Goal: Task Accomplishment & Management: Manage account settings

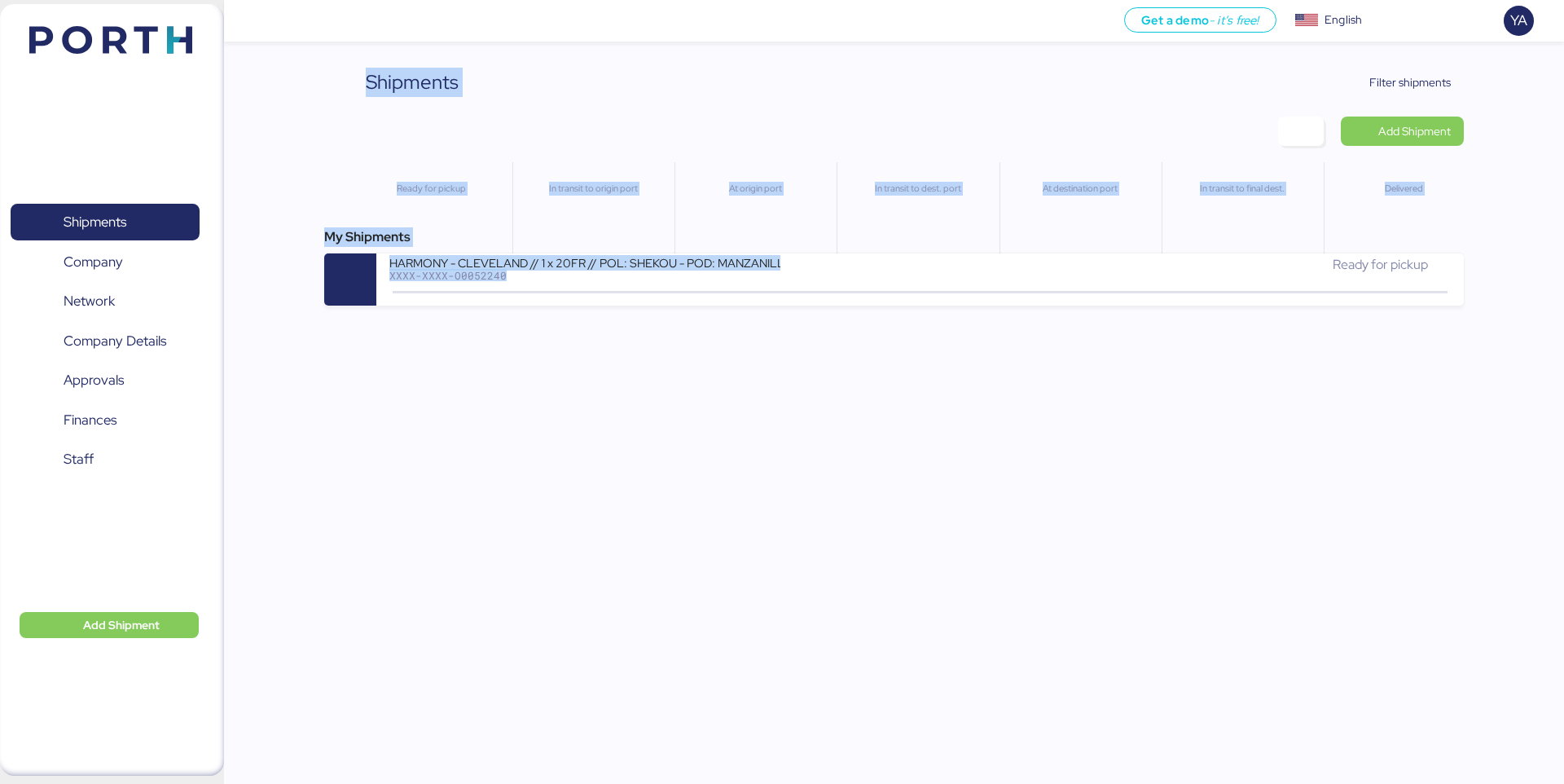
drag, startPoint x: 367, startPoint y: 74, endPoint x: 510, endPoint y: 441, distance: 393.9
click at [507, 440] on div "Get a demo - it’s free! Get a demo English Inglés English YA Shipments 0 Compan…" at bounding box center [782, 392] width 1564 height 784
click at [510, 441] on div "Get a demo - it’s free! Get a demo English Inglés English YA Shipments 0 Compan…" at bounding box center [782, 392] width 1564 height 784
drag, startPoint x: 350, startPoint y: 60, endPoint x: 962, endPoint y: 400, distance: 700.1
click at [962, 400] on div "Get a demo - it’s free! Get a demo English Inglés English YA Shipments 0 Compan…" at bounding box center [782, 392] width 1564 height 784
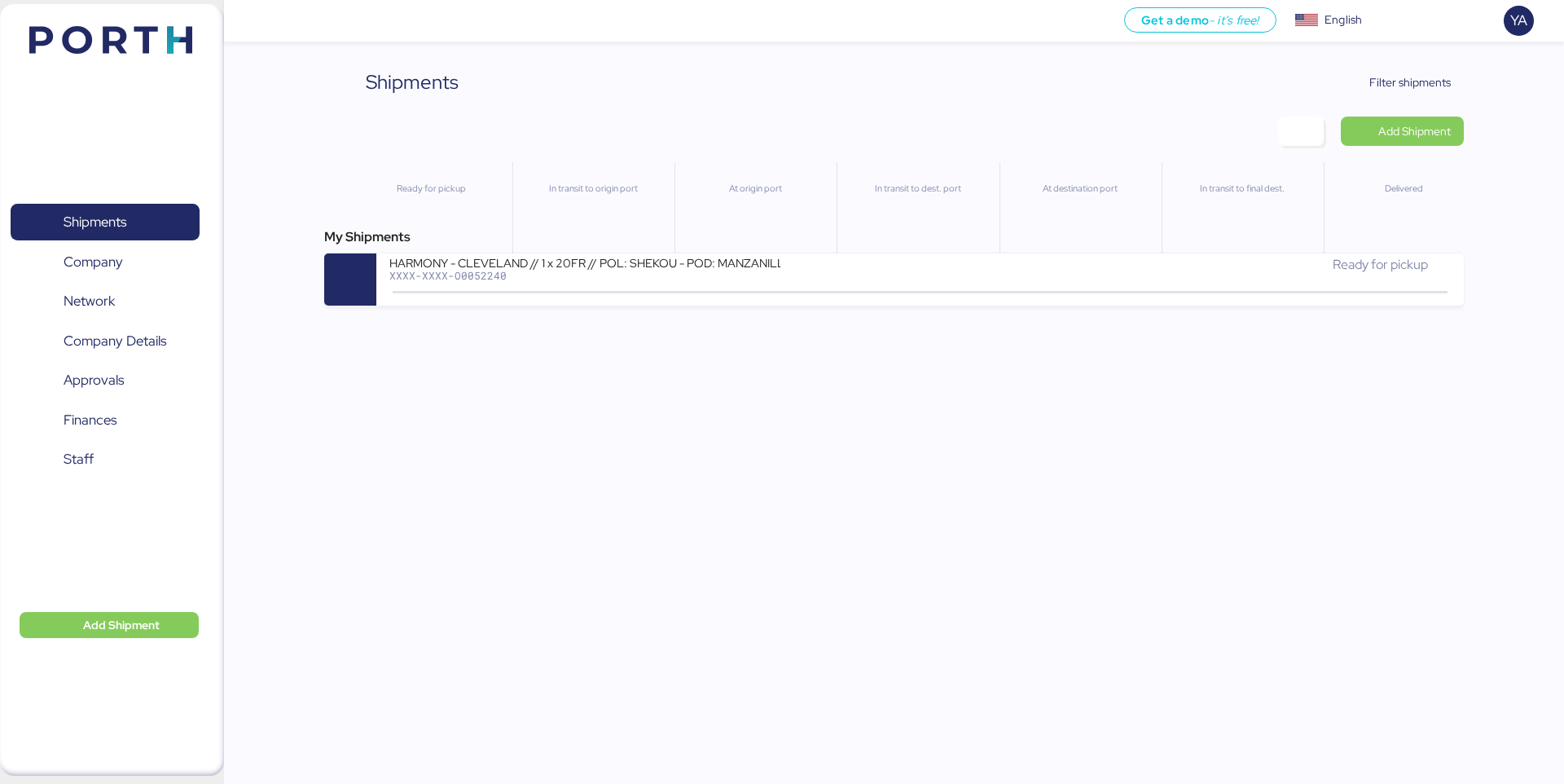
click at [962, 400] on div "Get a demo - it’s free! Get a demo English Inglés English YA Shipments 0 Compan…" at bounding box center [782, 392] width 1564 height 784
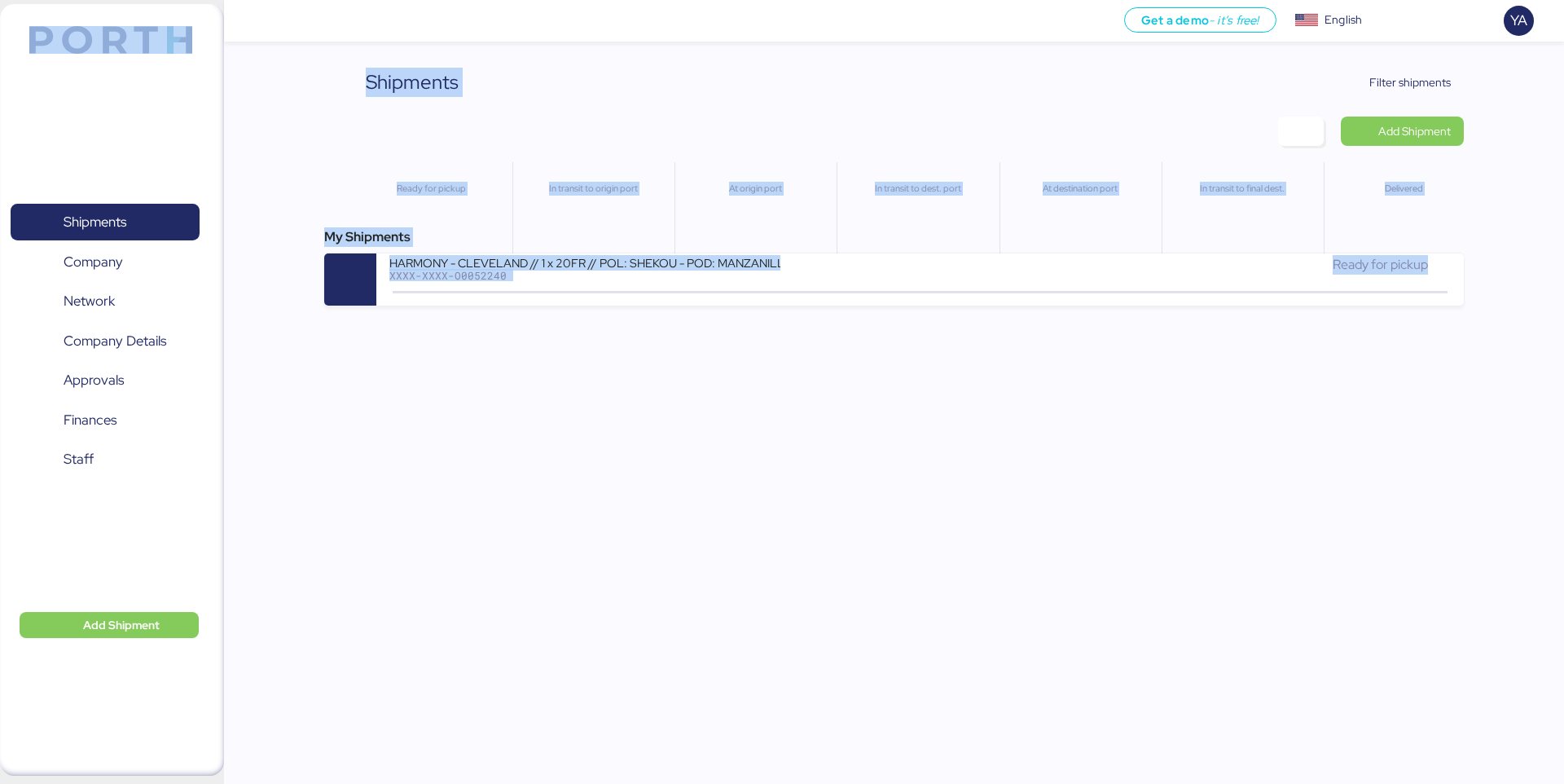
drag, startPoint x: 1496, startPoint y: 338, endPoint x: 192, endPoint y: 7, distance: 1345.4
click at [192, 7] on div "Get a demo - it’s free! Get a demo English Inglés English YA Shipments 0 Compan…" at bounding box center [782, 392] width 1564 height 784
click at [302, 90] on div "Shipments Clear Filters Filter shipments Add Shipment Ready for pickup In trans…" at bounding box center [782, 152] width 1564 height 306
drag, startPoint x: 13, startPoint y: 30, endPoint x: 1563, endPoint y: 556, distance: 1636.8
click at [1563, 556] on div "Get a demo - it’s free! Get a demo English Inglés English YA Shipments 0 Compan…" at bounding box center [782, 392] width 1564 height 784
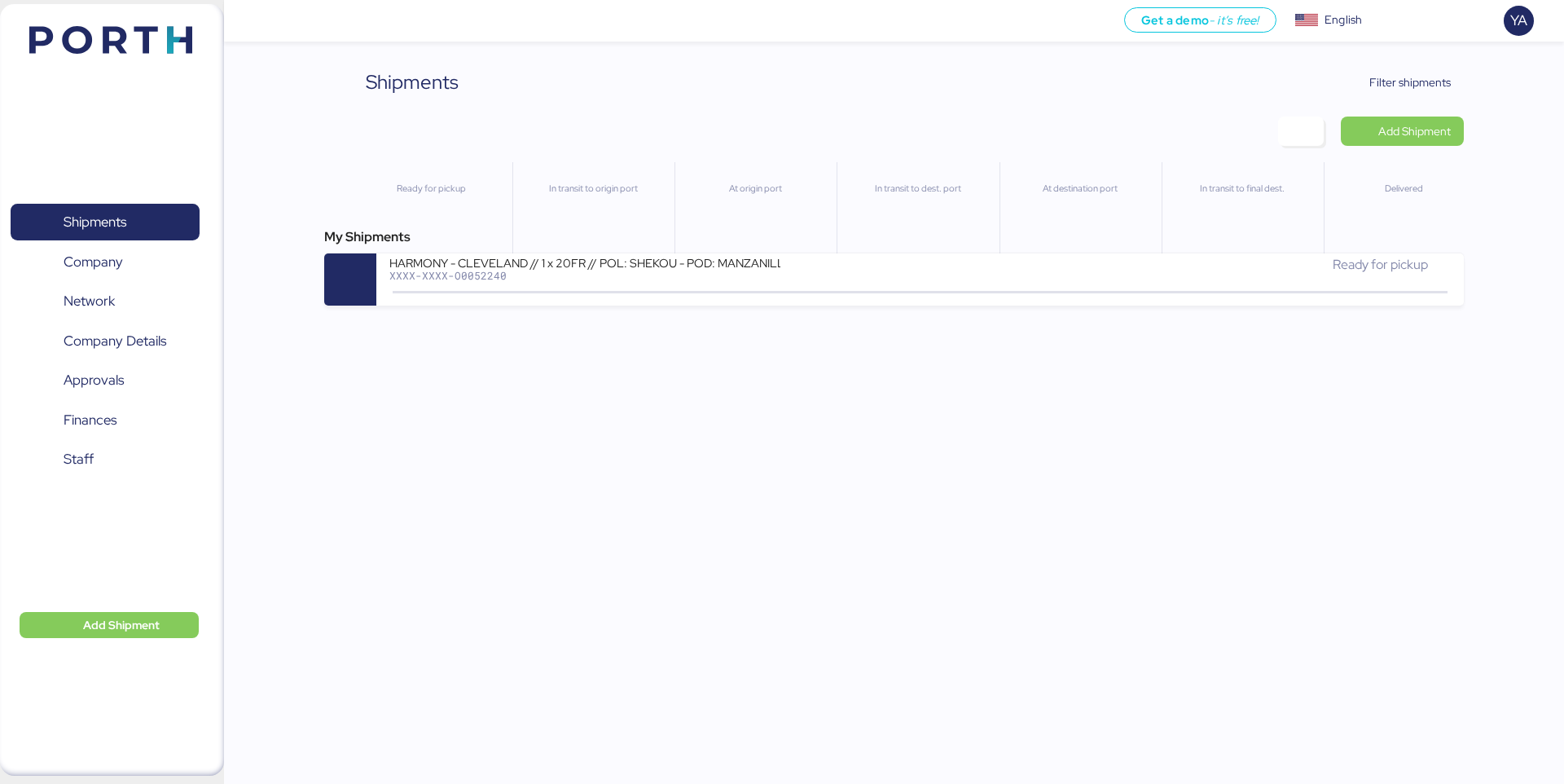
click at [1105, 425] on div "Get a demo - it’s free! Get a demo English Inglés English YA Shipments 0 Compan…" at bounding box center [782, 392] width 1564 height 784
click at [1399, 77] on span "Filter shipments" at bounding box center [1410, 82] width 82 height 20
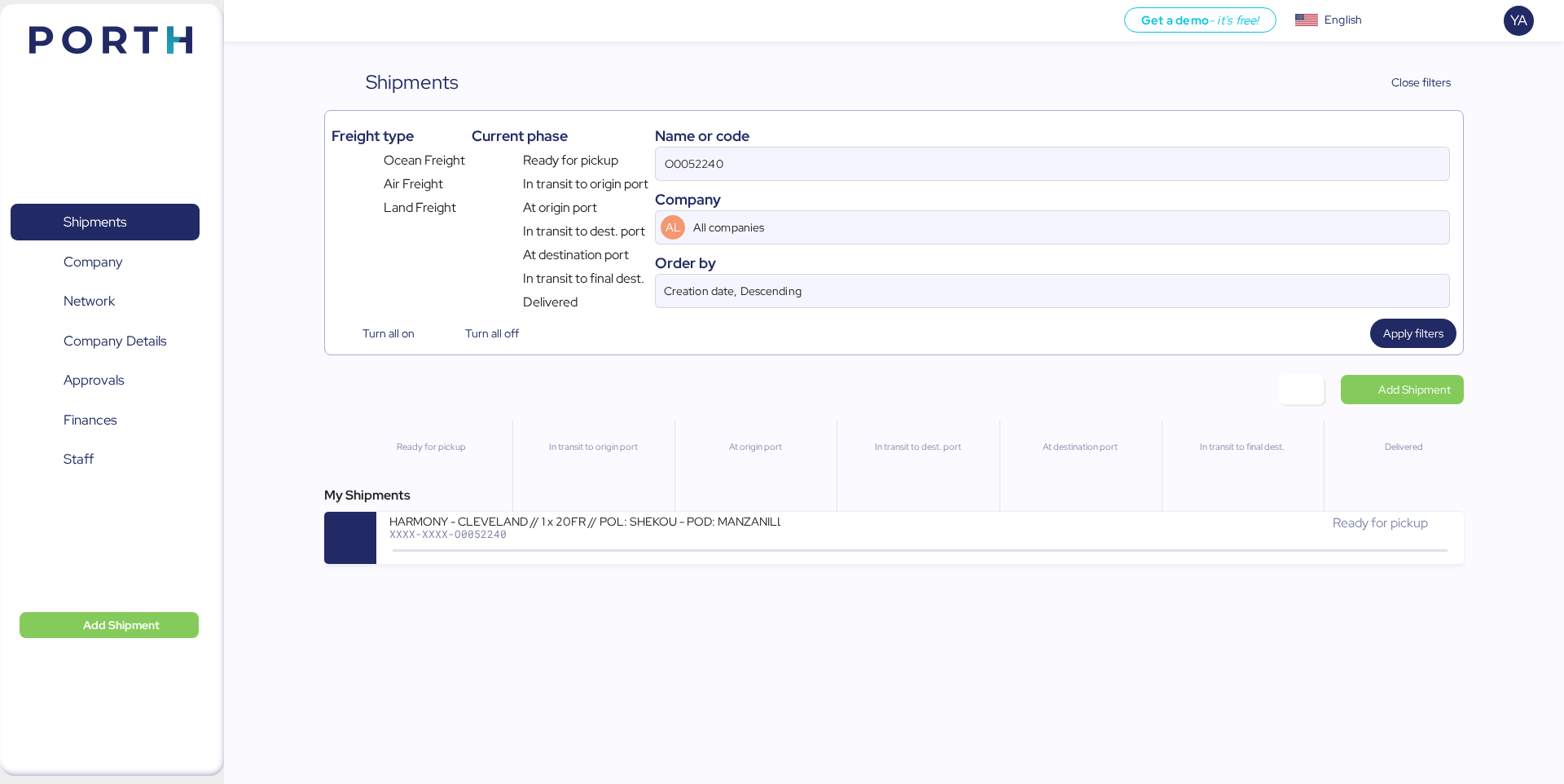
click at [1249, 181] on div "Name or code O0052240 Company AL All companies Order by Creation date, Descendi…" at bounding box center [1052, 214] width 795 height 194
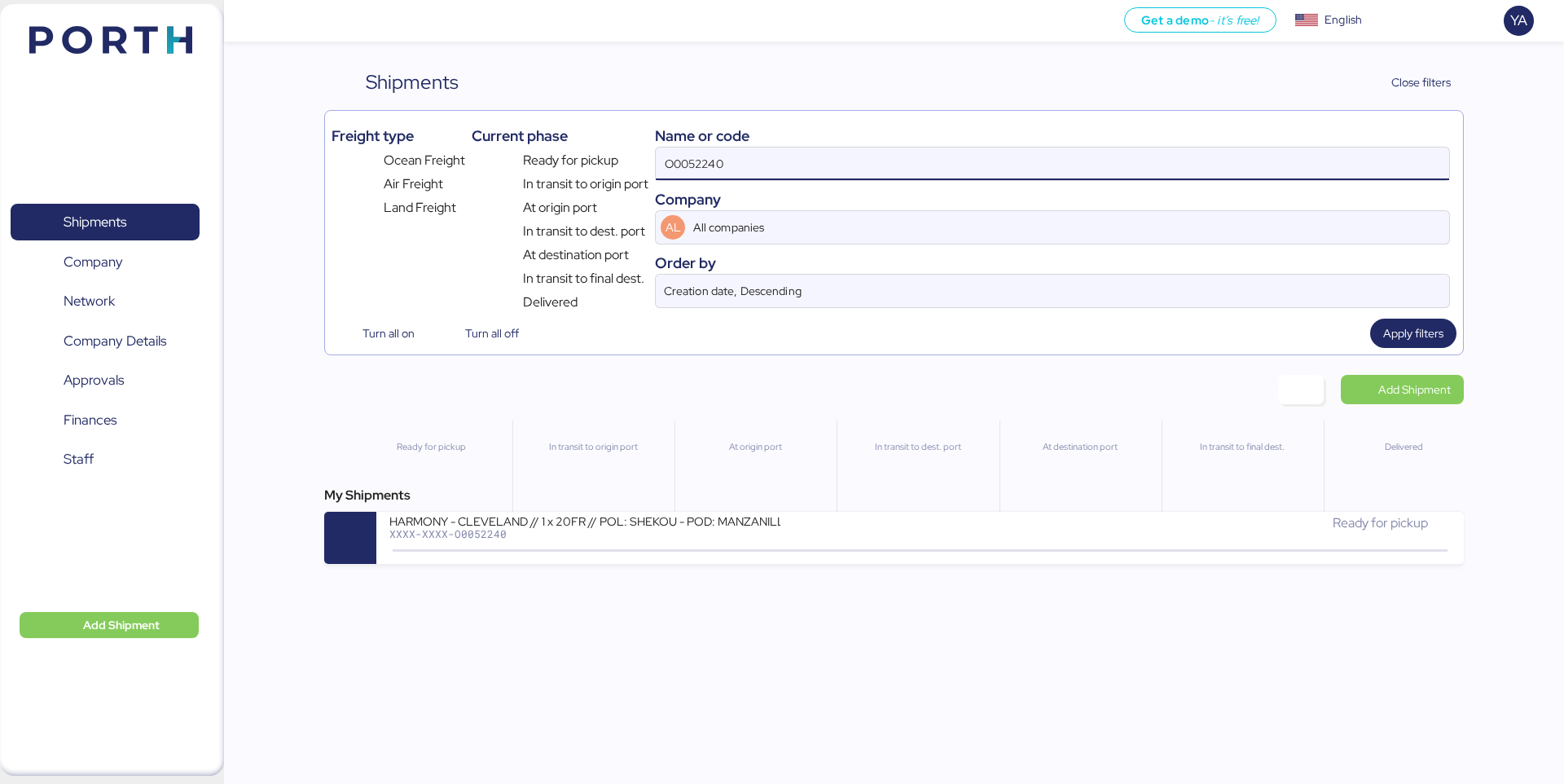
click at [1249, 168] on input "O0052240" at bounding box center [1052, 164] width 793 height 32
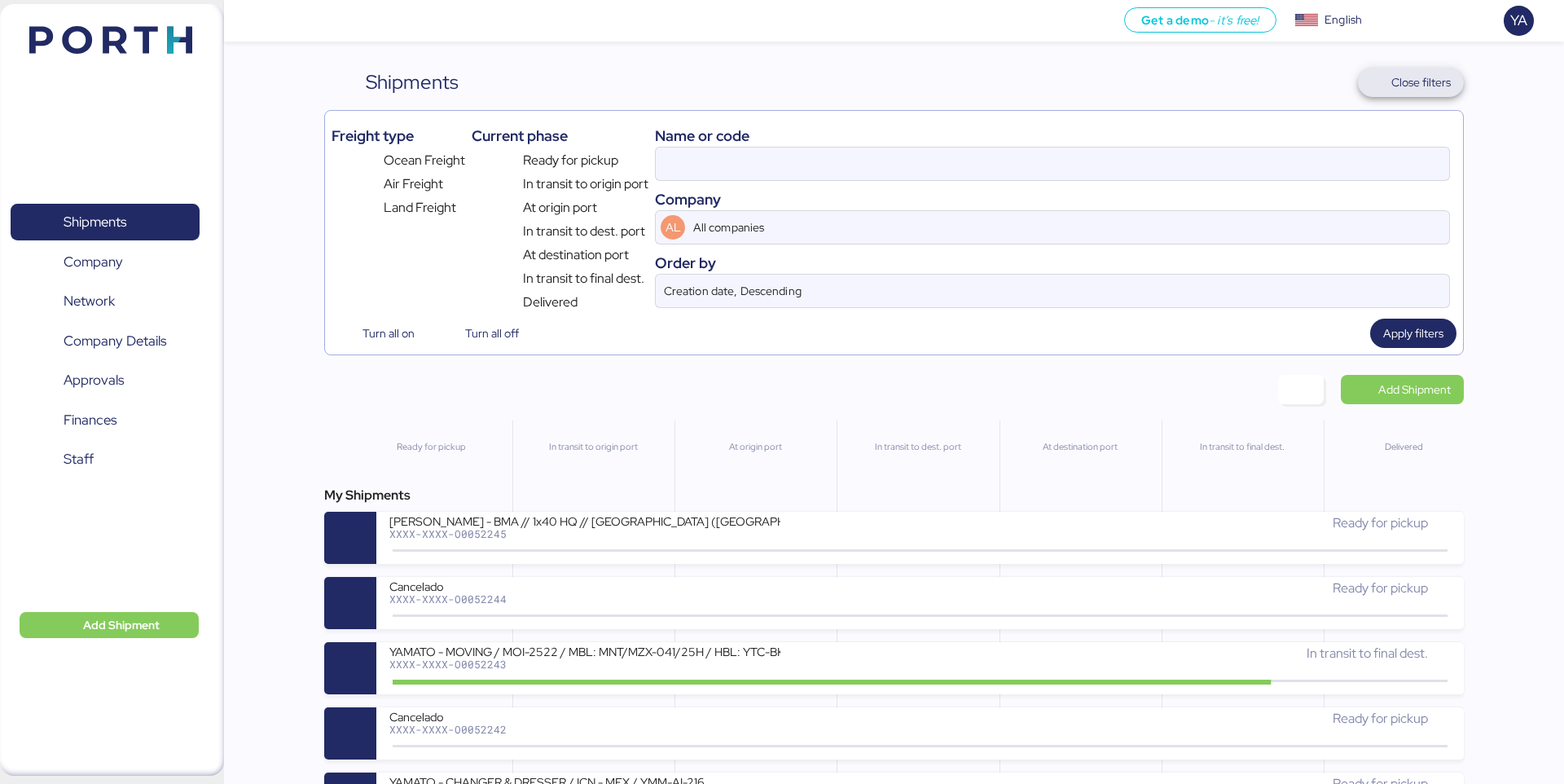
click at [1439, 73] on span "Close filters" at bounding box center [1421, 82] width 59 height 20
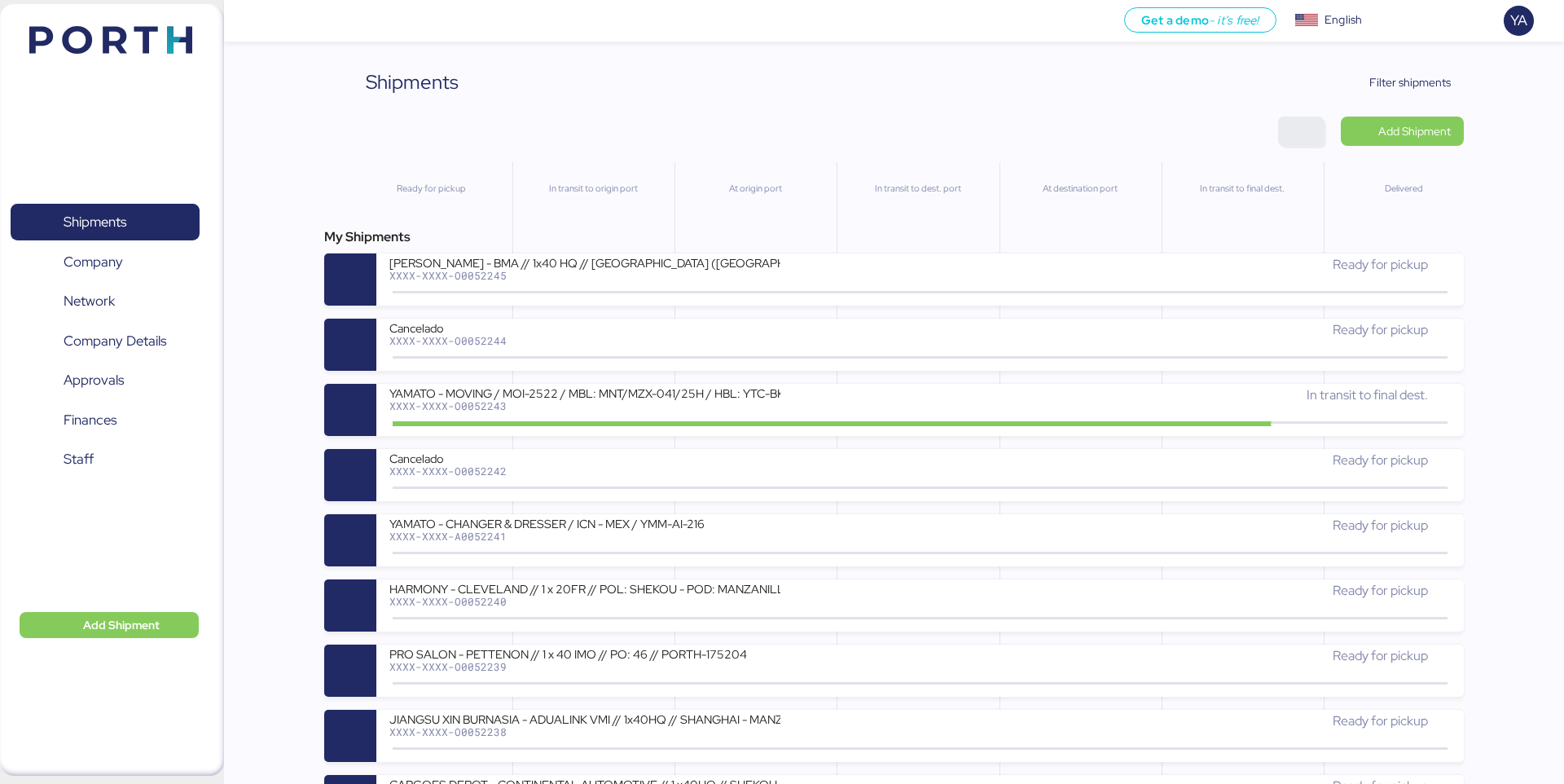
click at [1295, 132] on span "button" at bounding box center [1301, 131] width 20 height 22
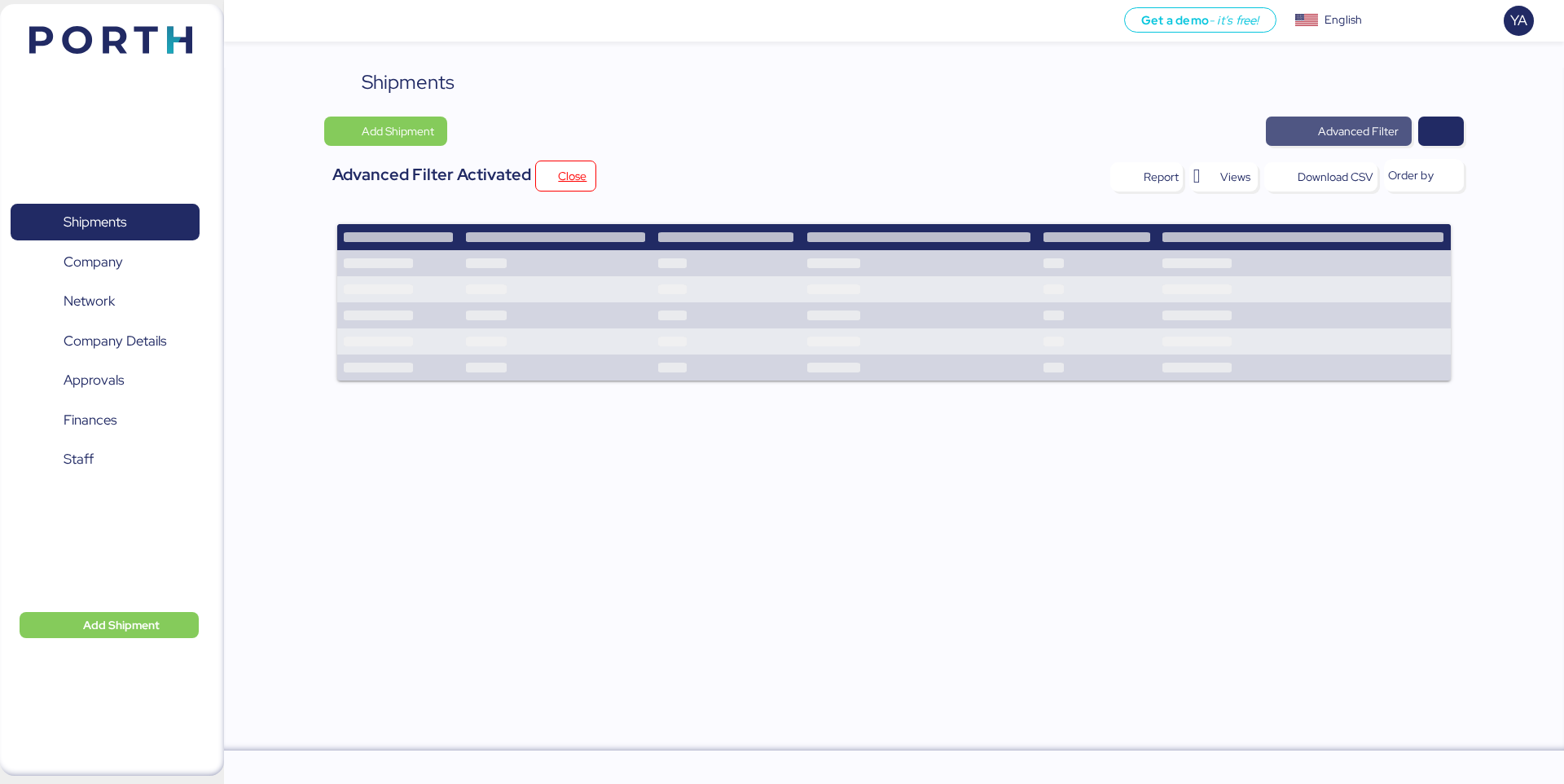
click at [1379, 125] on span "Advanced Filter" at bounding box center [1359, 131] width 81 height 20
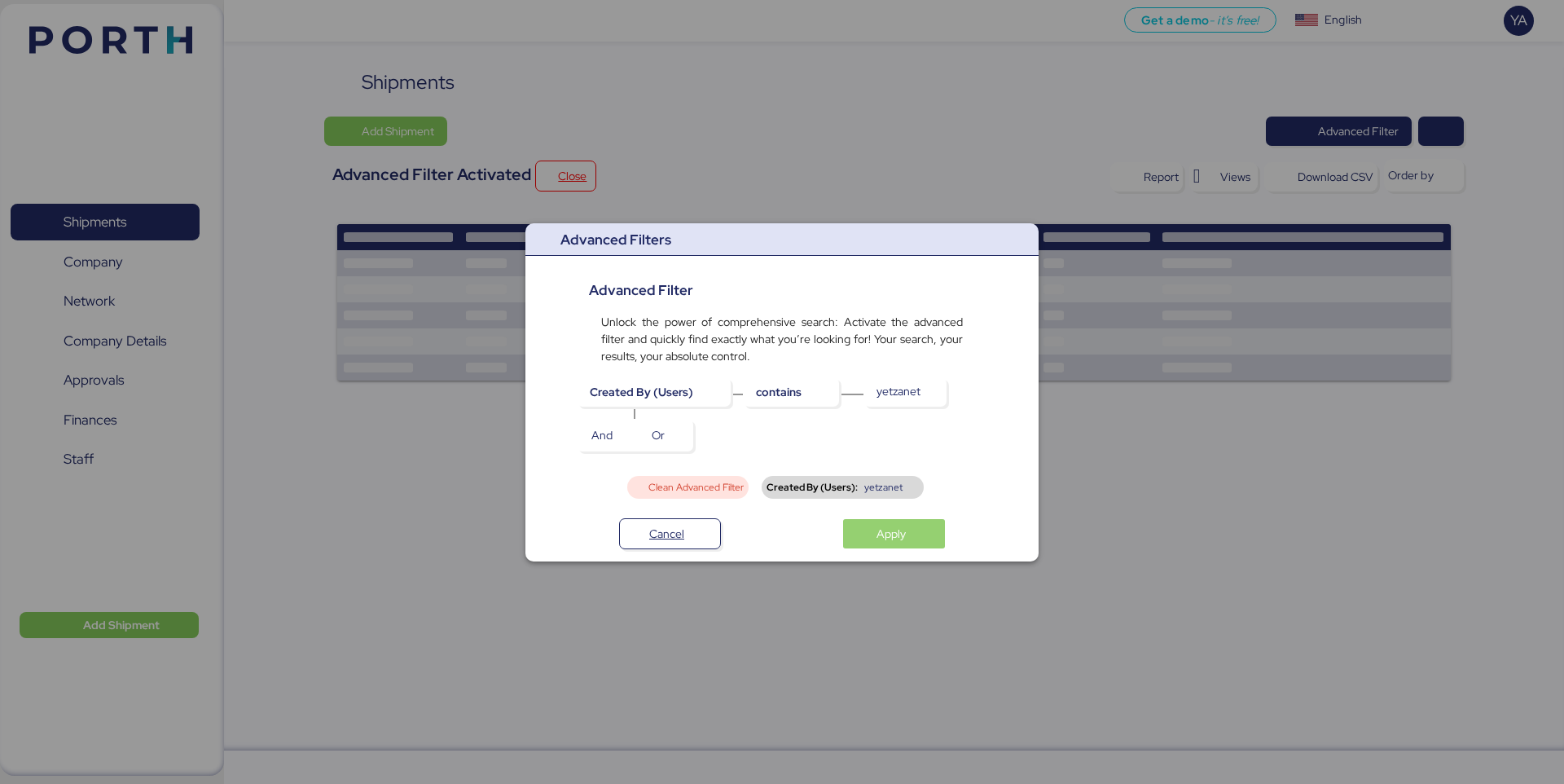
click at [883, 539] on span "Apply" at bounding box center [891, 534] width 30 height 20
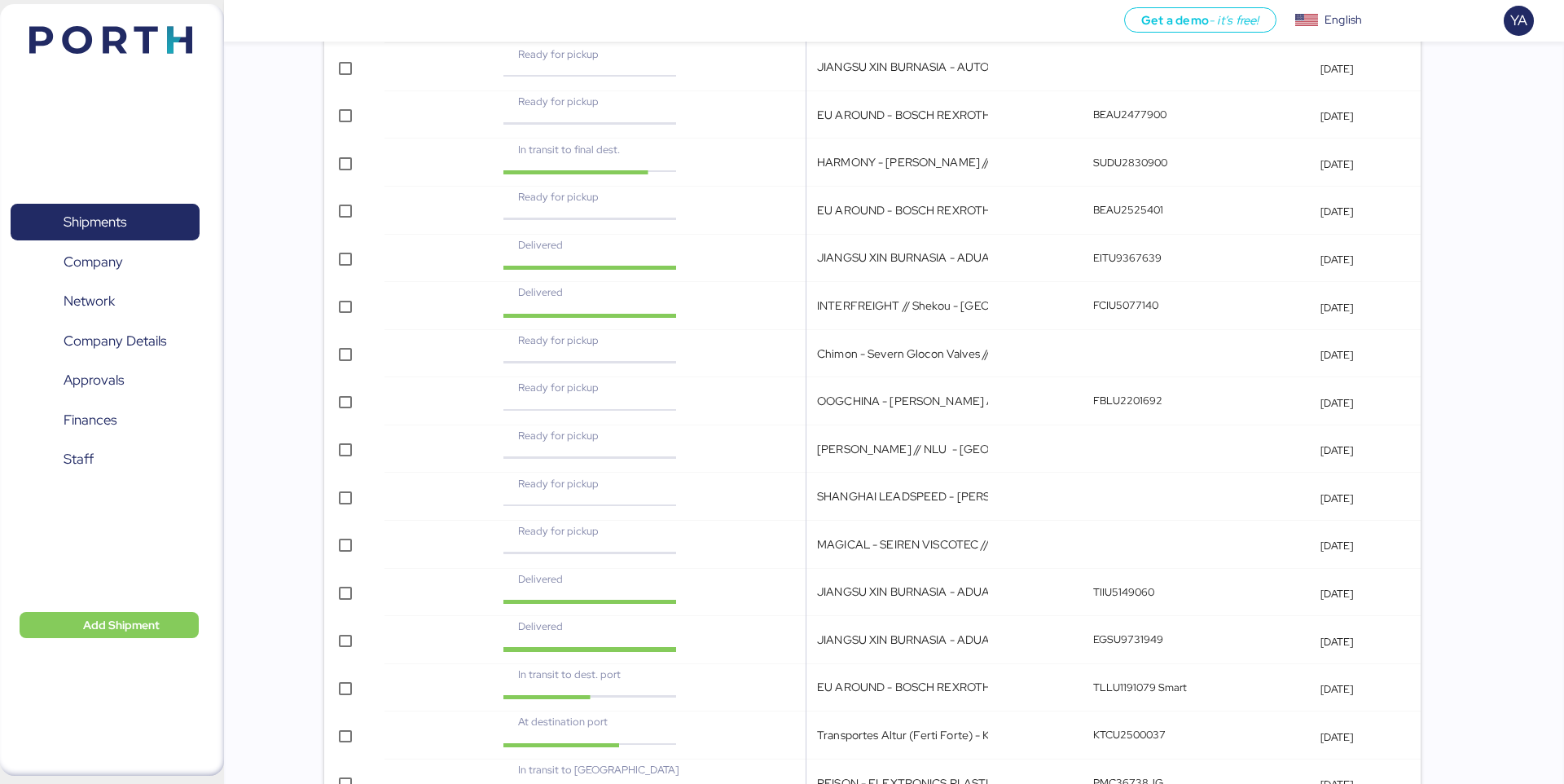
scroll to position [2349, 0]
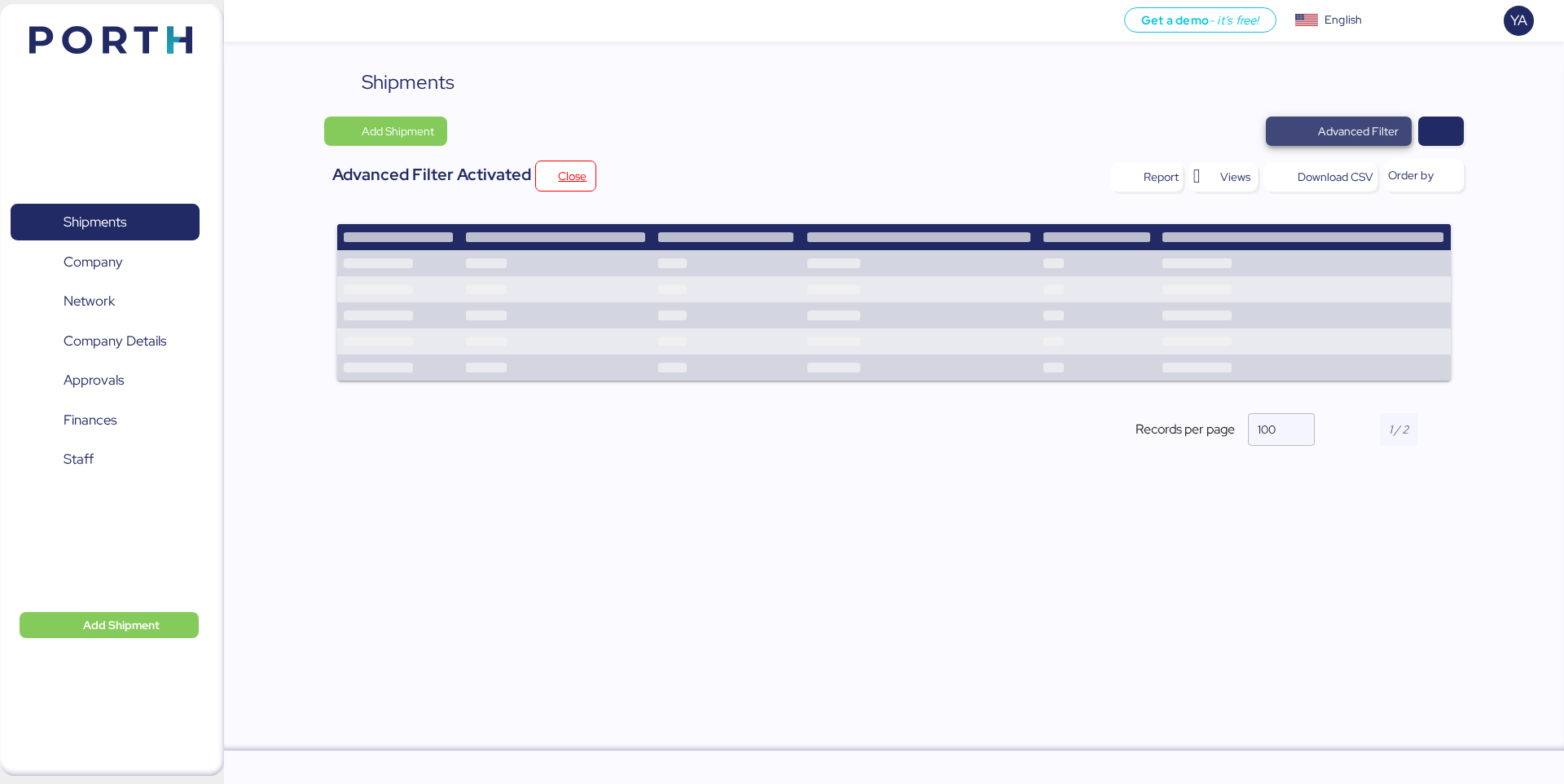
click at [1392, 128] on span "Advanced Filter" at bounding box center [1359, 131] width 81 height 20
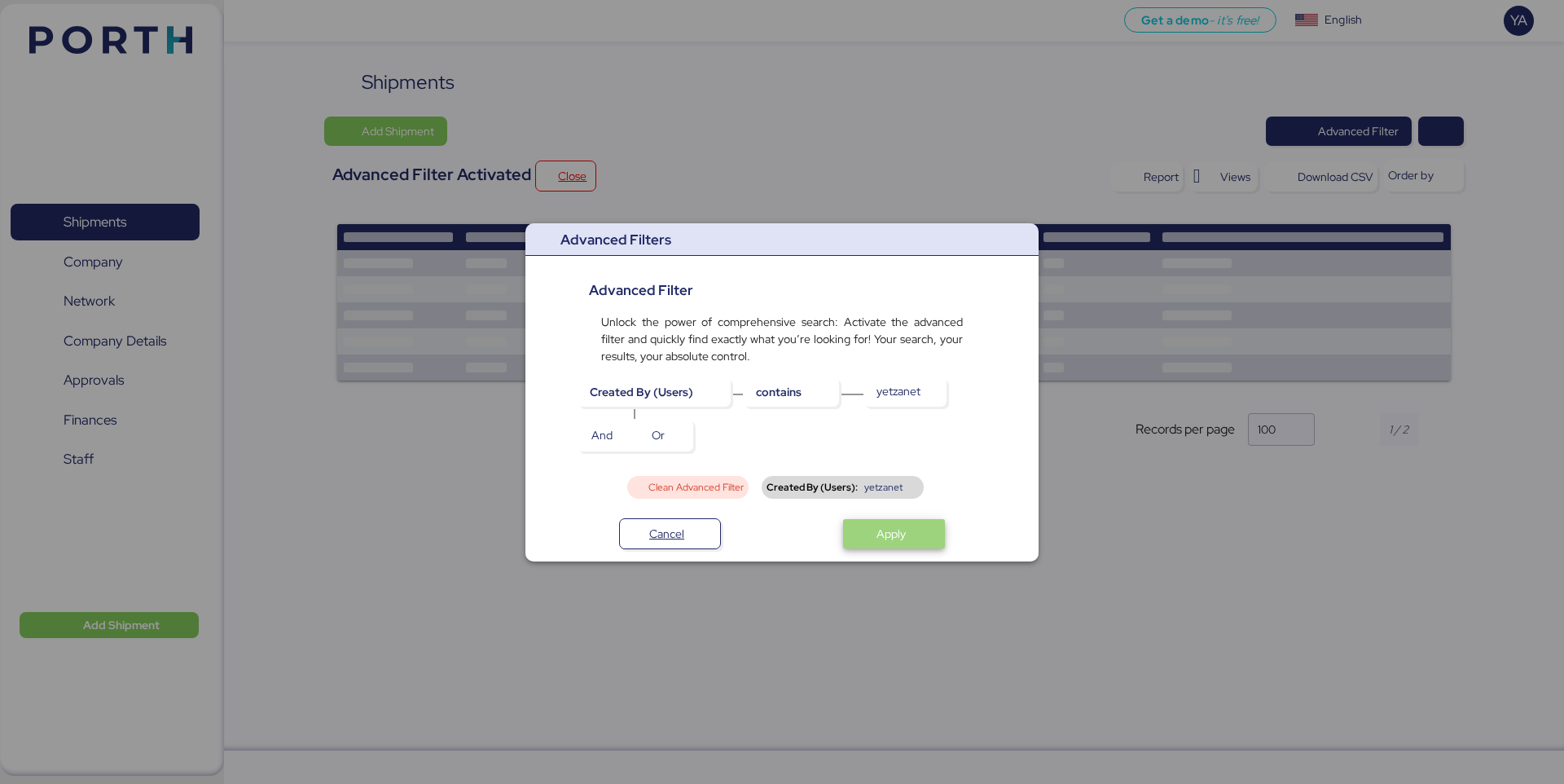
click at [887, 539] on span "Apply" at bounding box center [891, 534] width 30 height 20
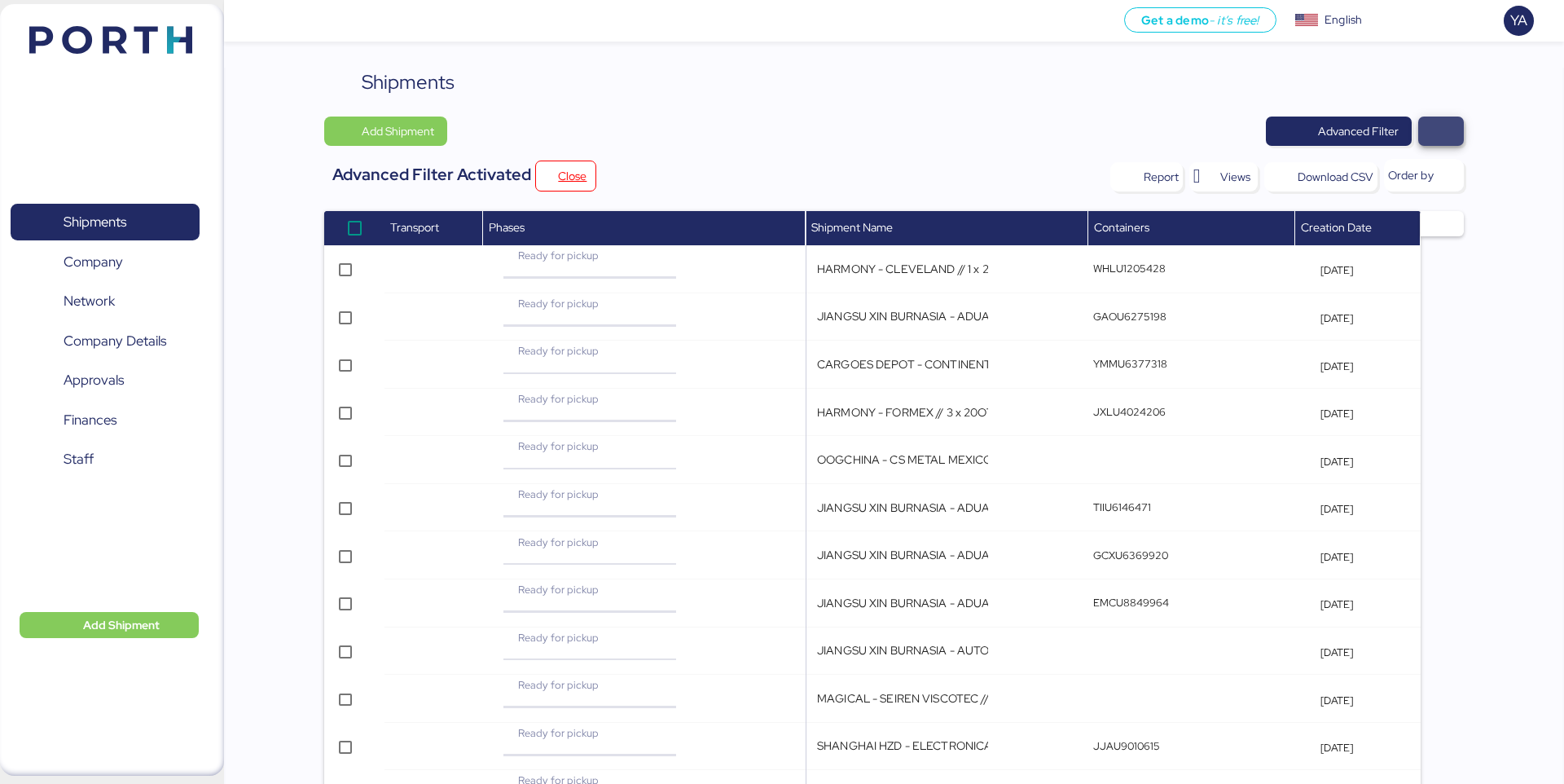
click at [1437, 139] on span "button" at bounding box center [1441, 131] width 20 height 22
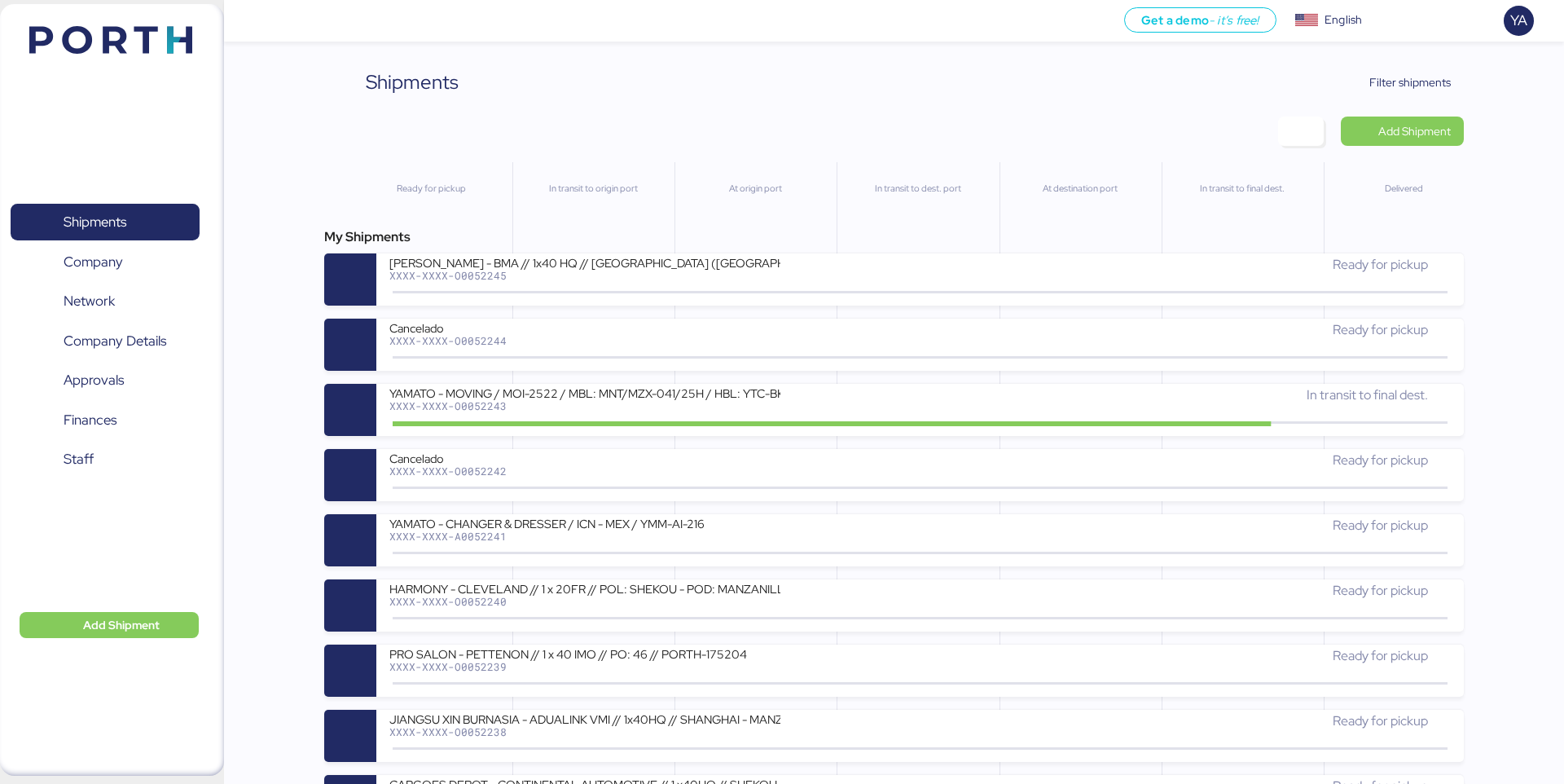
click at [1300, 128] on span "button" at bounding box center [1301, 131] width 20 height 22
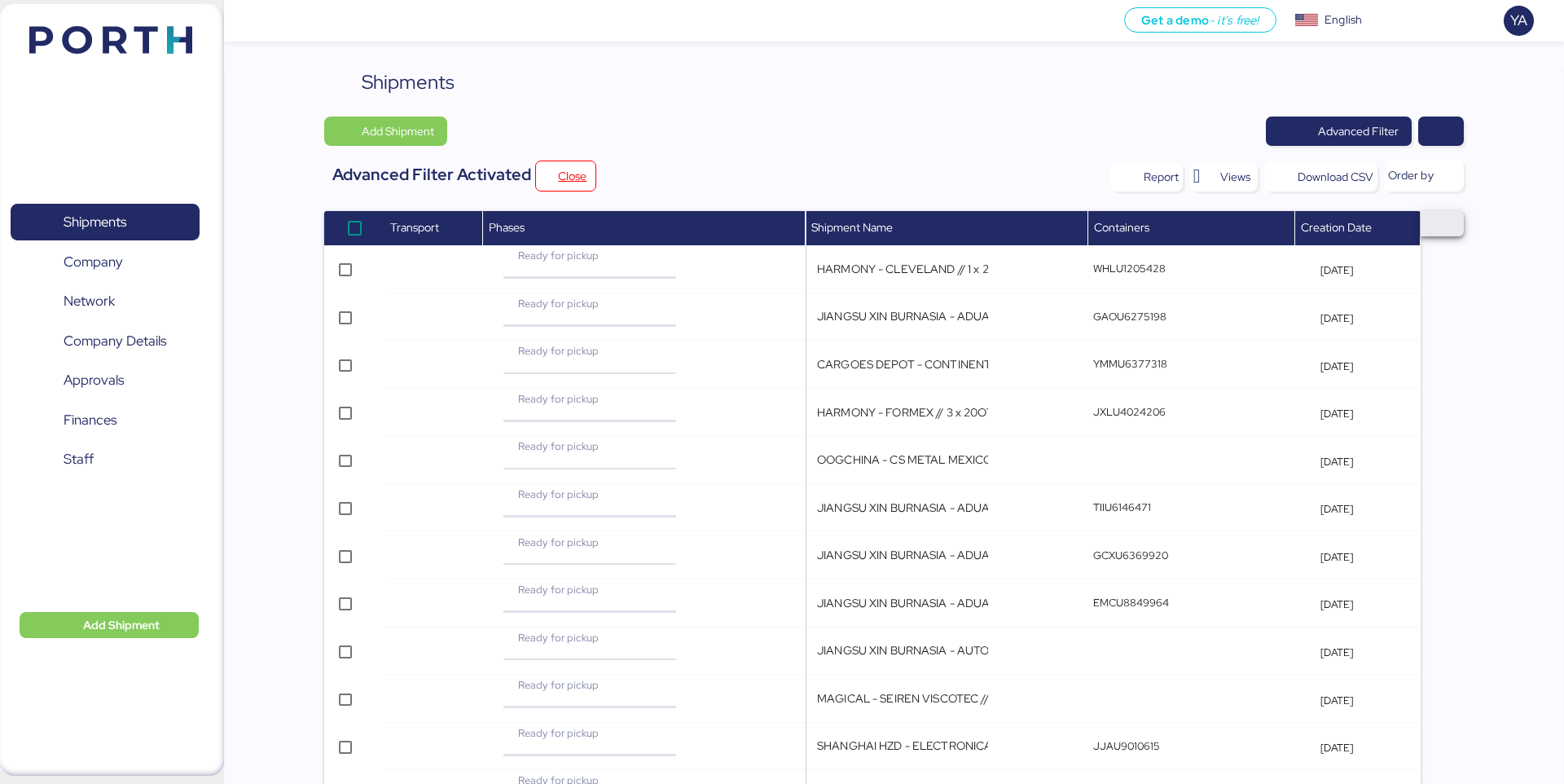
click at [1453, 224] on span "button" at bounding box center [1442, 223] width 43 height 25
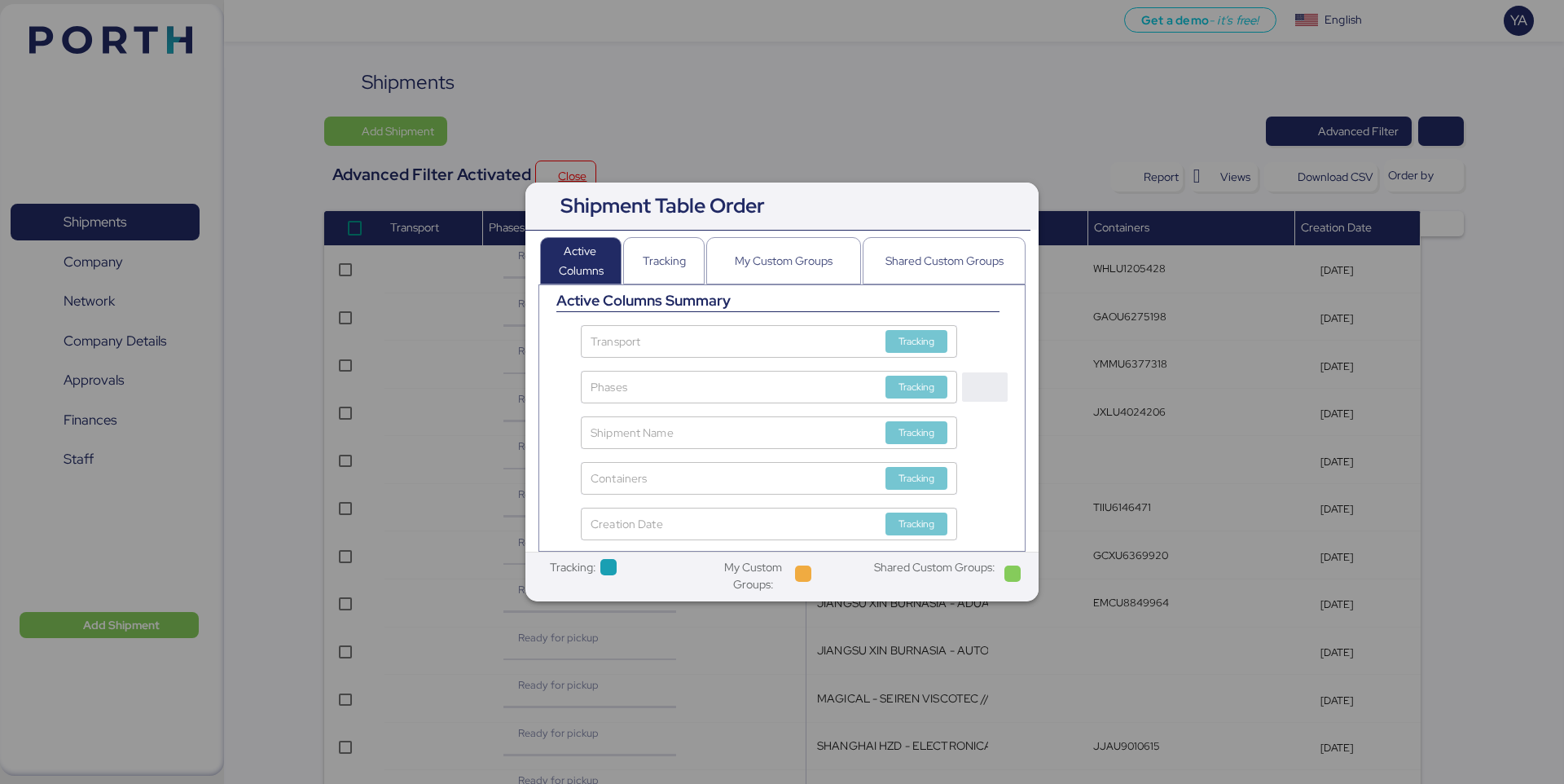
scroll to position [5, 0]
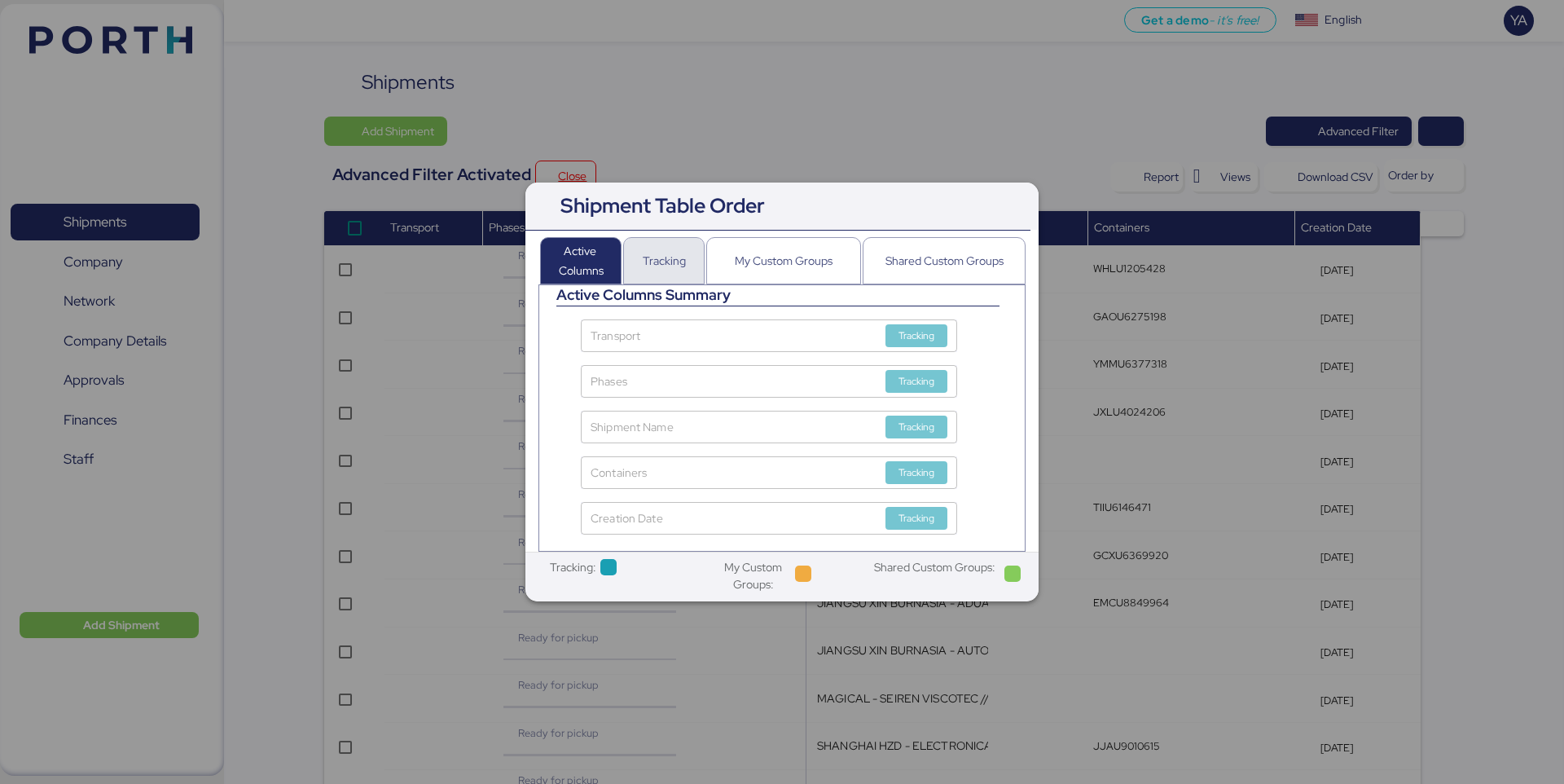
click at [687, 264] on div "Tracking" at bounding box center [663, 261] width 82 height 47
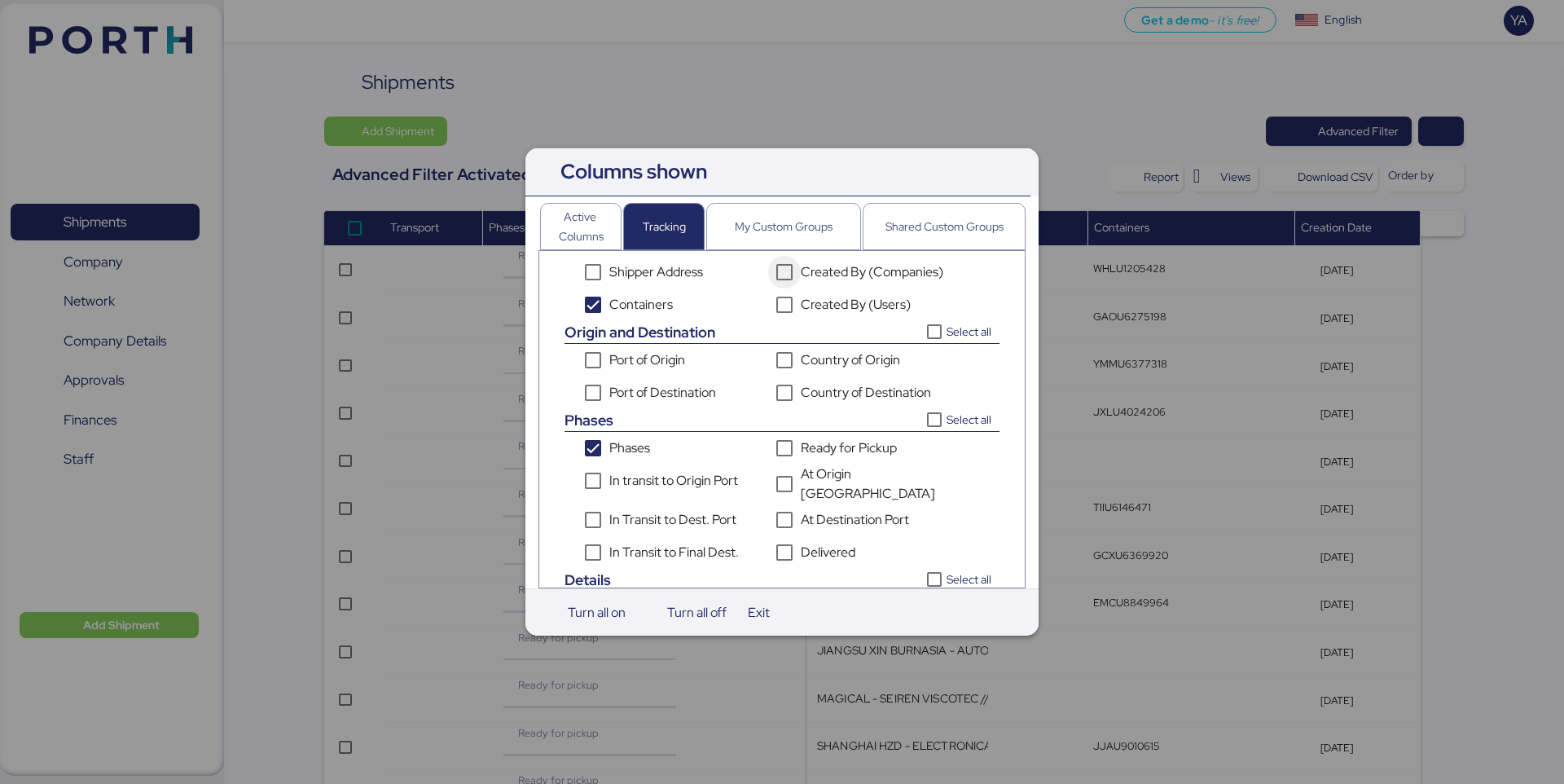
scroll to position [0, 0]
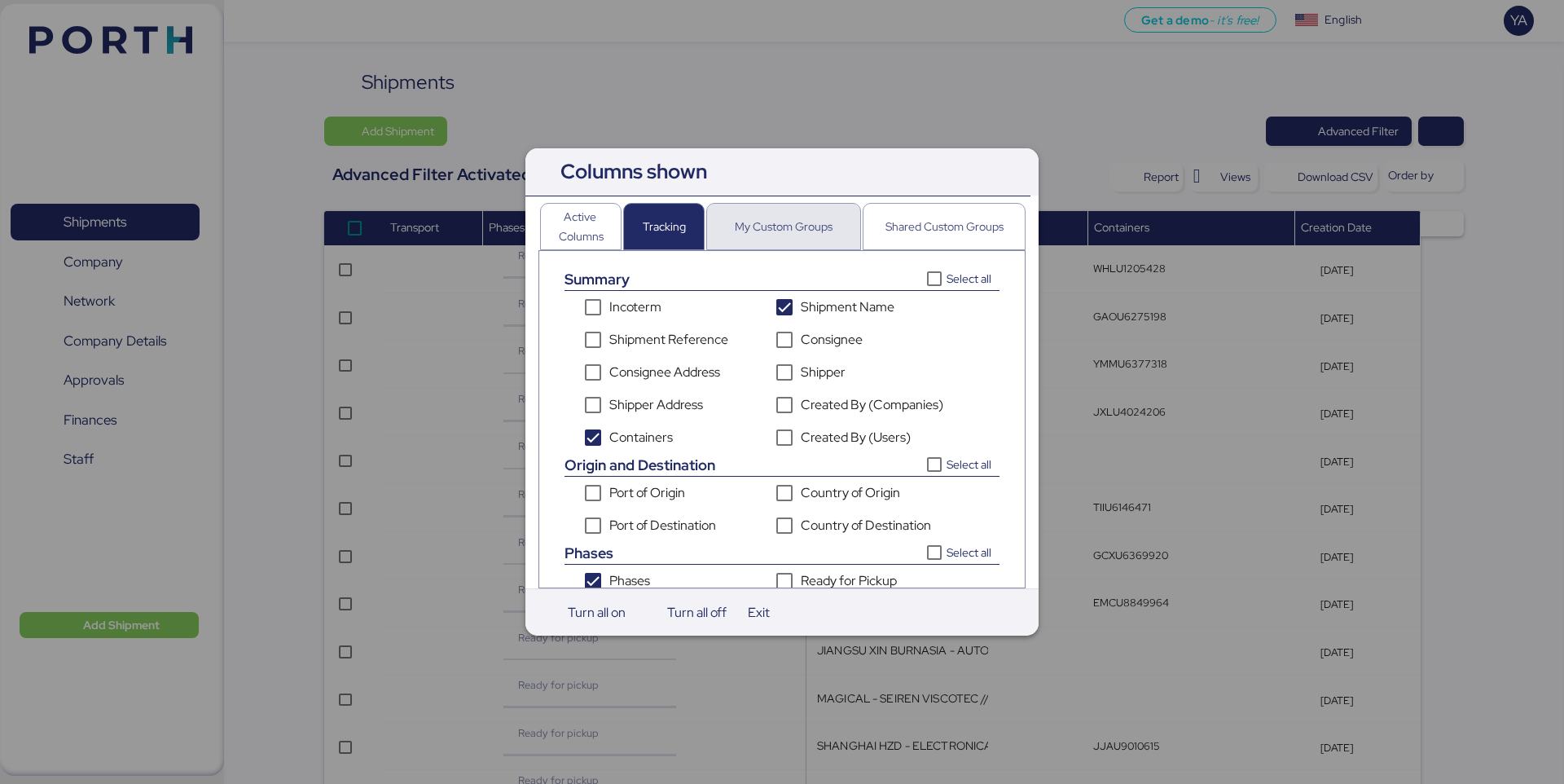
click at [826, 239] on div "My Custom Groups" at bounding box center [783, 226] width 98 height 46
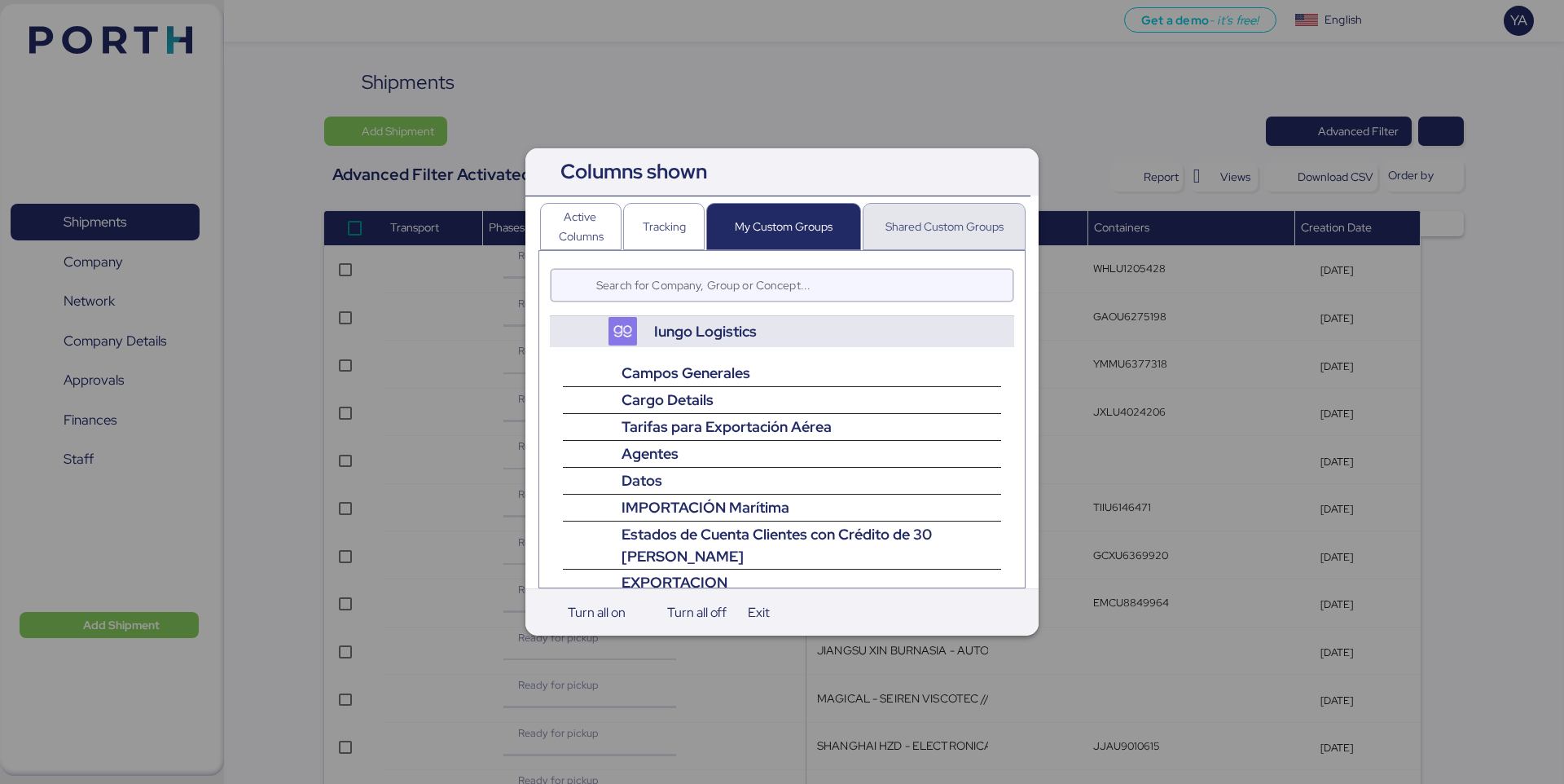
click at [908, 228] on div "Shared Custom Groups" at bounding box center [945, 227] width 118 height 20
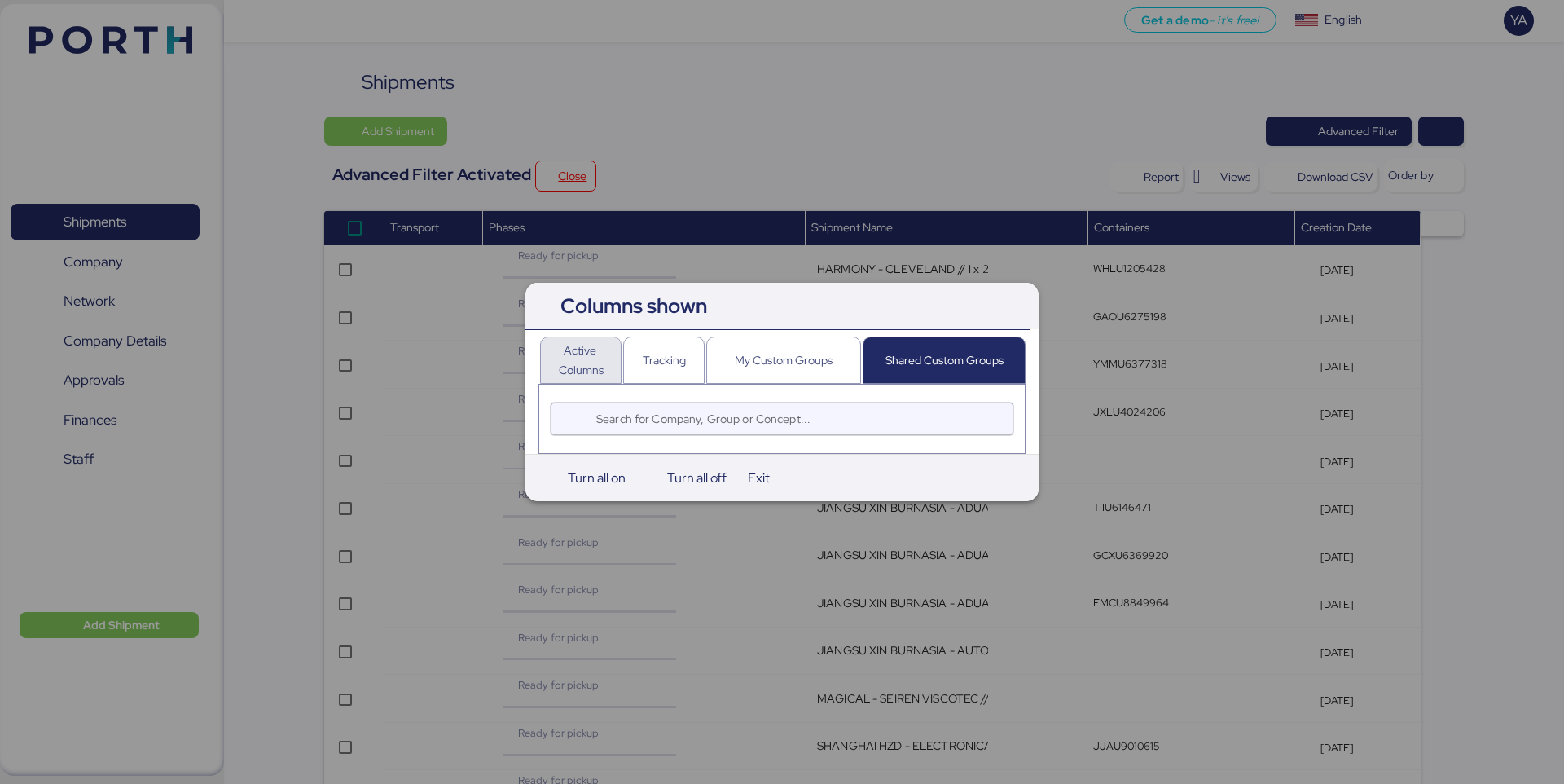
click at [601, 340] on div "Active Columns" at bounding box center [581, 360] width 54 height 39
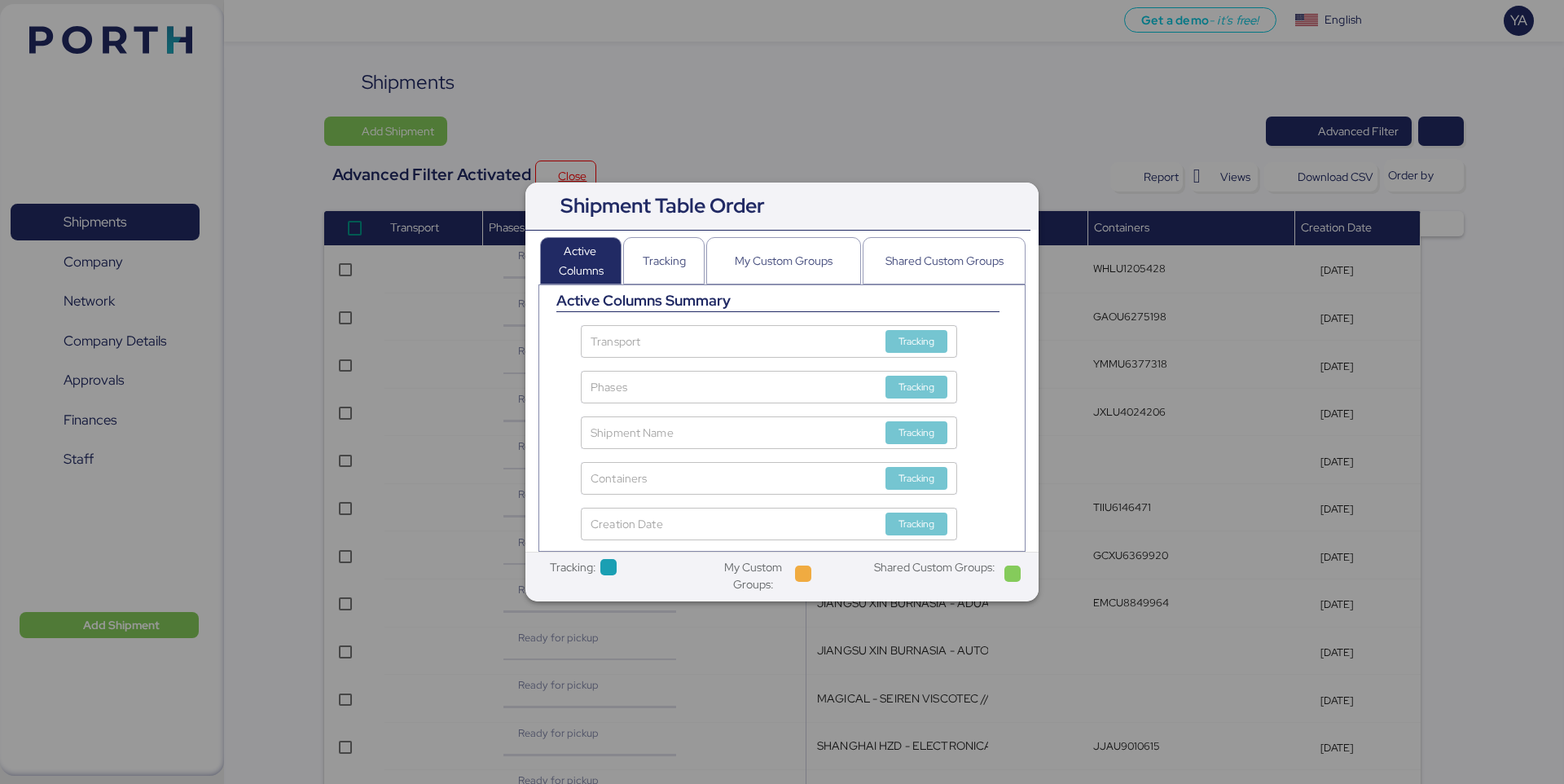
click at [667, 289] on div "Active Columns Summary" at bounding box center [782, 300] width 452 height 22
click at [669, 274] on div "Tracking" at bounding box center [664, 260] width 43 height 46
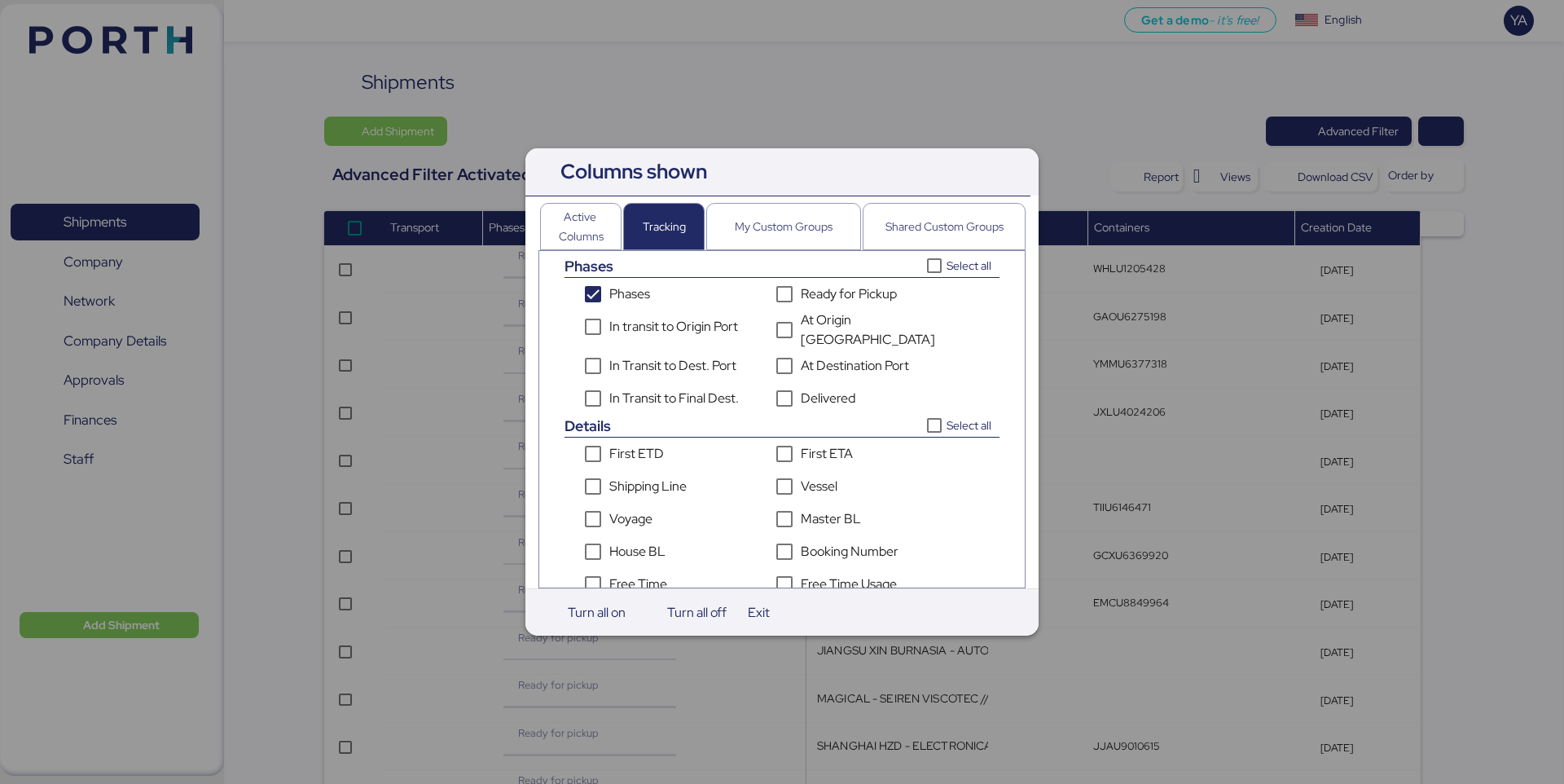
scroll to position [463, 0]
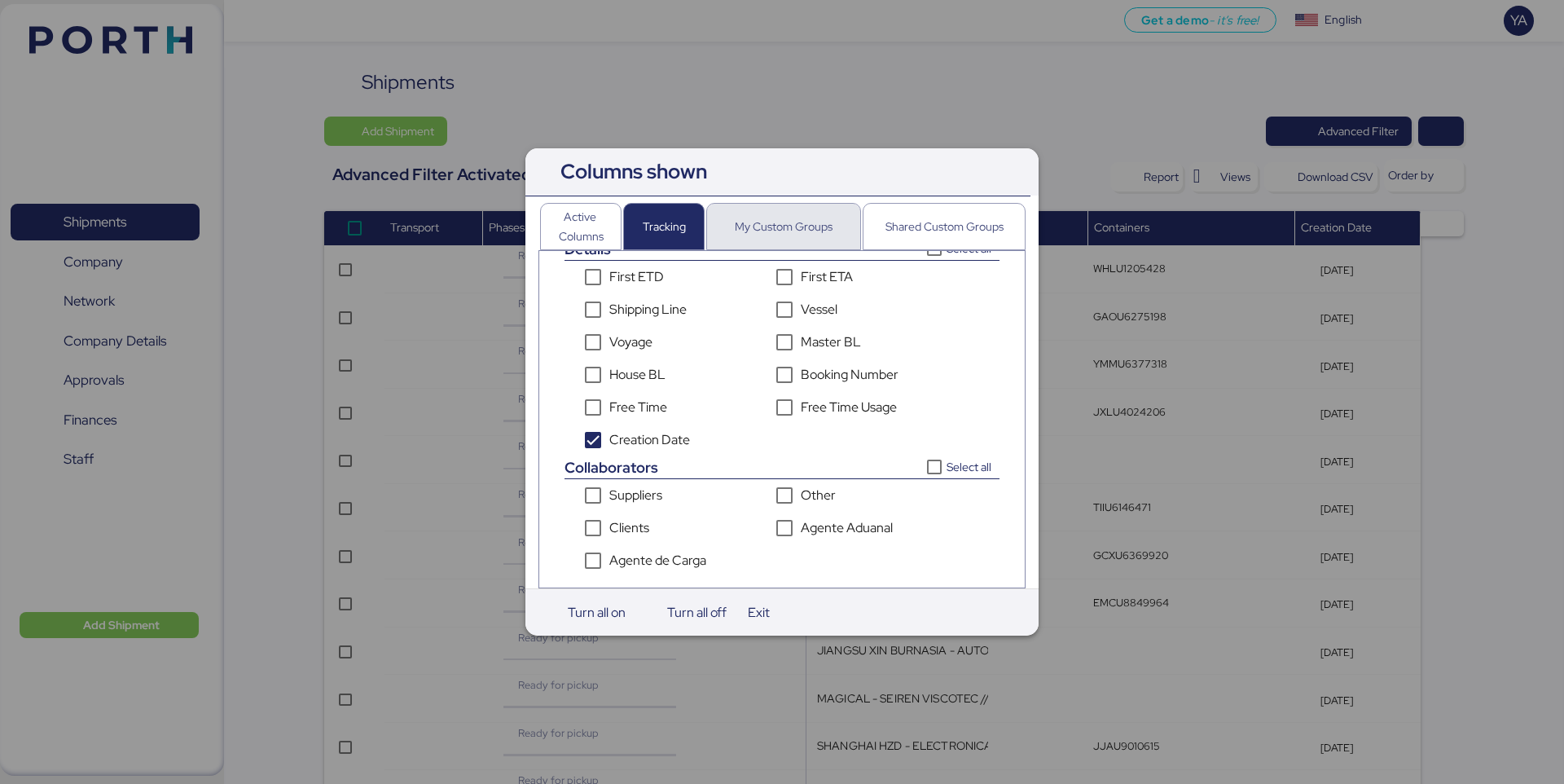
click at [798, 220] on div "My Custom Groups" at bounding box center [783, 227] width 98 height 20
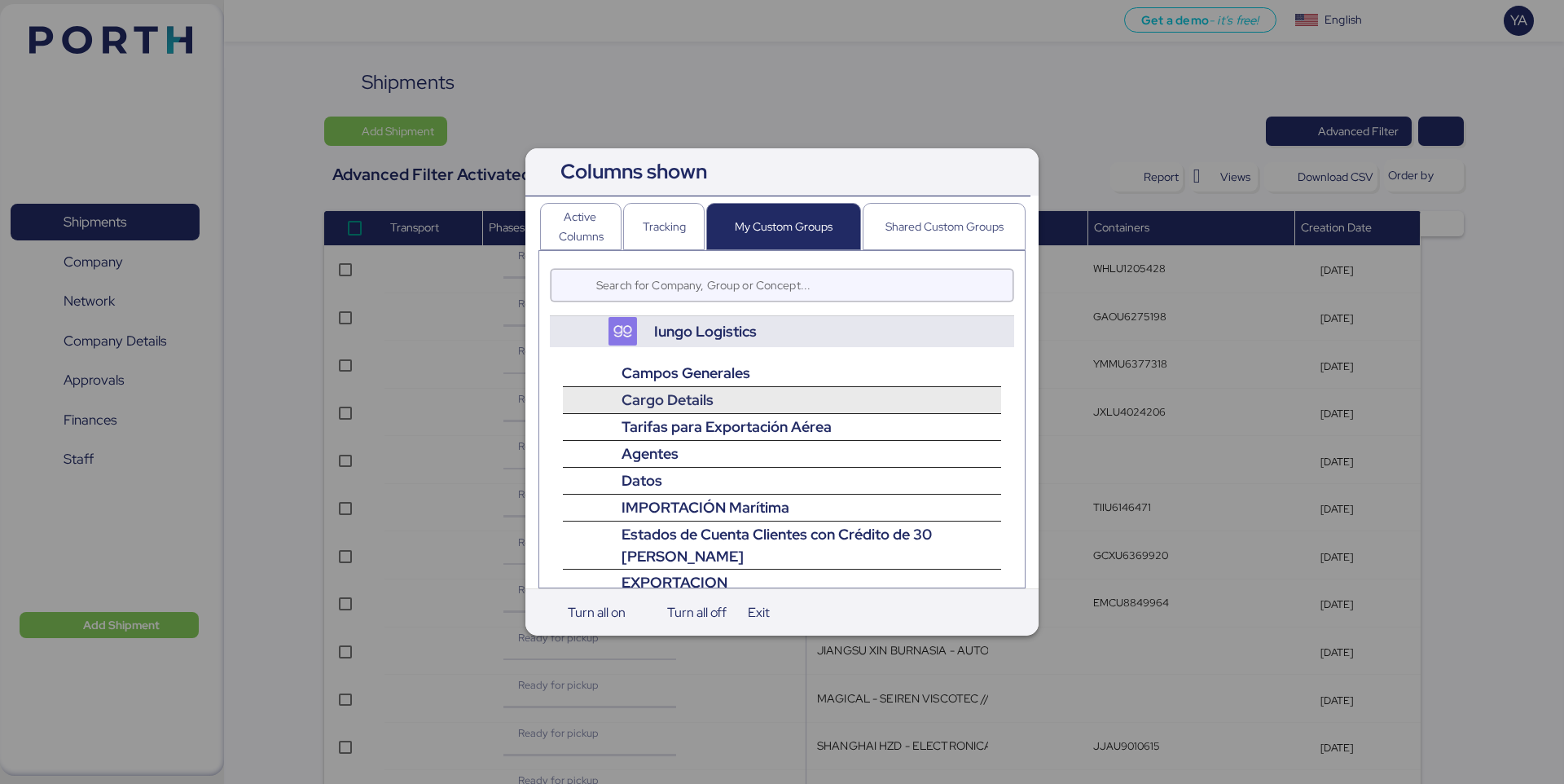
scroll to position [4, 0]
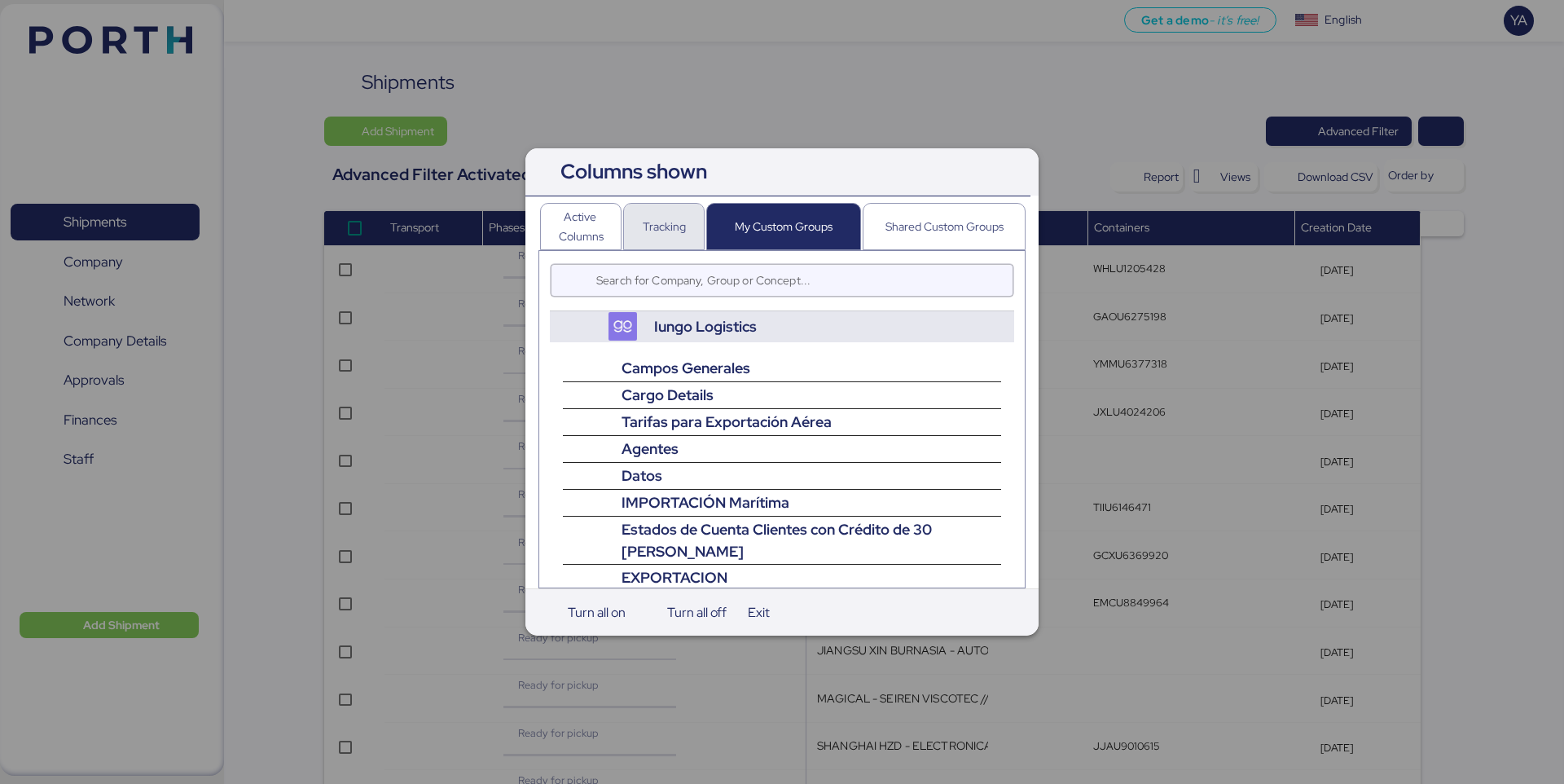
click at [676, 233] on div "Tracking" at bounding box center [664, 227] width 43 height 20
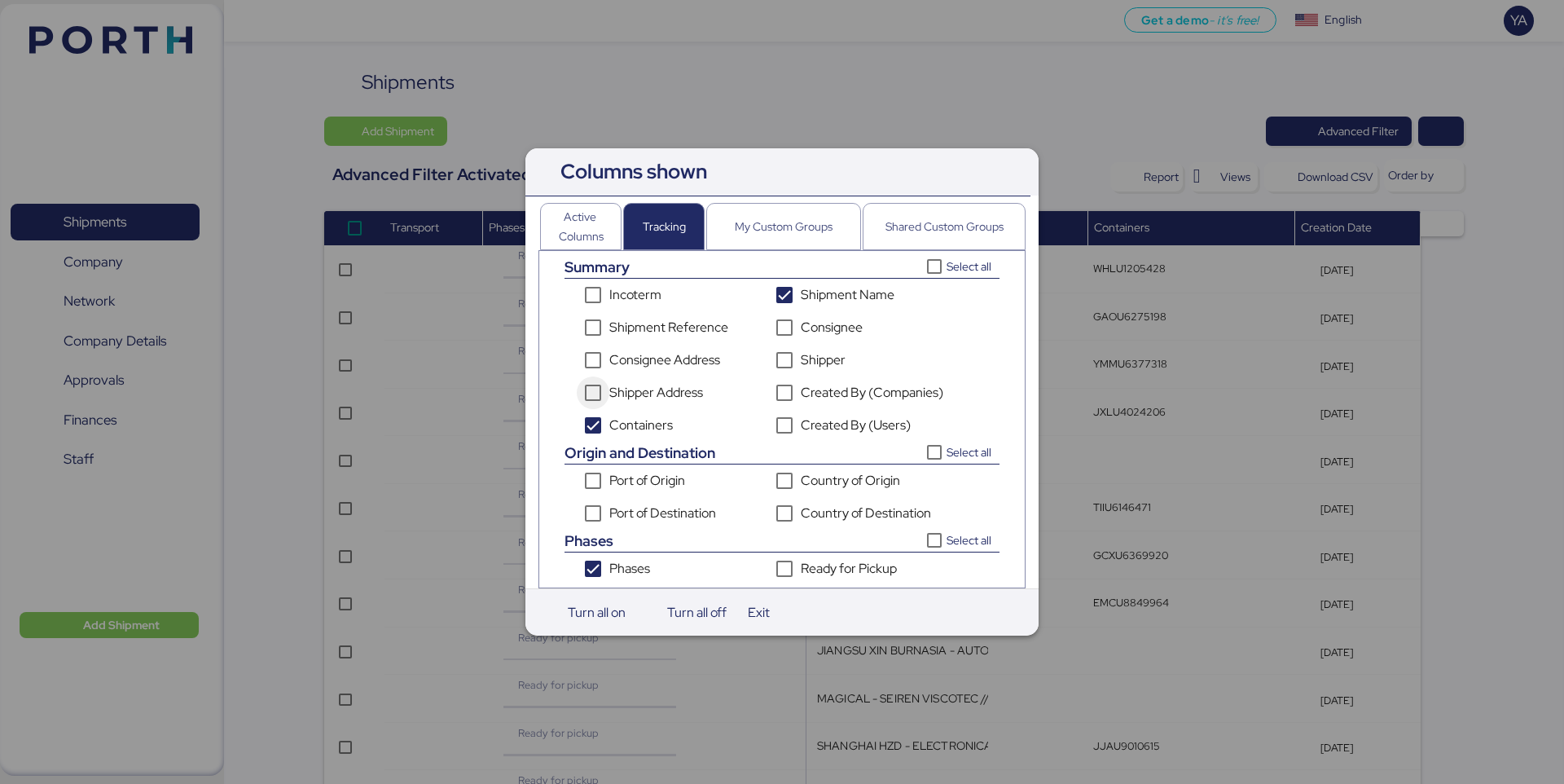
scroll to position [23, 0]
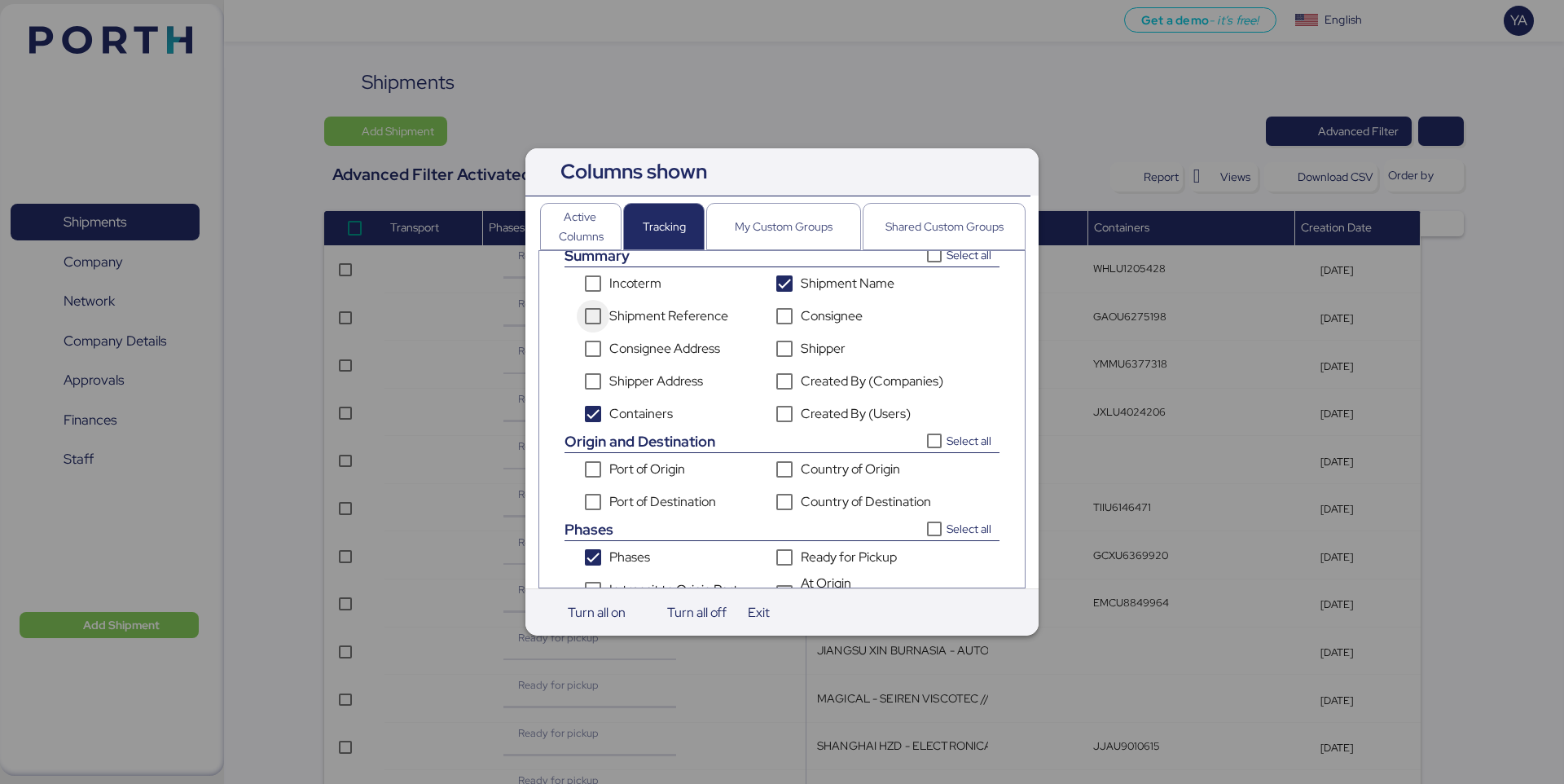
click at [722, 331] on div "Shipment Reference" at bounding box center [667, 316] width 179 height 32
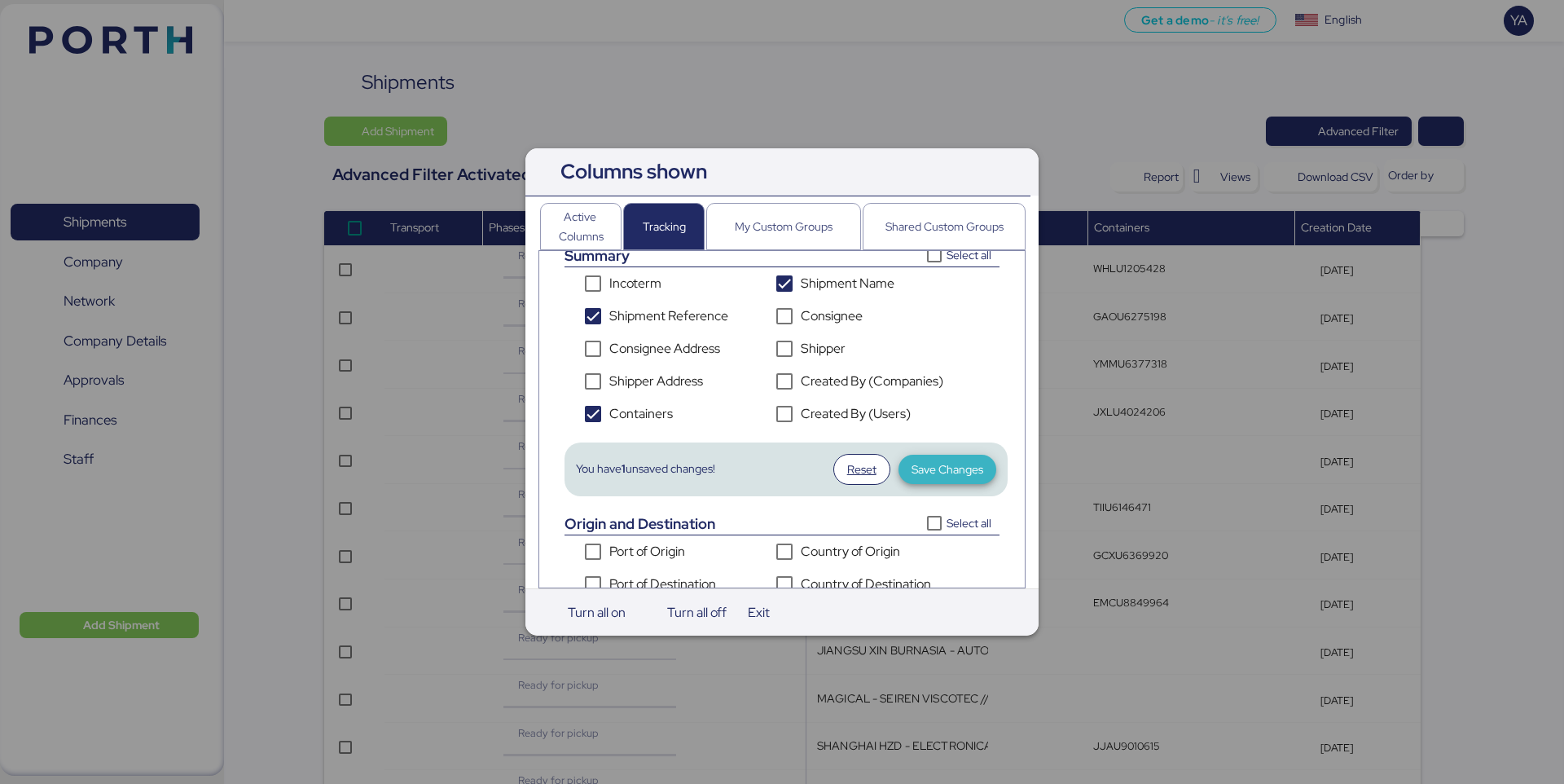
click at [936, 477] on span "Save Changes" at bounding box center [947, 470] width 72 height 20
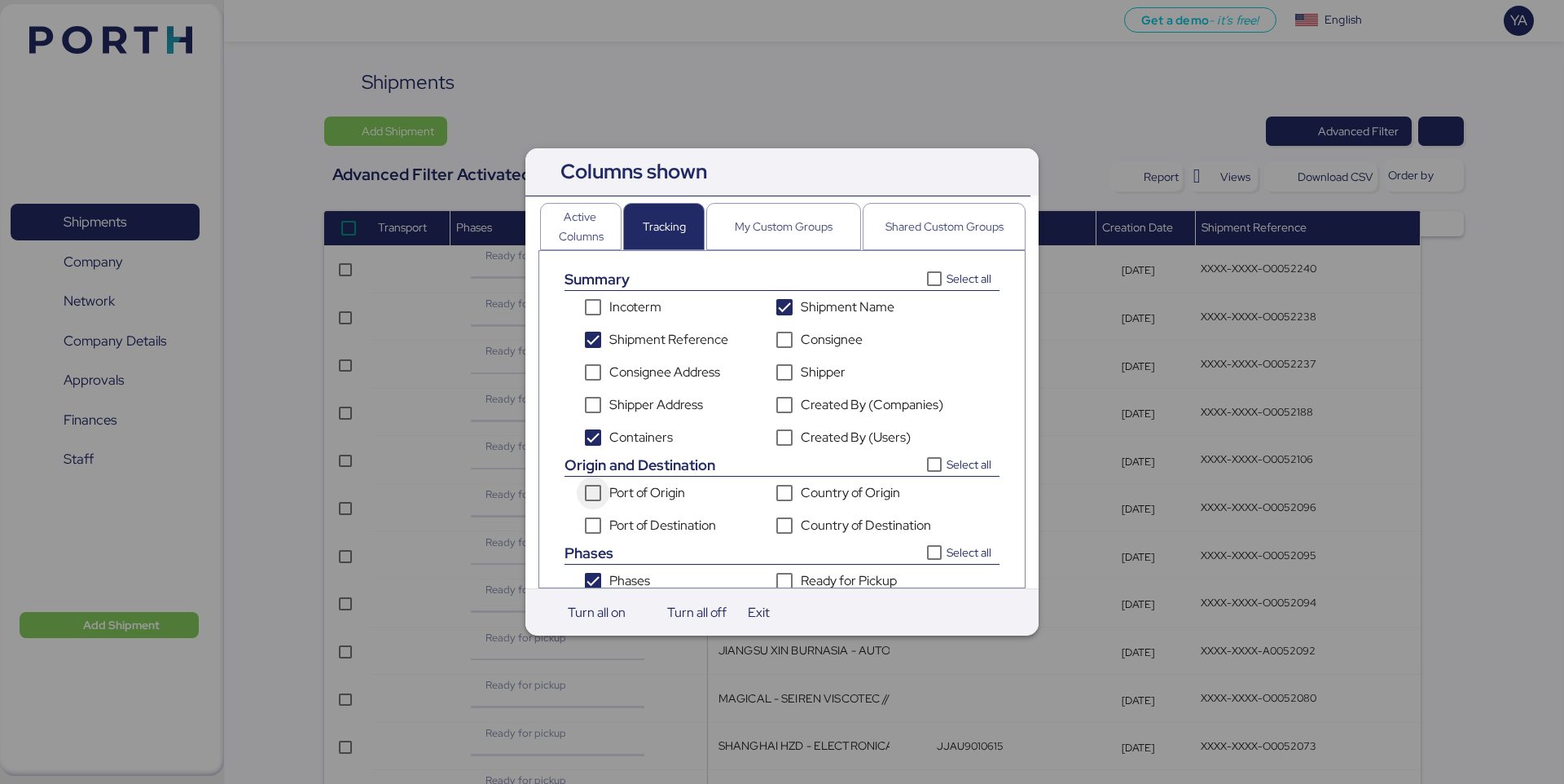
scroll to position [463, 0]
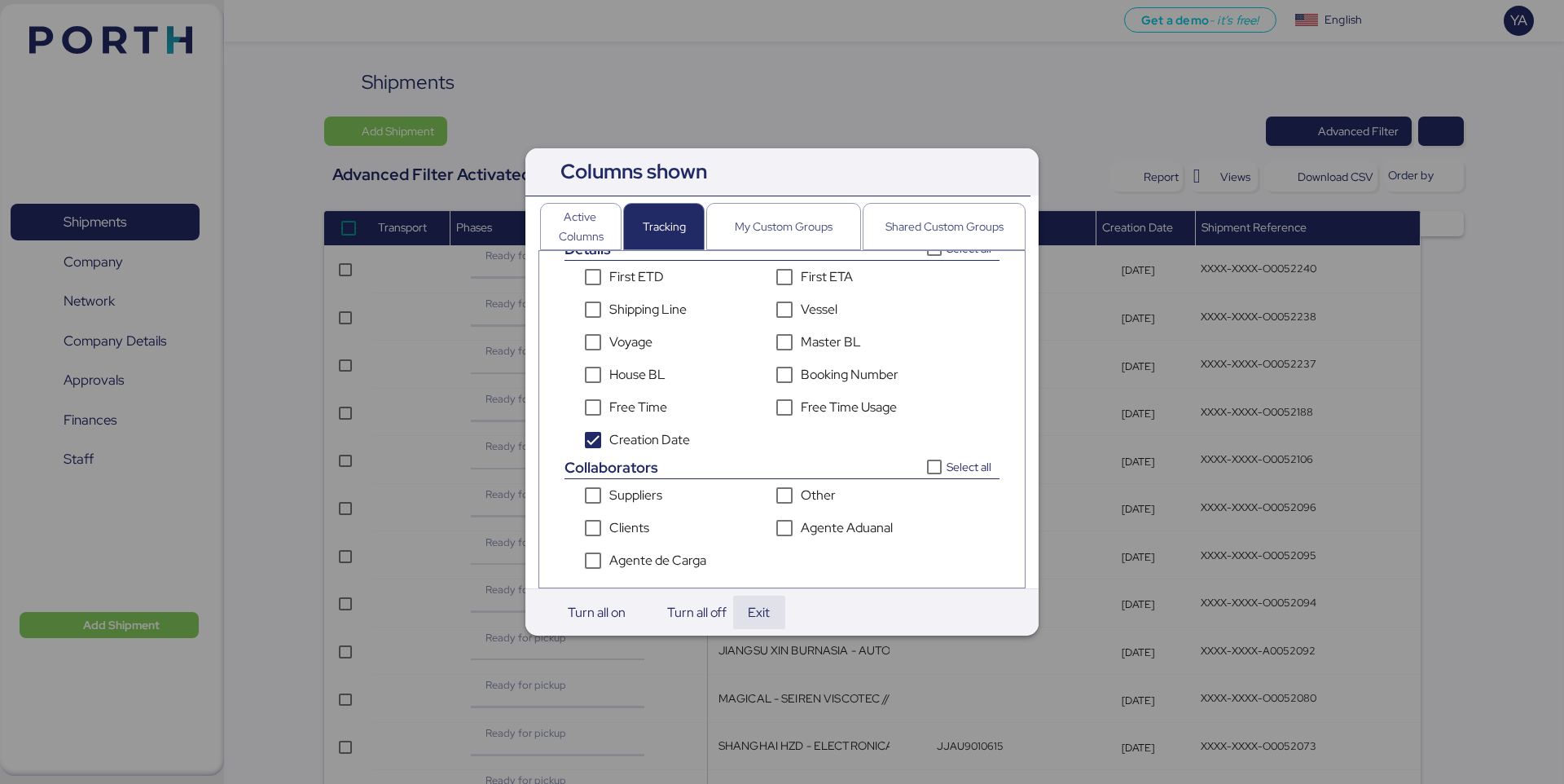
click at [764, 611] on span "Exit" at bounding box center [759, 612] width 22 height 22
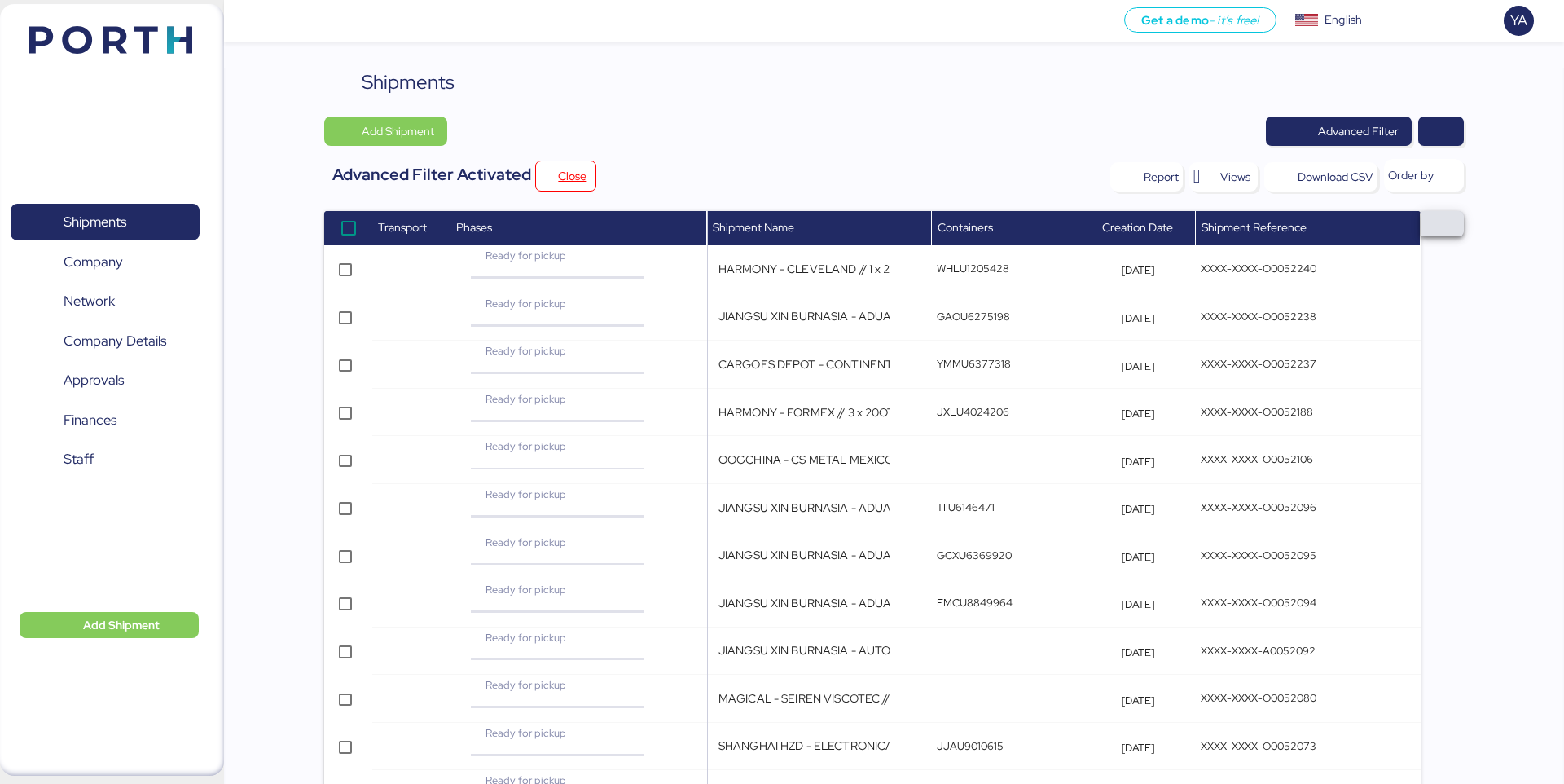
click at [1450, 218] on span "button" at bounding box center [1442, 223] width 17 height 19
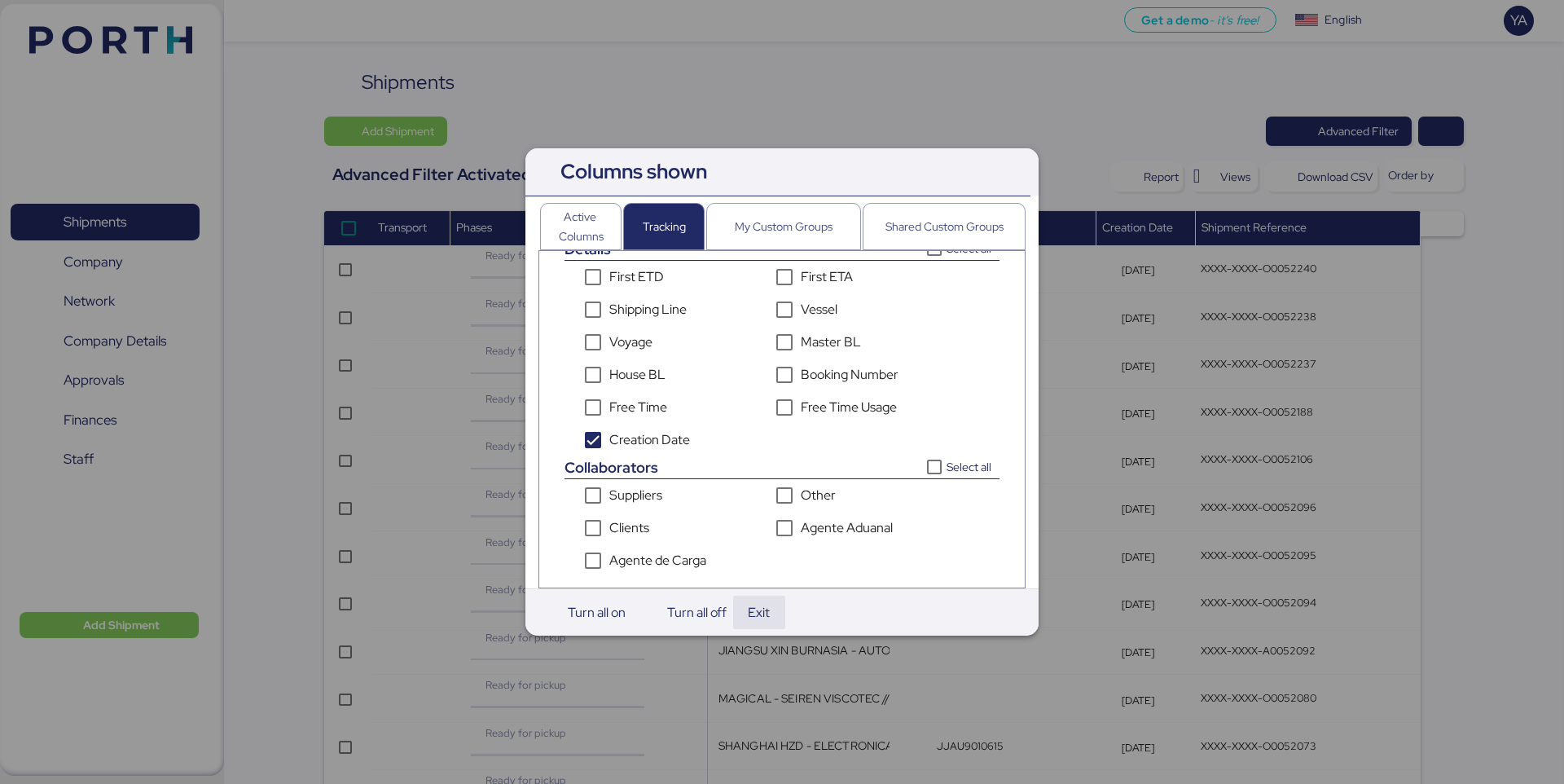
click at [777, 611] on span "Exit" at bounding box center [759, 612] width 39 height 33
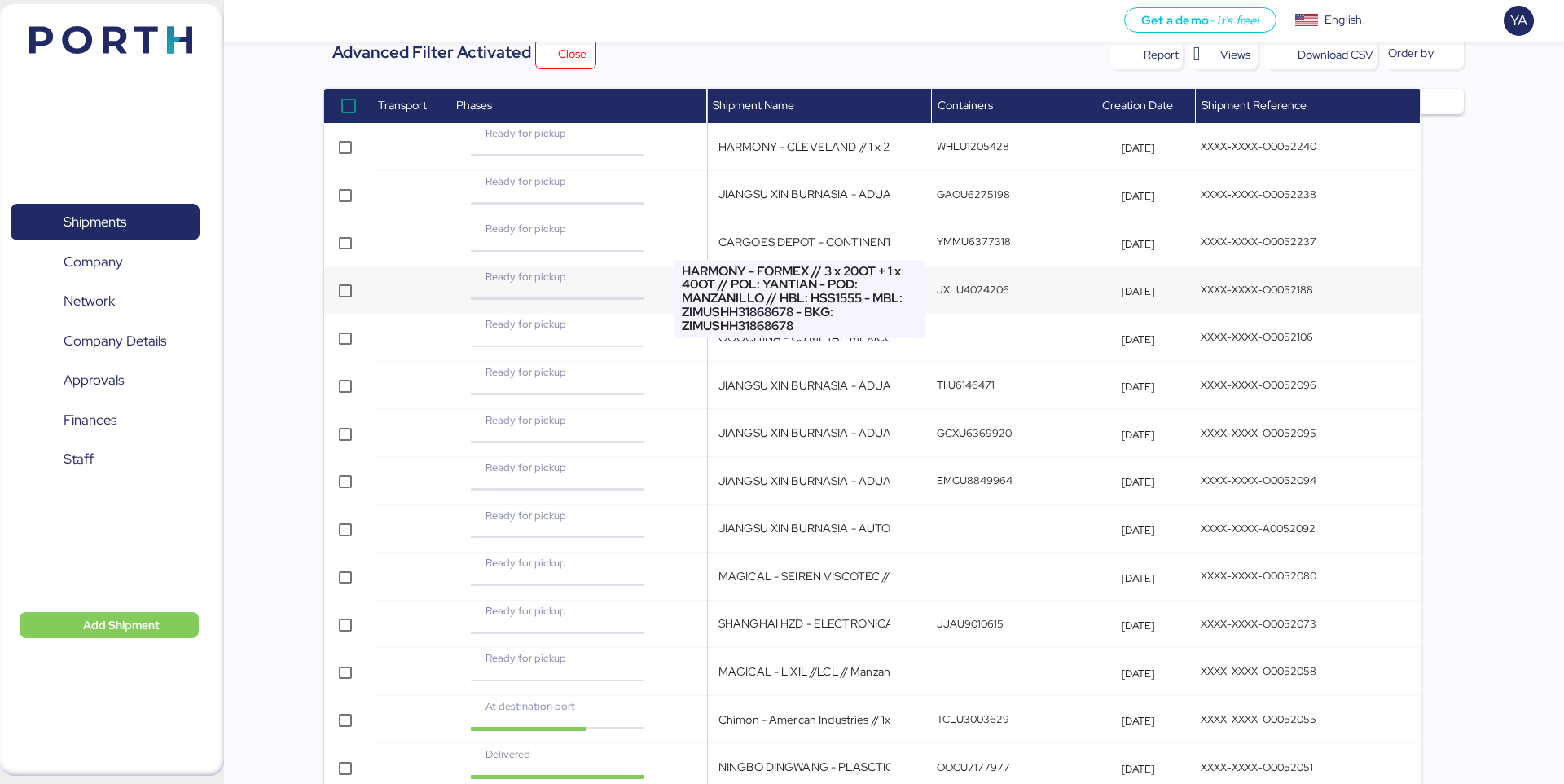
scroll to position [0, 0]
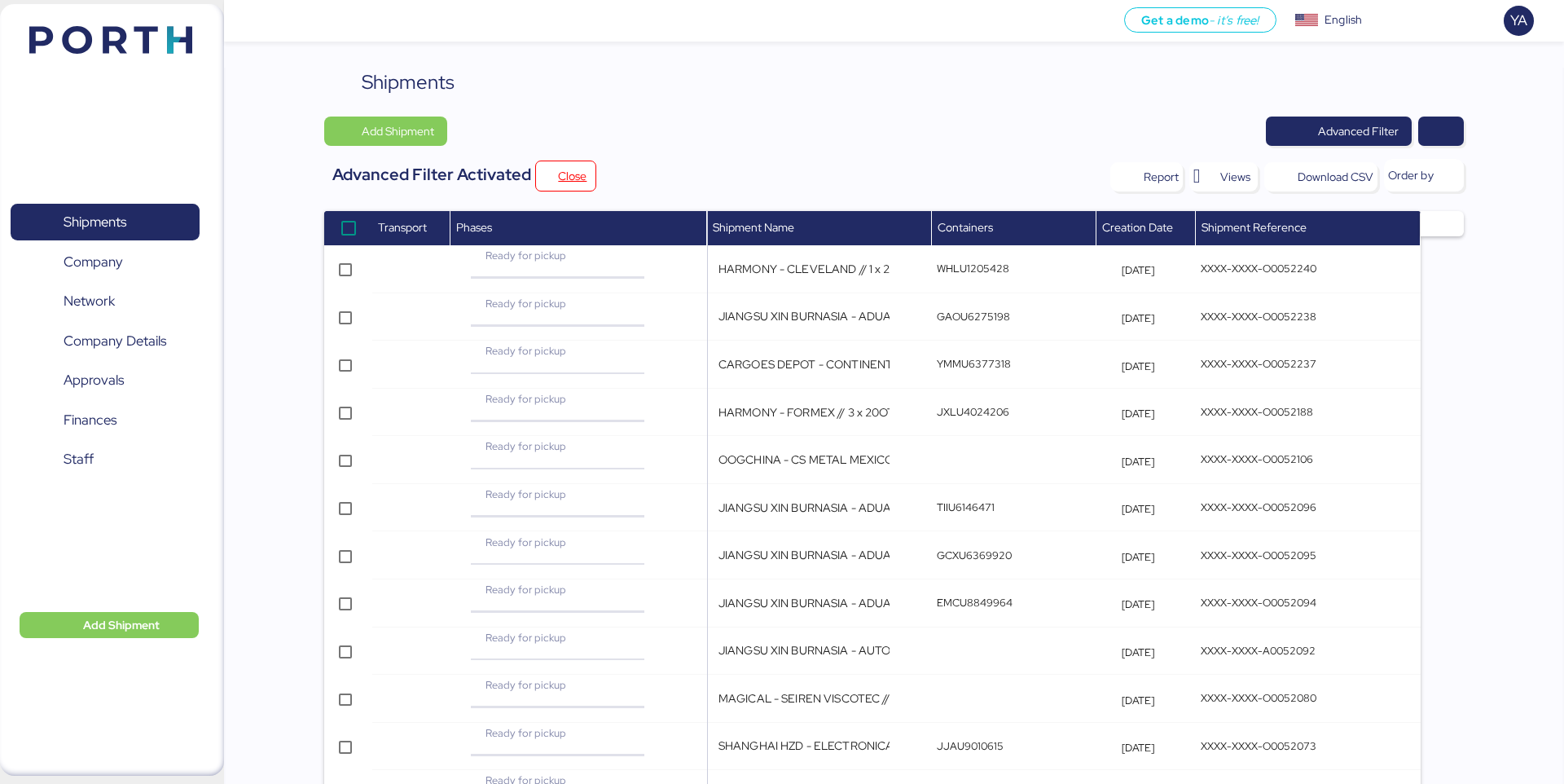
drag, startPoint x: 704, startPoint y: 223, endPoint x: 581, endPoint y: 244, distance: 124.8
click at [581, 244] on tr "Transport Phases Shipment Name Containers Creation Date Shipment Reference" at bounding box center [873, 228] width 1097 height 34
drag, startPoint x: 1322, startPoint y: 276, endPoint x: 1267, endPoint y: 275, distance: 55.0
click at [1267, 275] on td "XXXX-XXXX-O0052240" at bounding box center [1308, 270] width 225 height 48
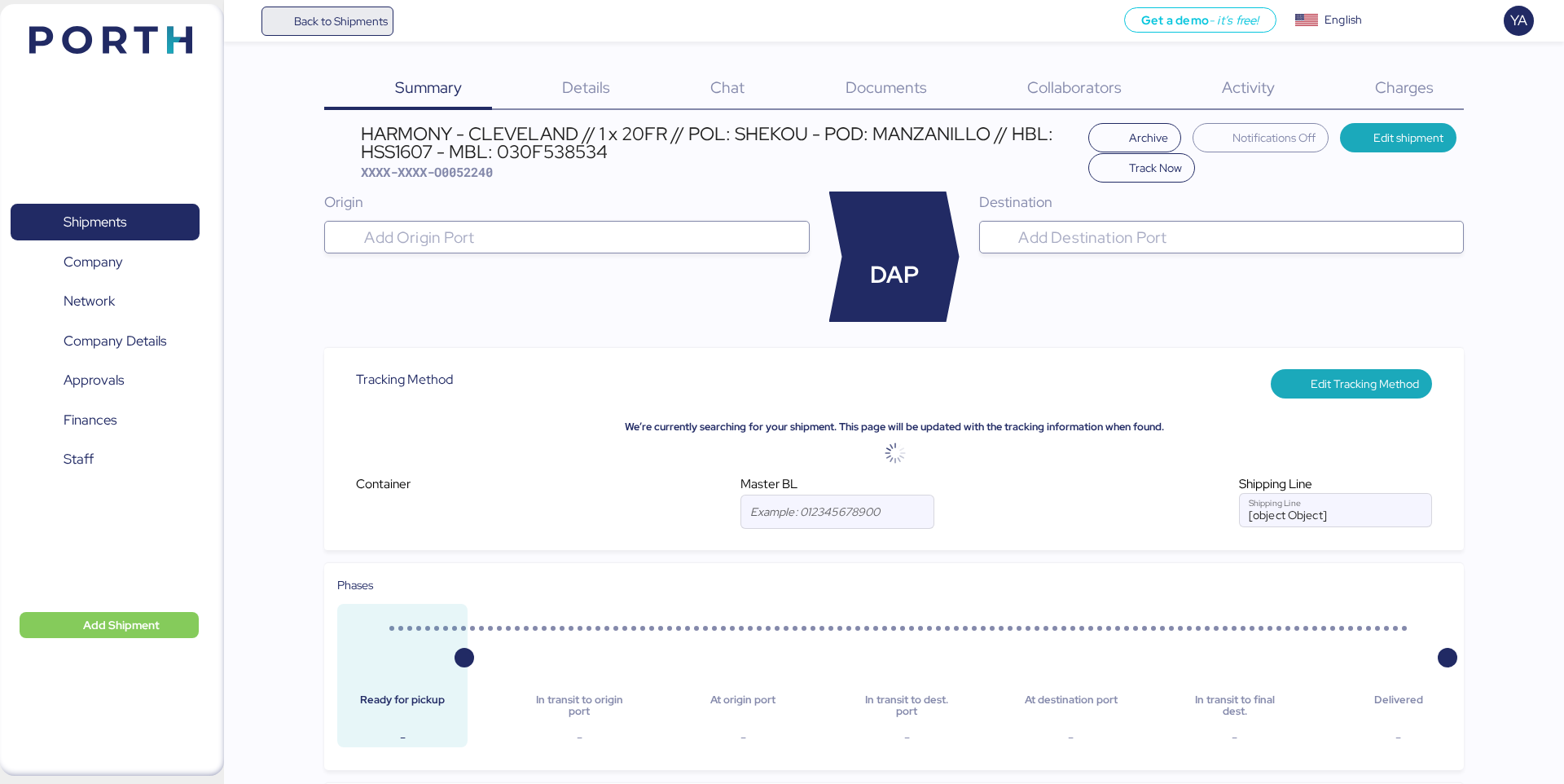
click at [285, 22] on span "Back to Shipments" at bounding box center [327, 21] width 121 height 30
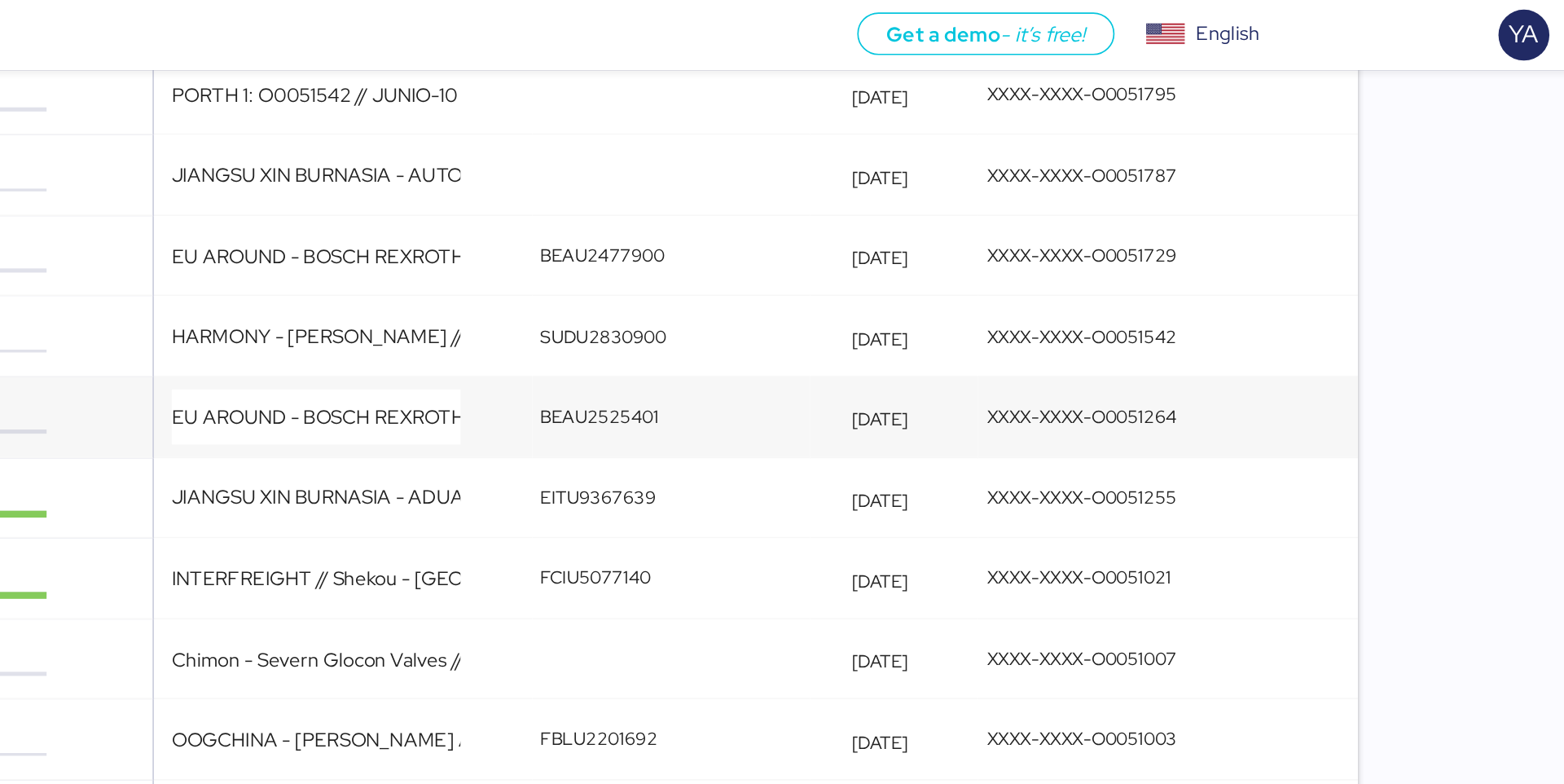
scroll to position [2309, 0]
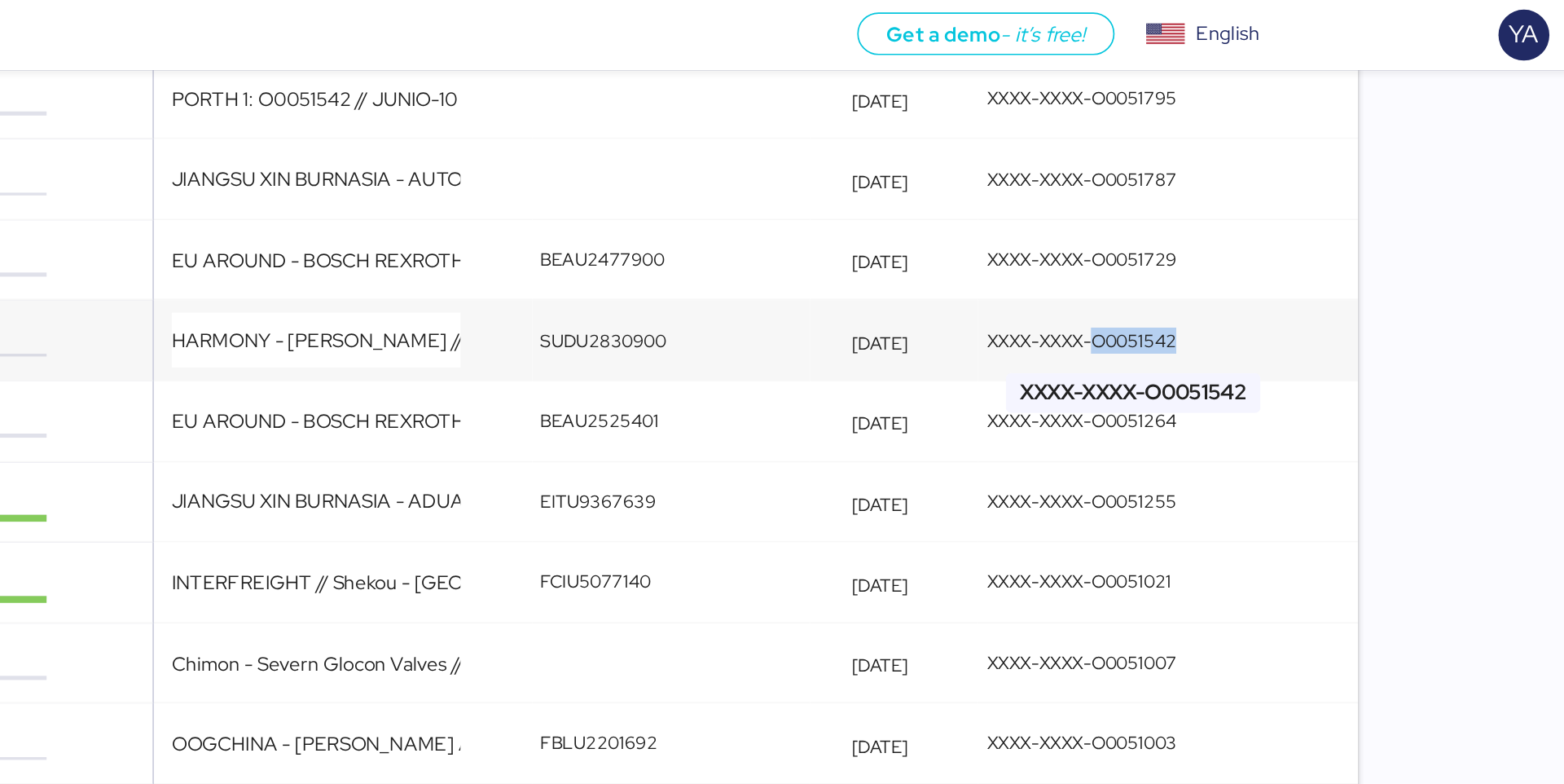
drag, startPoint x: 1326, startPoint y: 203, endPoint x: 1263, endPoint y: 204, distance: 63.0
click at [1263, 204] on div "XXXX-XXXX-O0051542" at bounding box center [1290, 201] width 177 height 15
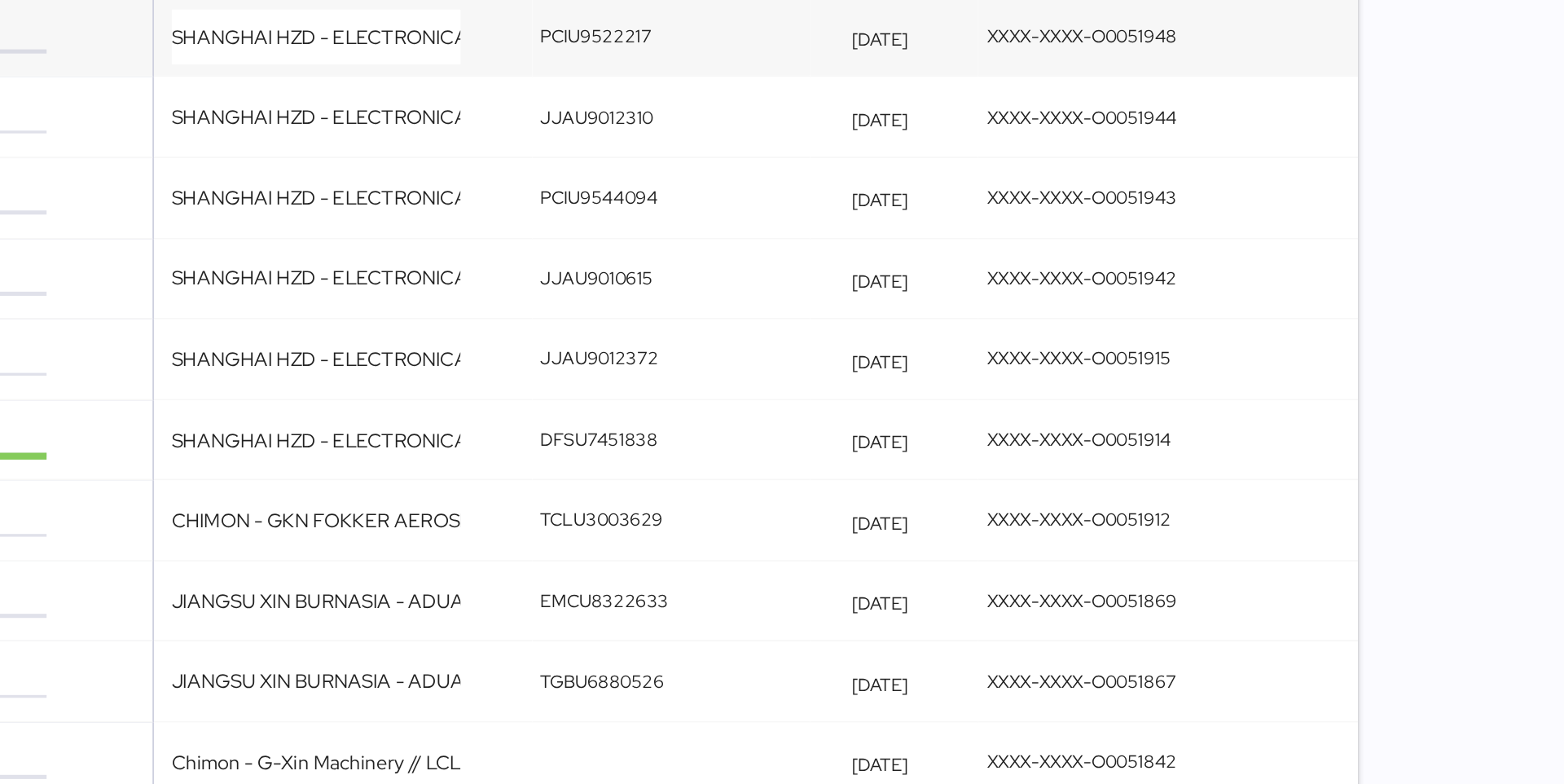
scroll to position [2007, 0]
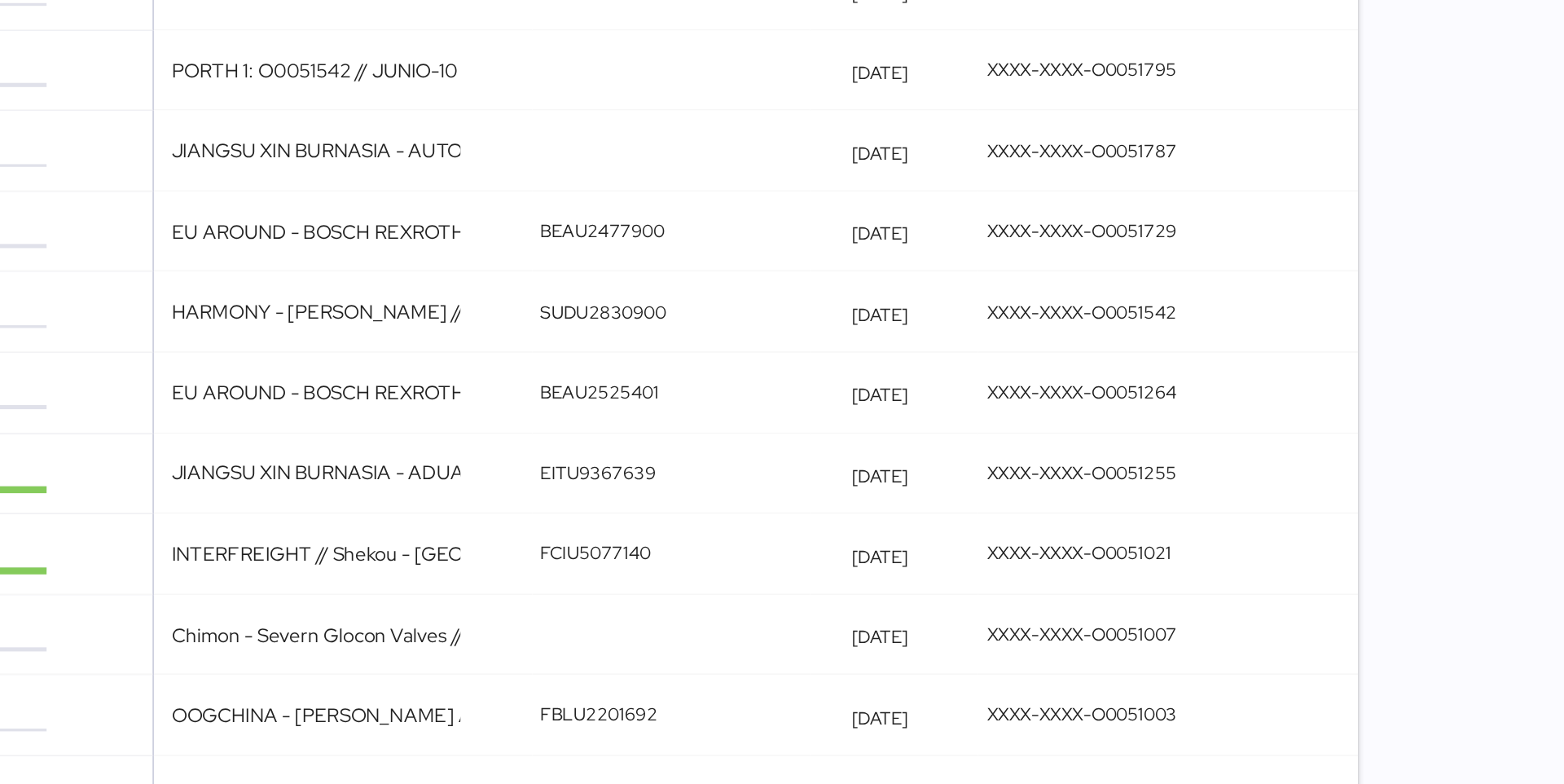
click at [1462, 486] on div at bounding box center [1442, 607] width 43 height 4804
drag, startPoint x: 1386, startPoint y: 509, endPoint x: 1138, endPoint y: 504, distance: 248.1
click at [1138, 504] on tr "In transit to final dest. HARMONY - BENTELER // POL: YANTIAN - POD: MANZANILLO …" at bounding box center [873, 504] width 1097 height 48
click at [1473, 521] on div "Shipments Add Shipment Advanced Filter Advanced Filter Activated Close Report V…" at bounding box center [894, 574] width 1340 height 5027
drag, startPoint x: 1411, startPoint y: 515, endPoint x: 1268, endPoint y: 510, distance: 143.1
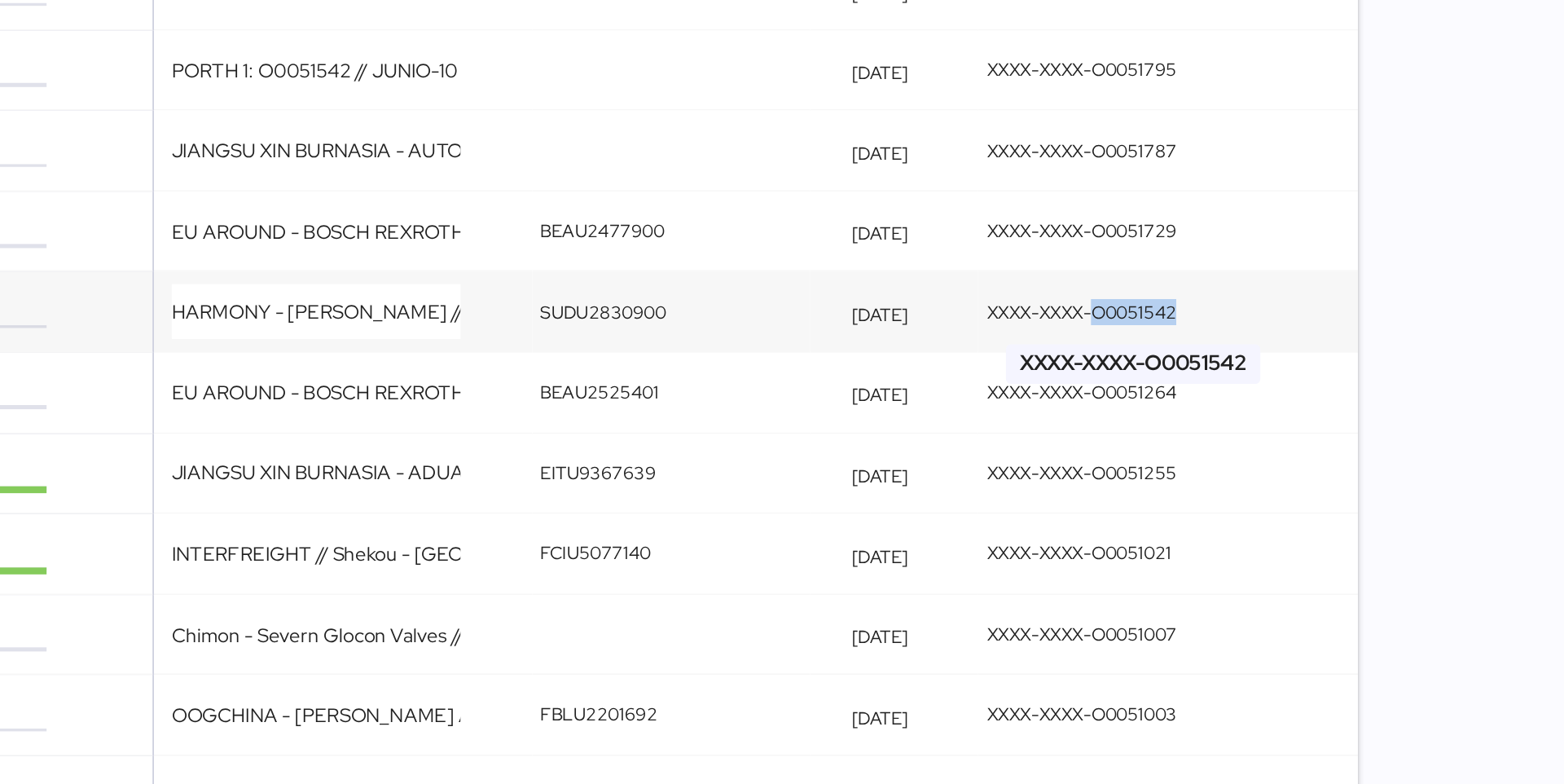
click at [1268, 510] on td "XXXX-XXXX-O0051542" at bounding box center [1308, 504] width 225 height 48
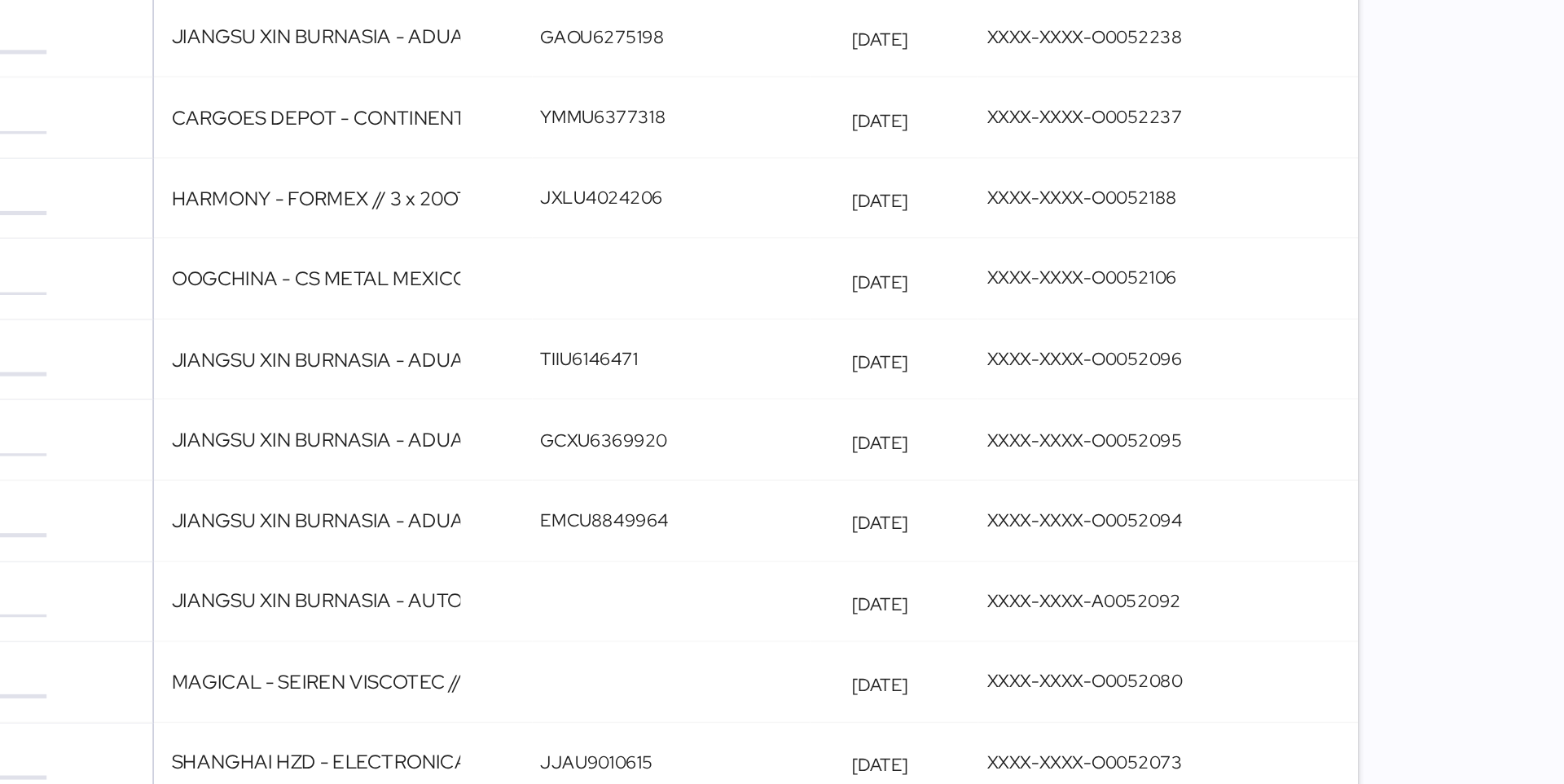
scroll to position [2007, 0]
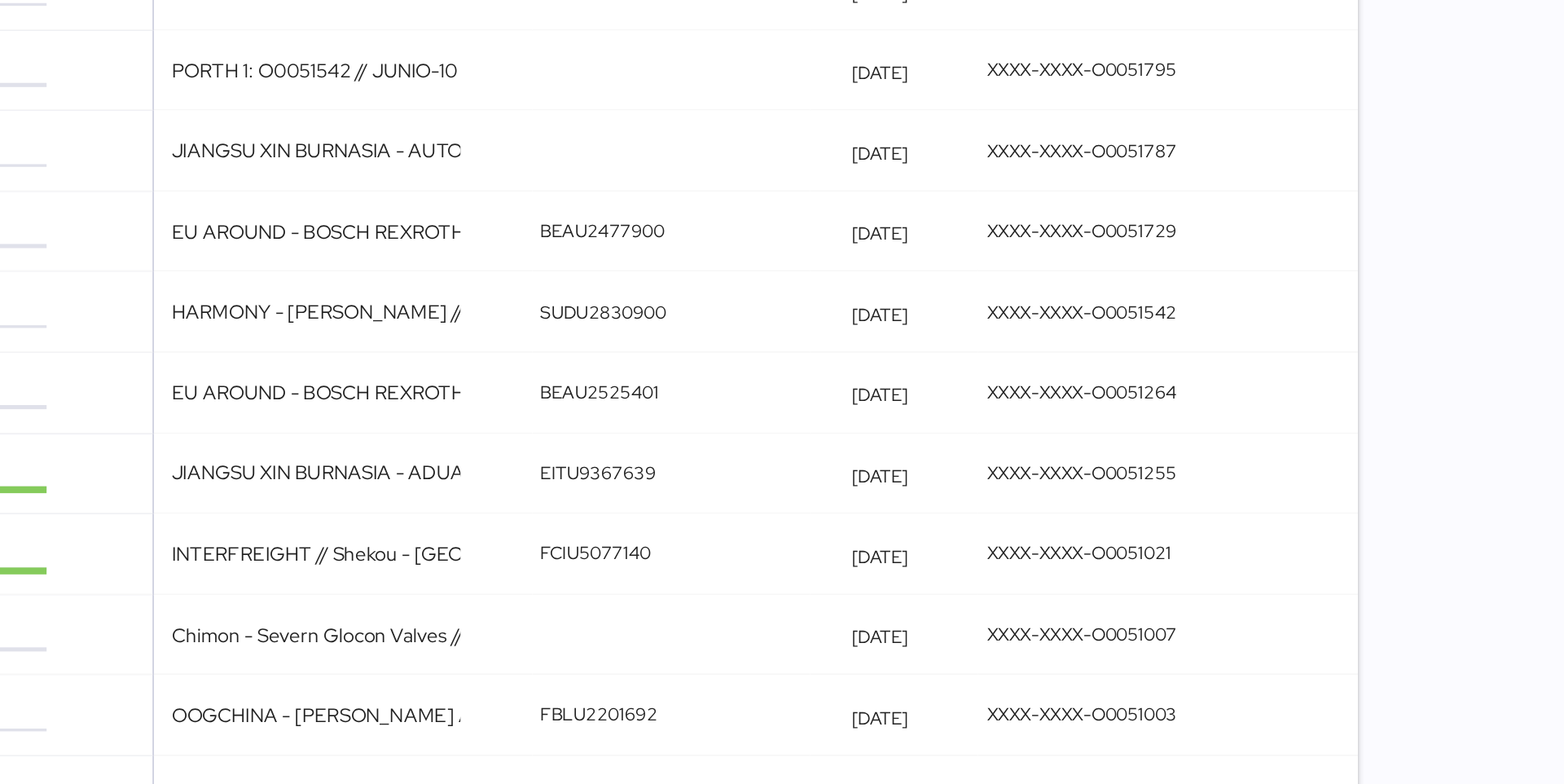
click at [1456, 559] on div at bounding box center [1442, 607] width 43 height 4804
drag, startPoint x: 1385, startPoint y: 559, endPoint x: 1169, endPoint y: 549, distance: 216.2
click at [1169, 549] on tr "Ready for pickup EU AROUND - BOSCH REXROTH // SHANGHAI - MANZANILLO // MBL: SNK…" at bounding box center [873, 552] width 1097 height 48
copy tr "5 XXXX-XXXX-O0051264"
click at [1459, 512] on div at bounding box center [1442, 607] width 43 height 4804
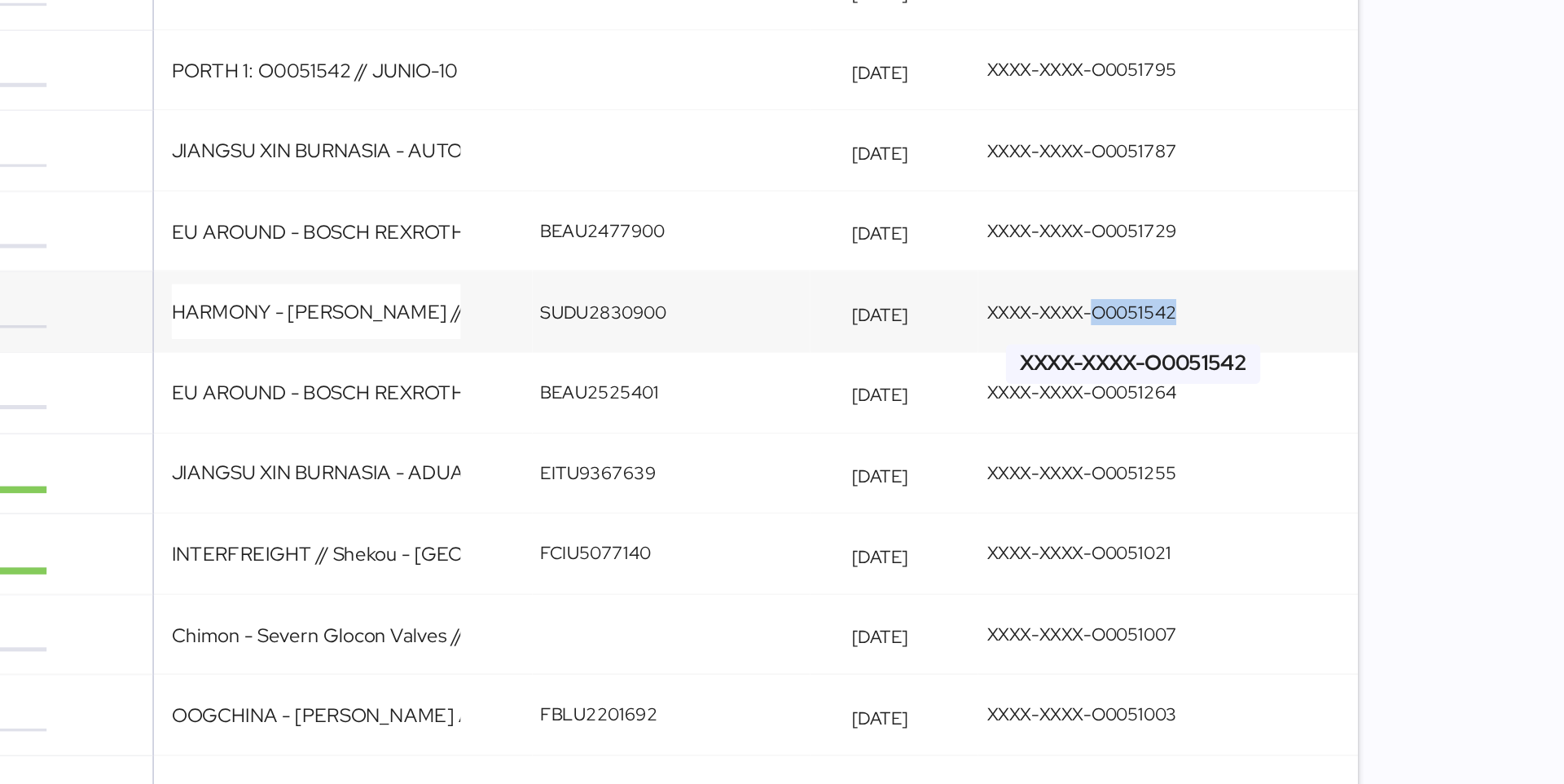
drag, startPoint x: 1399, startPoint y: 506, endPoint x: 1264, endPoint y: 504, distance: 135.0
click at [1264, 504] on td "XXXX-XXXX-O0051542" at bounding box center [1308, 504] width 225 height 48
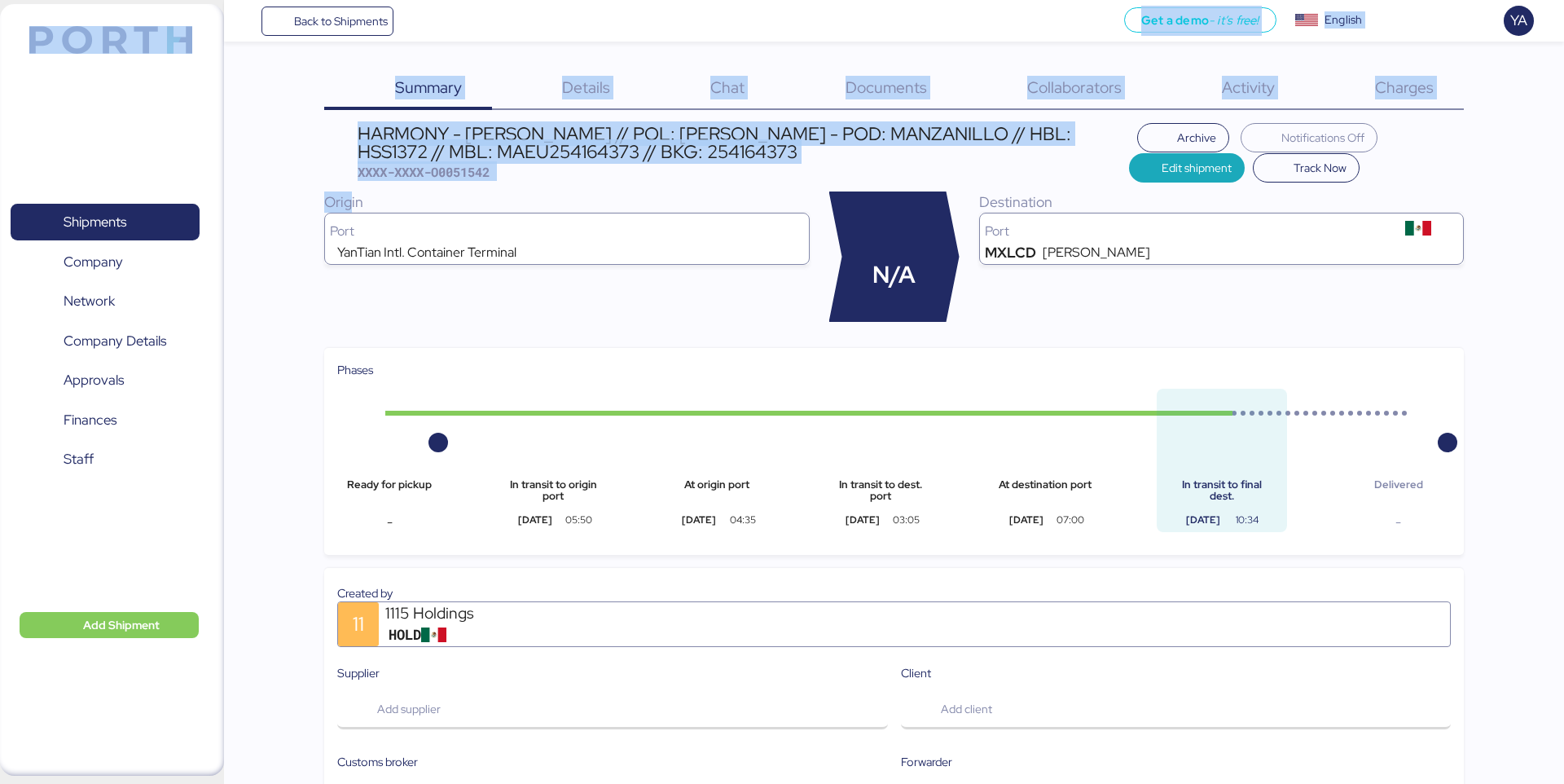
drag, startPoint x: 293, startPoint y: 39, endPoint x: 354, endPoint y: 218, distance: 189.1
click at [354, 218] on div "Back to Shipments Get a demo - it’s free! Get a demo English Inglés English YA …" at bounding box center [782, 749] width 1564 height 1499
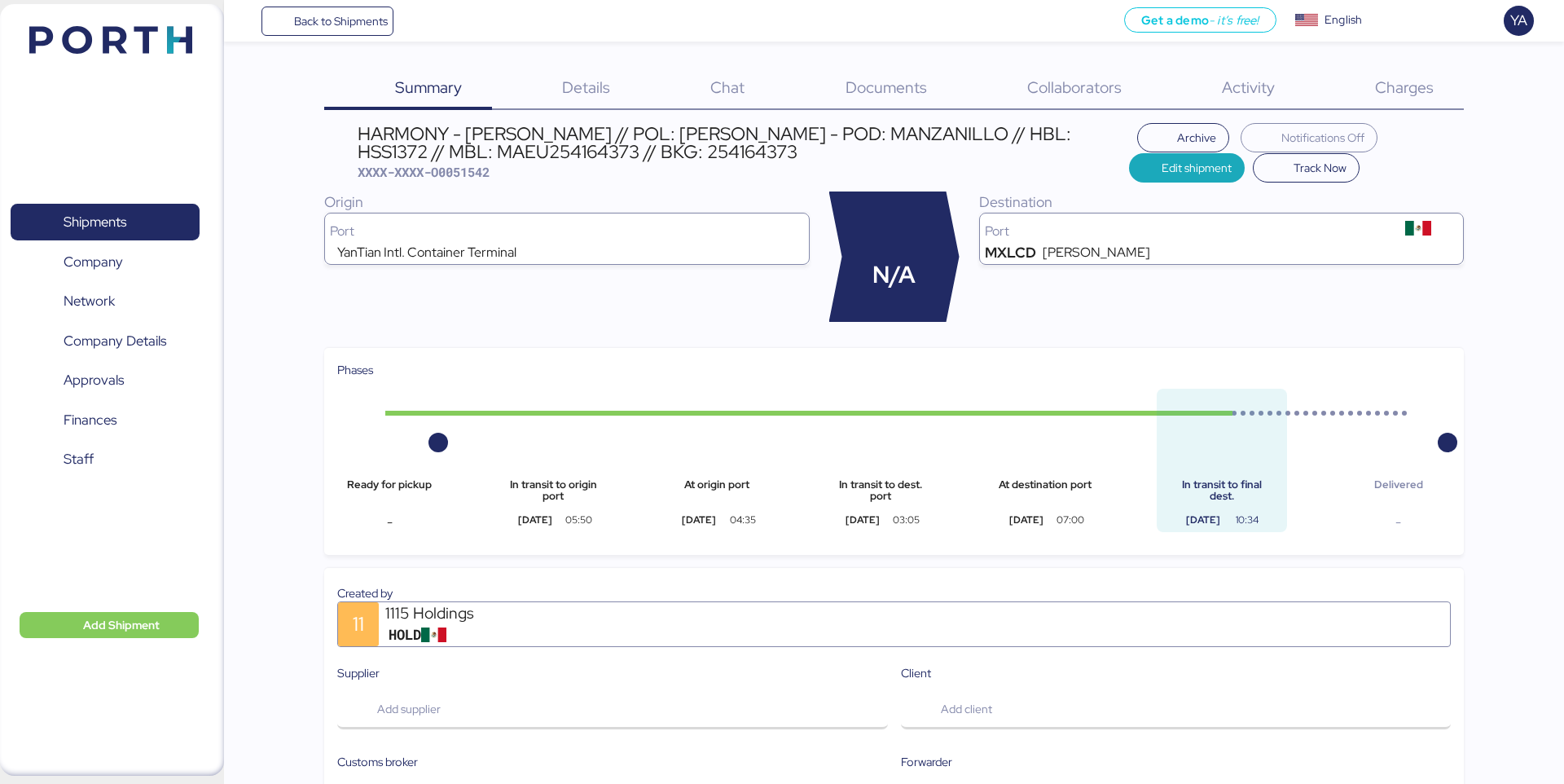
click at [277, 129] on div "Summary 0 Details 0 Chat 0 Documents 0 Collaborators 0 Activity 0 Charges 0 HAR…" at bounding box center [782, 749] width 1564 height 1499
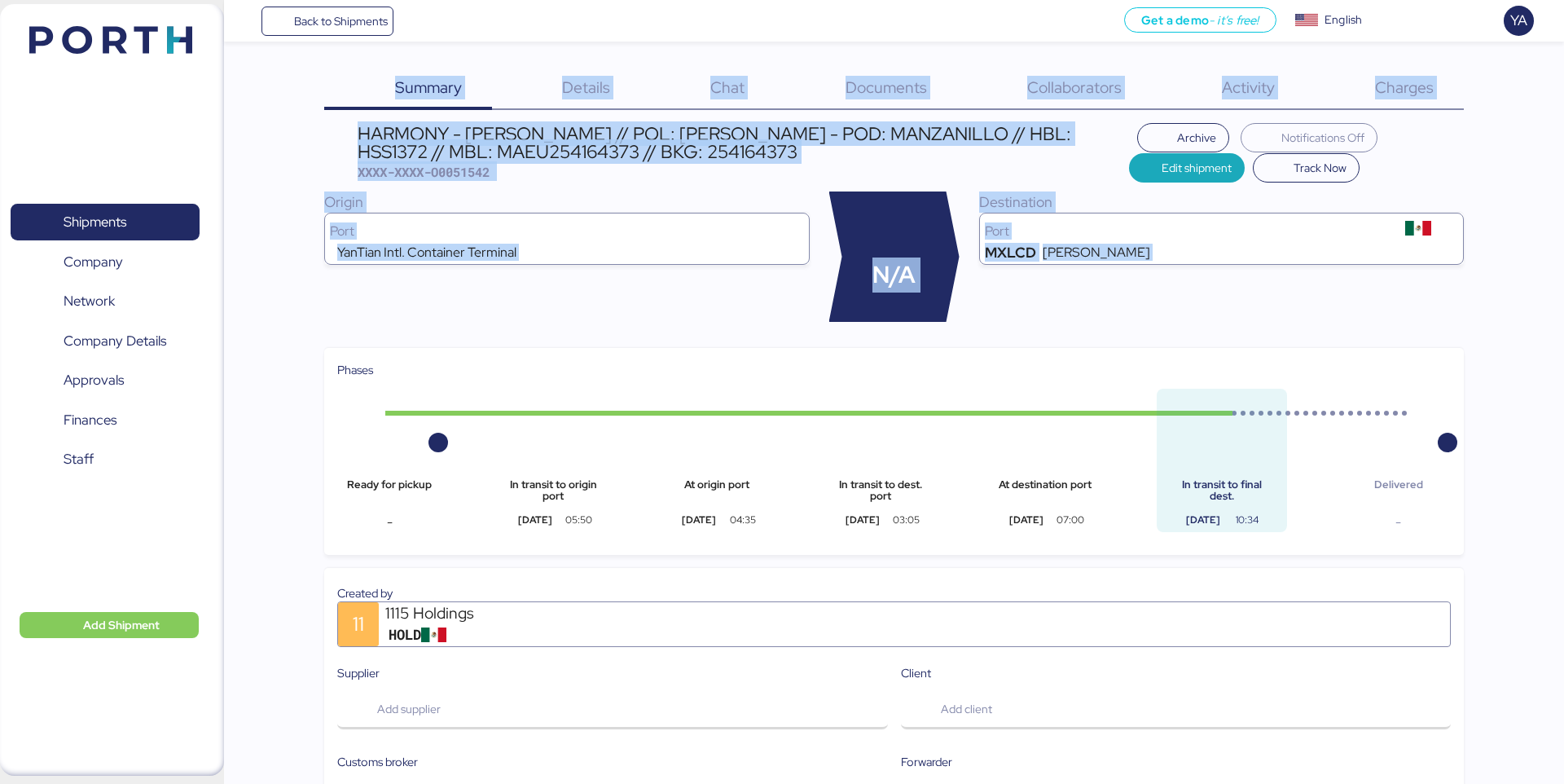
drag, startPoint x: 627, startPoint y: 342, endPoint x: 1, endPoint y: -47, distance: 737.0
click at [1, 0] on html "Back to Shipments Get a demo - it’s free! Get a demo English Inglés English YA …" at bounding box center [782, 755] width 1564 height 1512
drag, startPoint x: 10, startPoint y: 19, endPoint x: 498, endPoint y: 343, distance: 585.8
click at [498, 343] on div "Back to Shipments Get a demo - it’s free! Get a demo English Inglés English YA …" at bounding box center [782, 749] width 1564 height 1499
click at [498, 343] on div "HARMONY - BENTELER // POL: YANTIAN - POD: MANZANILLO // HBL: HSS1372 // MBL: MA…" at bounding box center [894, 528] width 1139 height 810
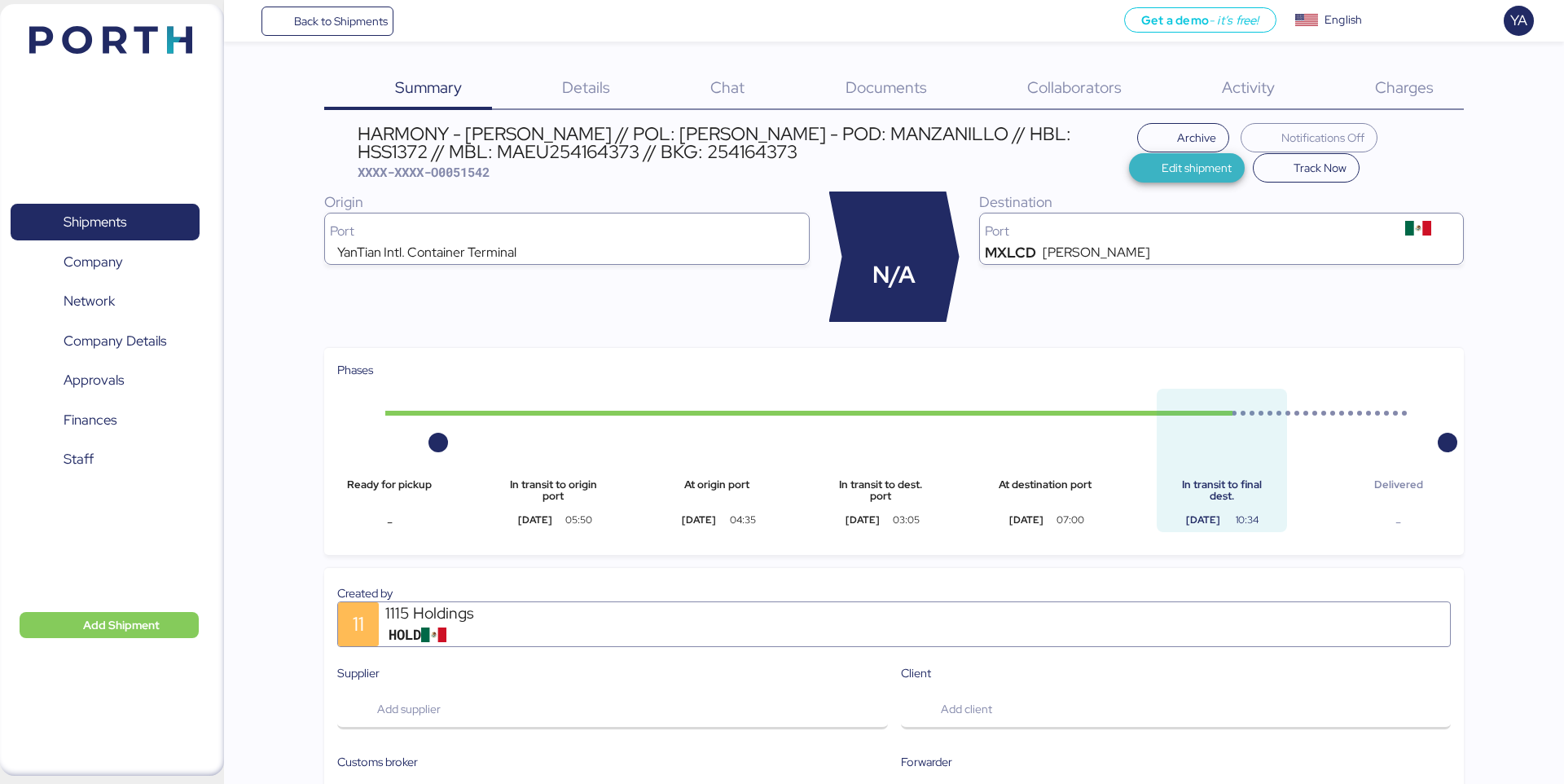
click at [1142, 176] on span "Edit shipment" at bounding box center [1187, 168] width 91 height 22
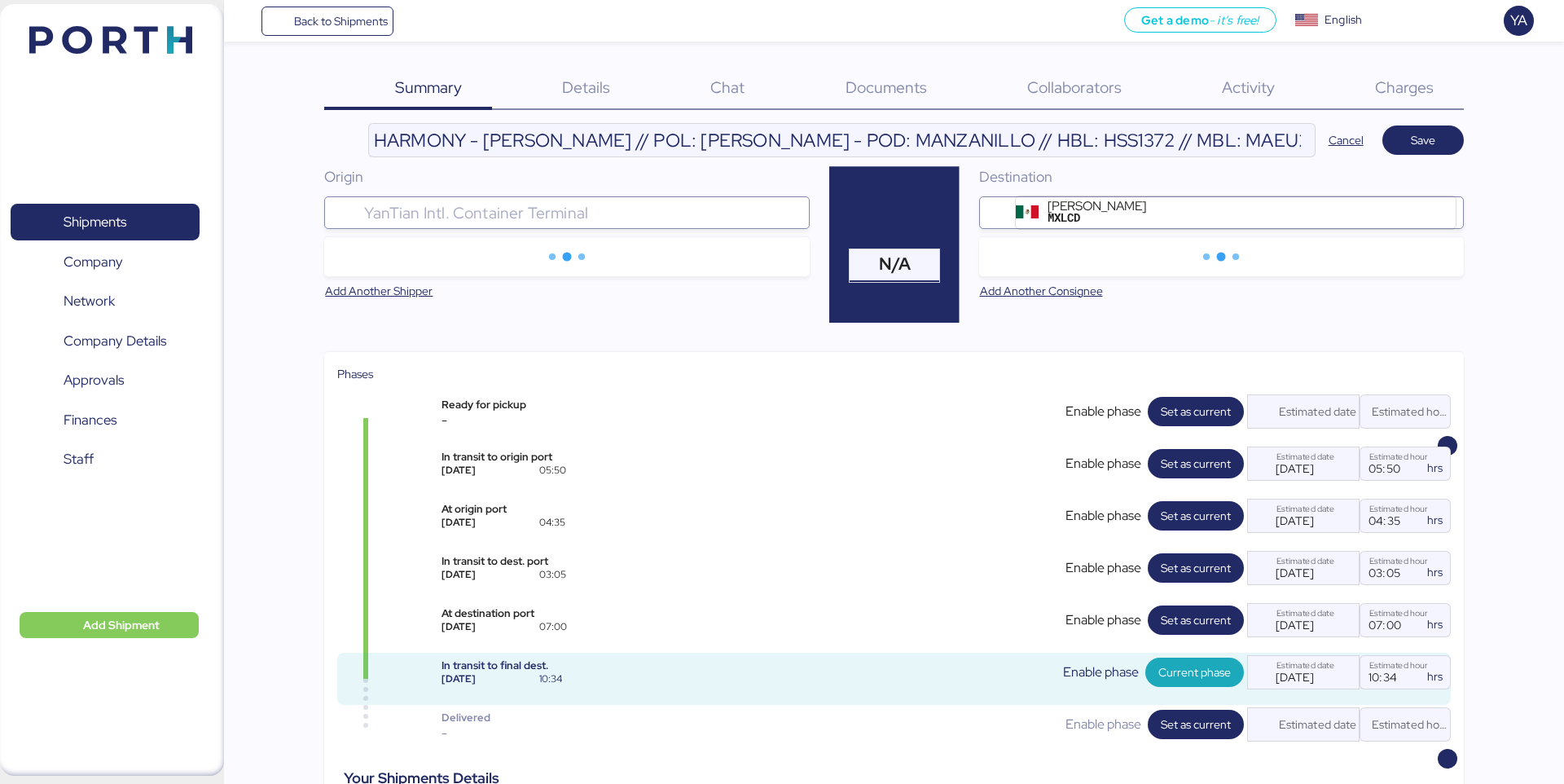
click at [900, 278] on div "N/A" at bounding box center [893, 265] width 27 height 32
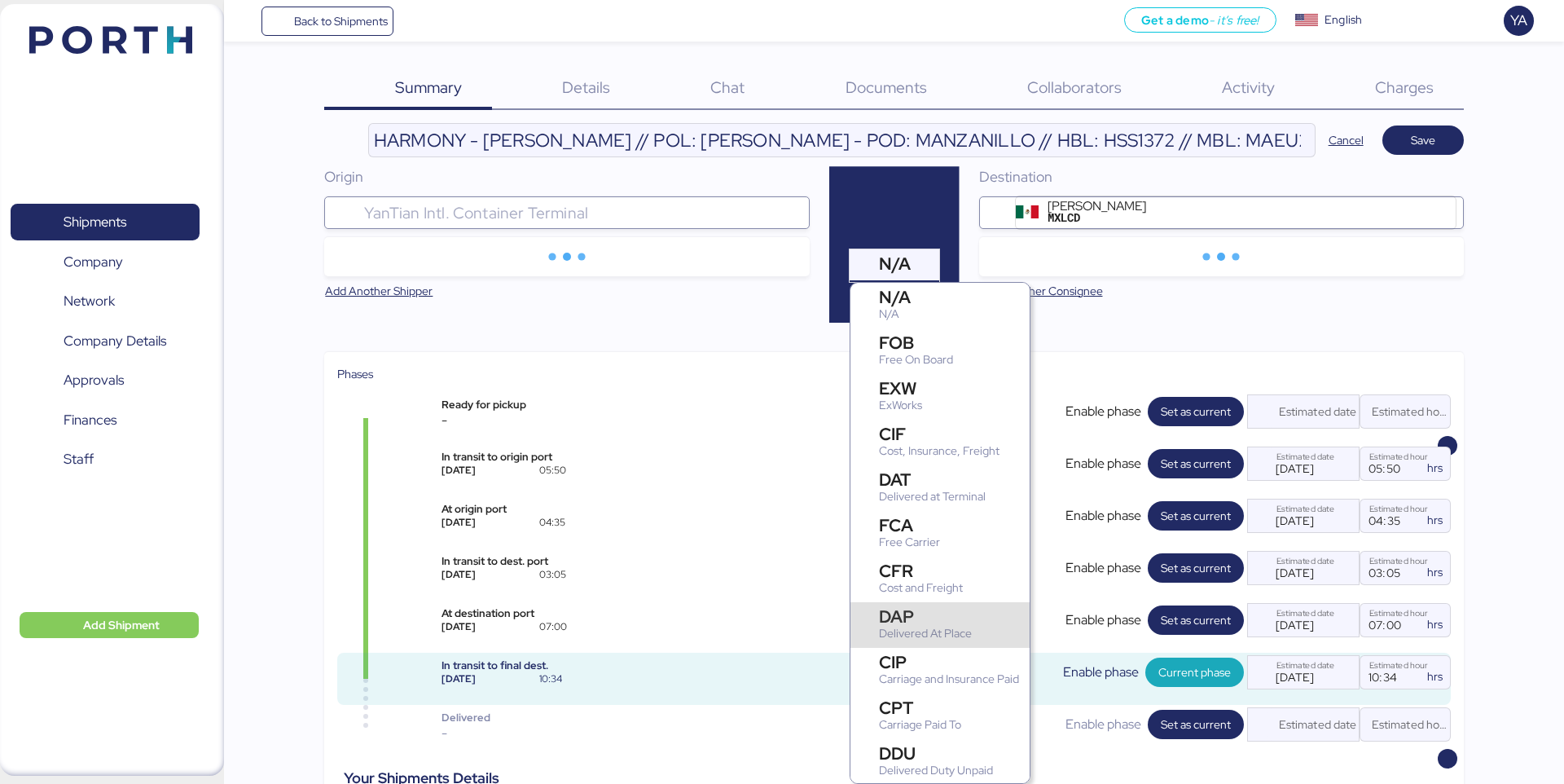
click at [942, 615] on div "DAP" at bounding box center [926, 616] width 93 height 17
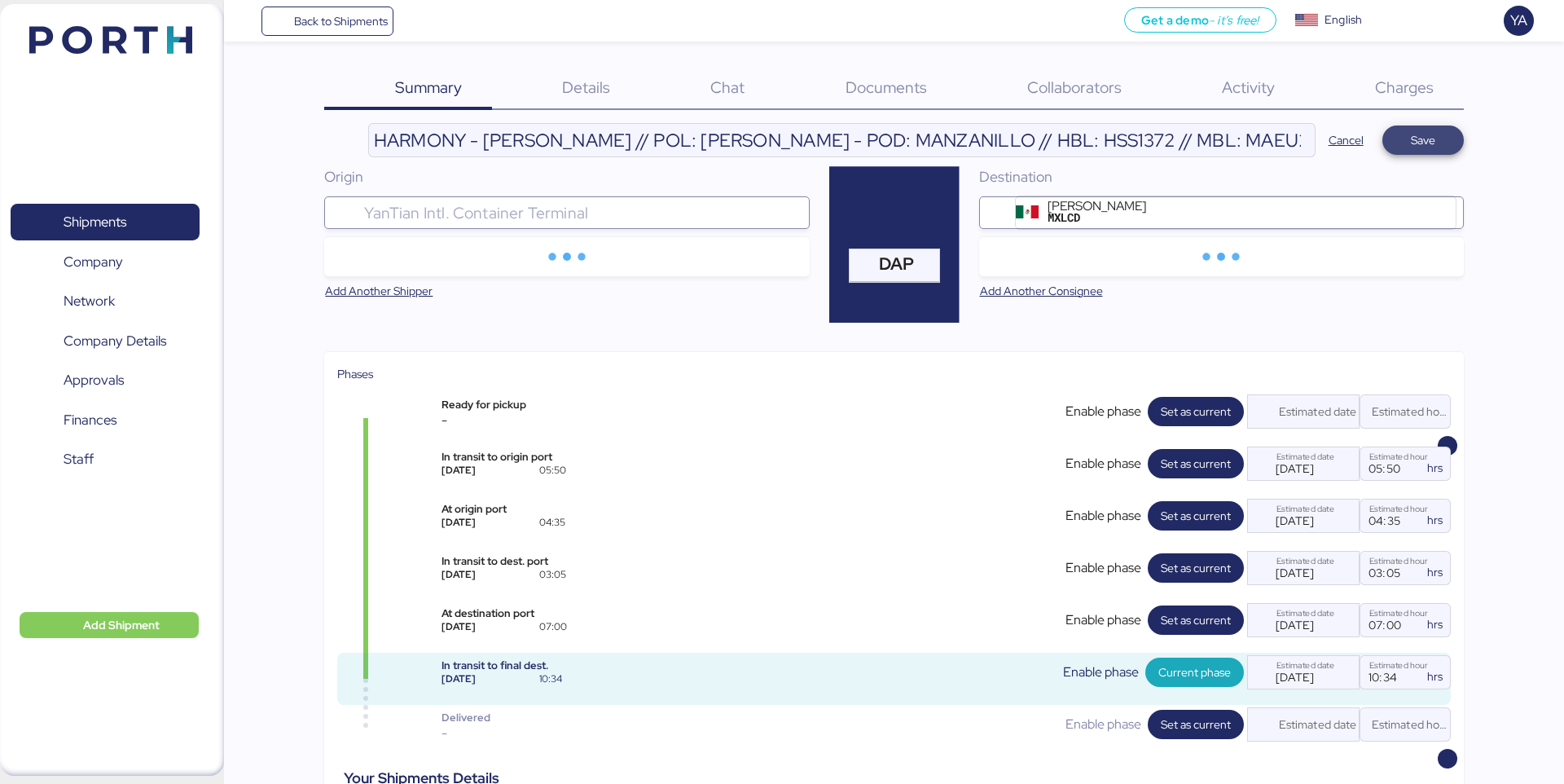
click at [1409, 145] on span "Save" at bounding box center [1423, 140] width 56 height 22
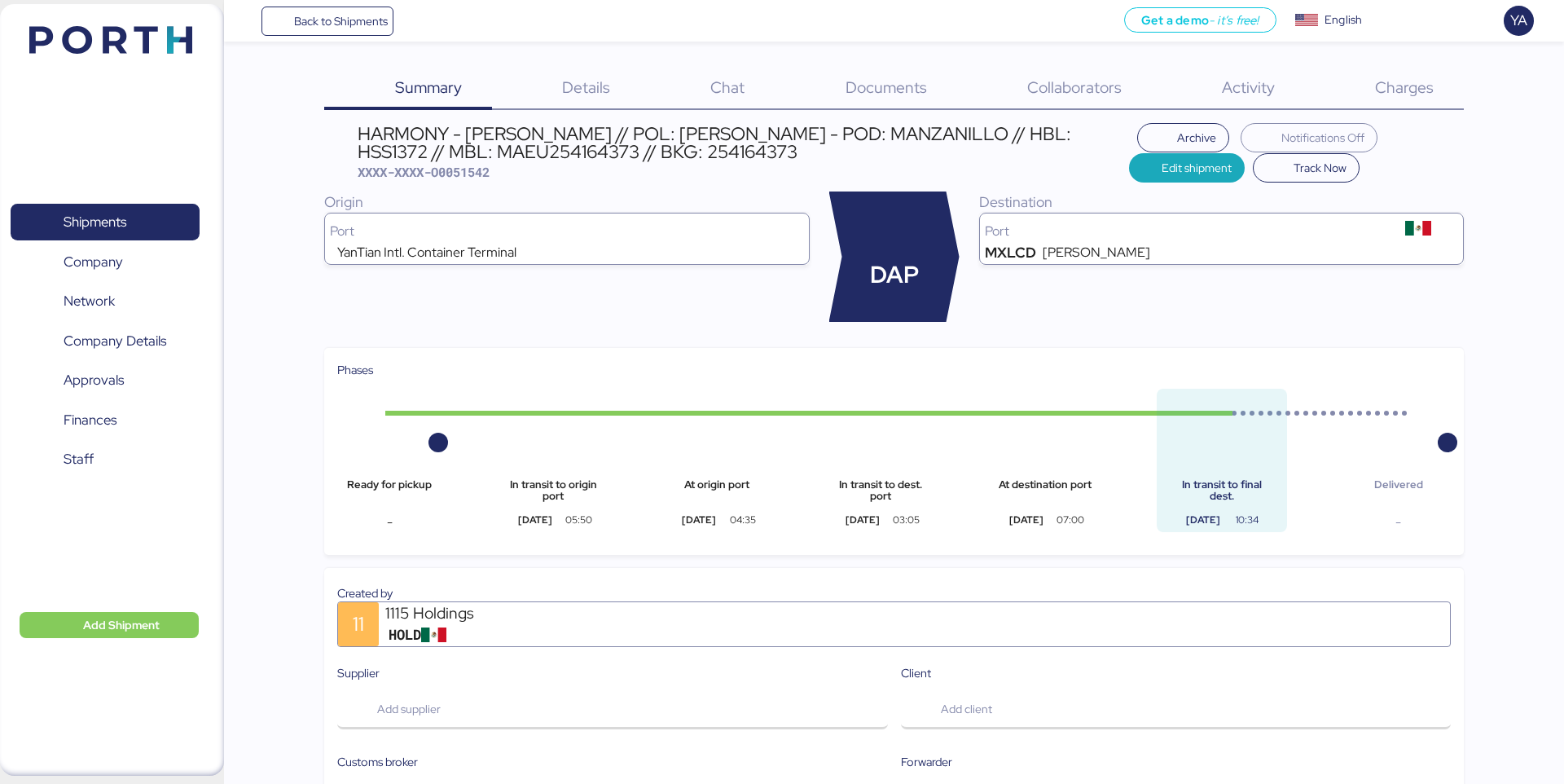
click at [601, 89] on span "Details" at bounding box center [586, 87] width 48 height 22
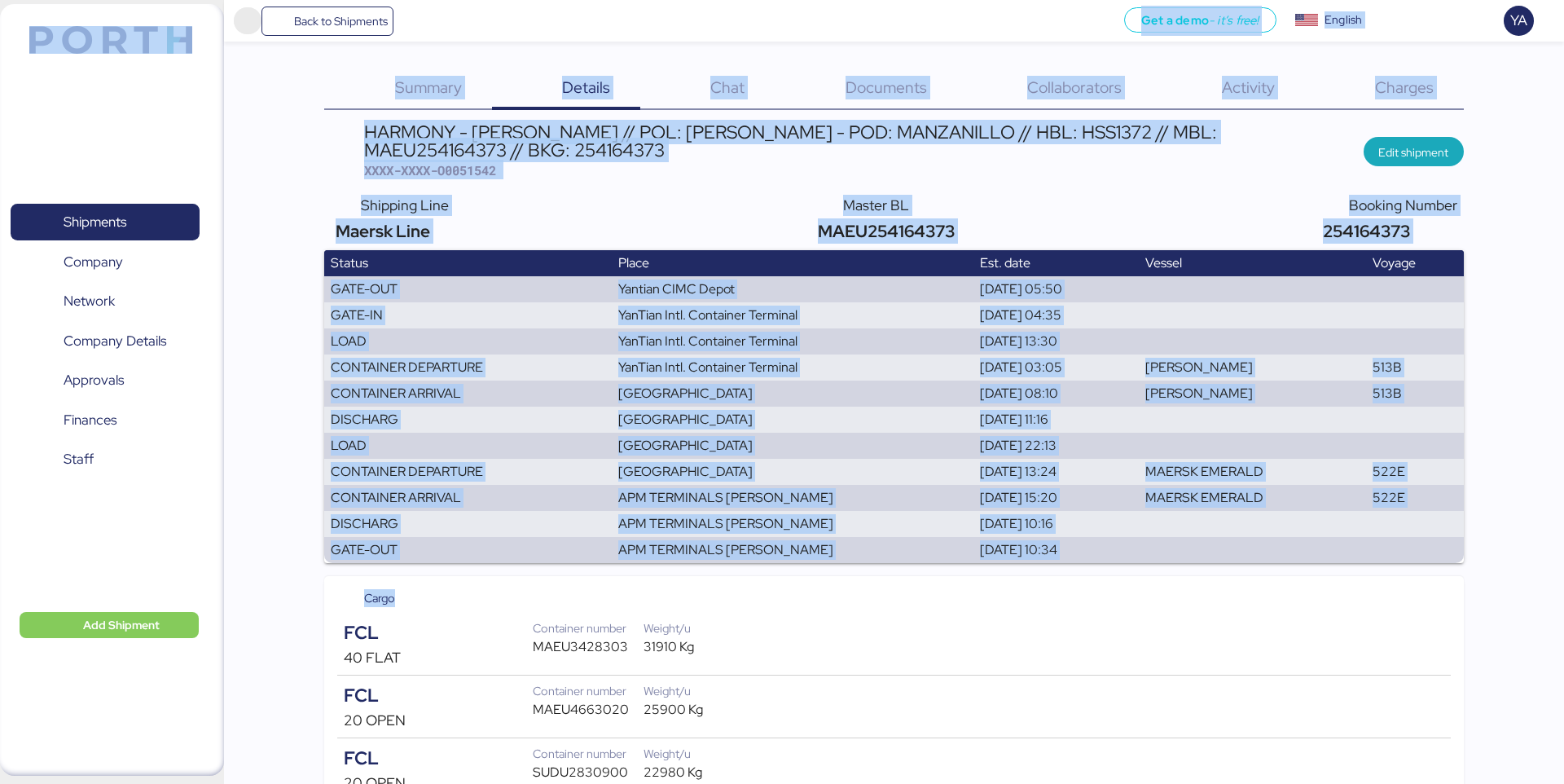
drag, startPoint x: 491, startPoint y: 599, endPoint x: 255, endPoint y: 10, distance: 634.5
click at [255, 10] on div "Back to Shipments Get a demo - it’s free! Get a demo English Inglés English YA …" at bounding box center [782, 631] width 1564 height 1262
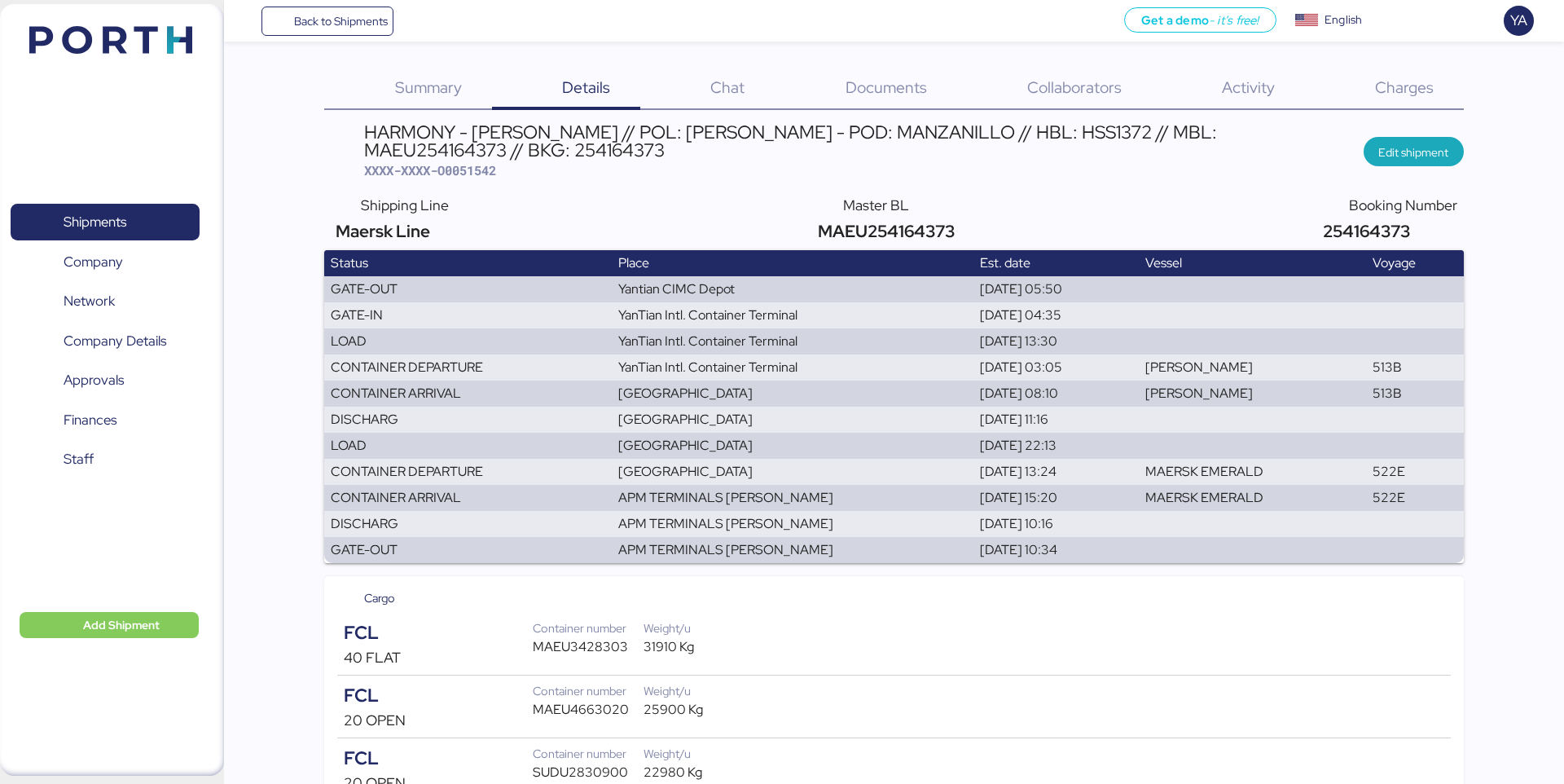
click at [484, 625] on div "FCL" at bounding box center [438, 633] width 189 height 28
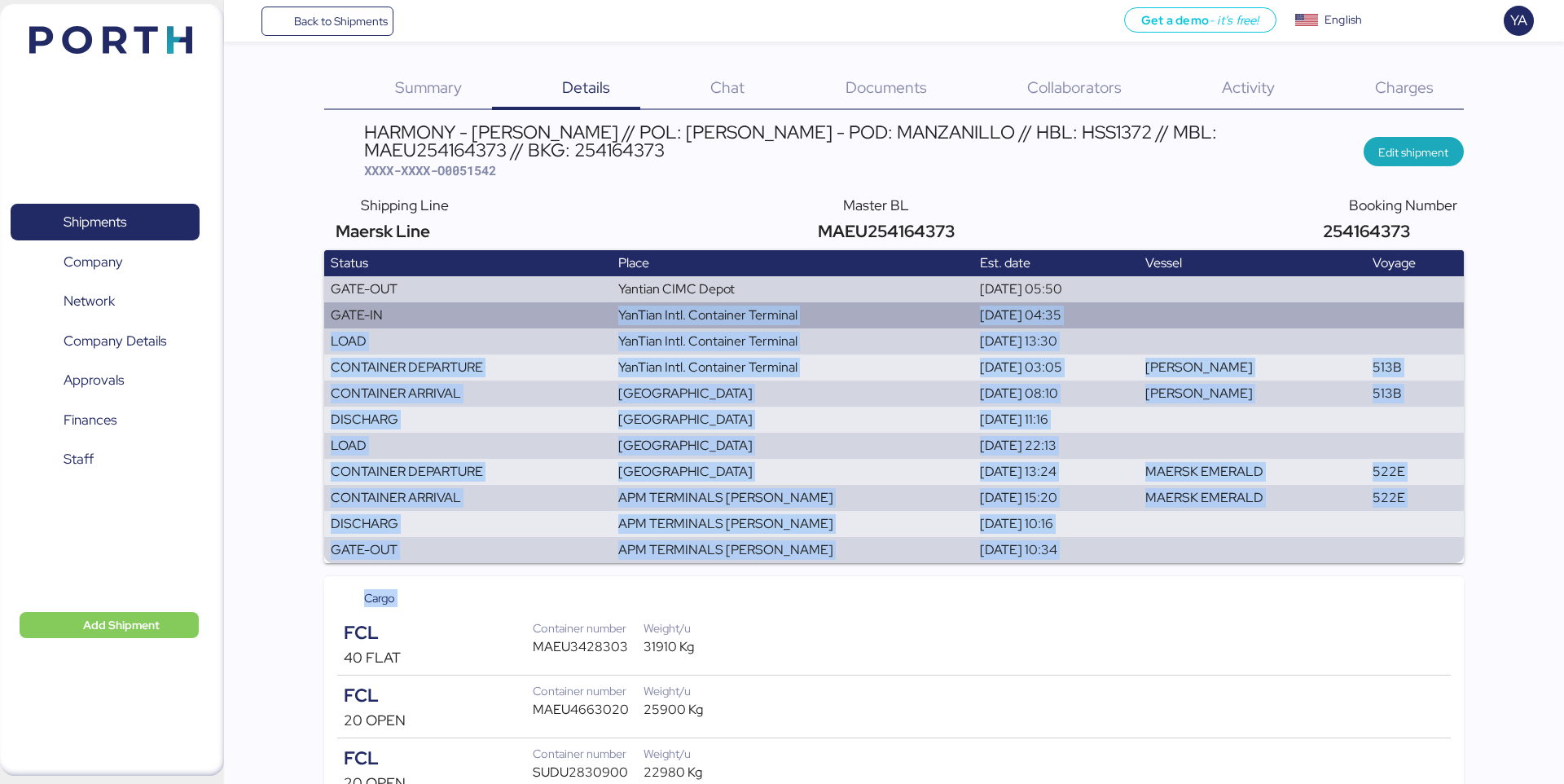
drag, startPoint x: 469, startPoint y: 618, endPoint x: 448, endPoint y: 311, distance: 307.7
click at [448, 311] on div "HARMONY - BENTELER // POL: YANTIAN - POD: MANZANILLO // HBL: HSS1372 // MBL: MA…" at bounding box center [894, 692] width 1139 height 1139
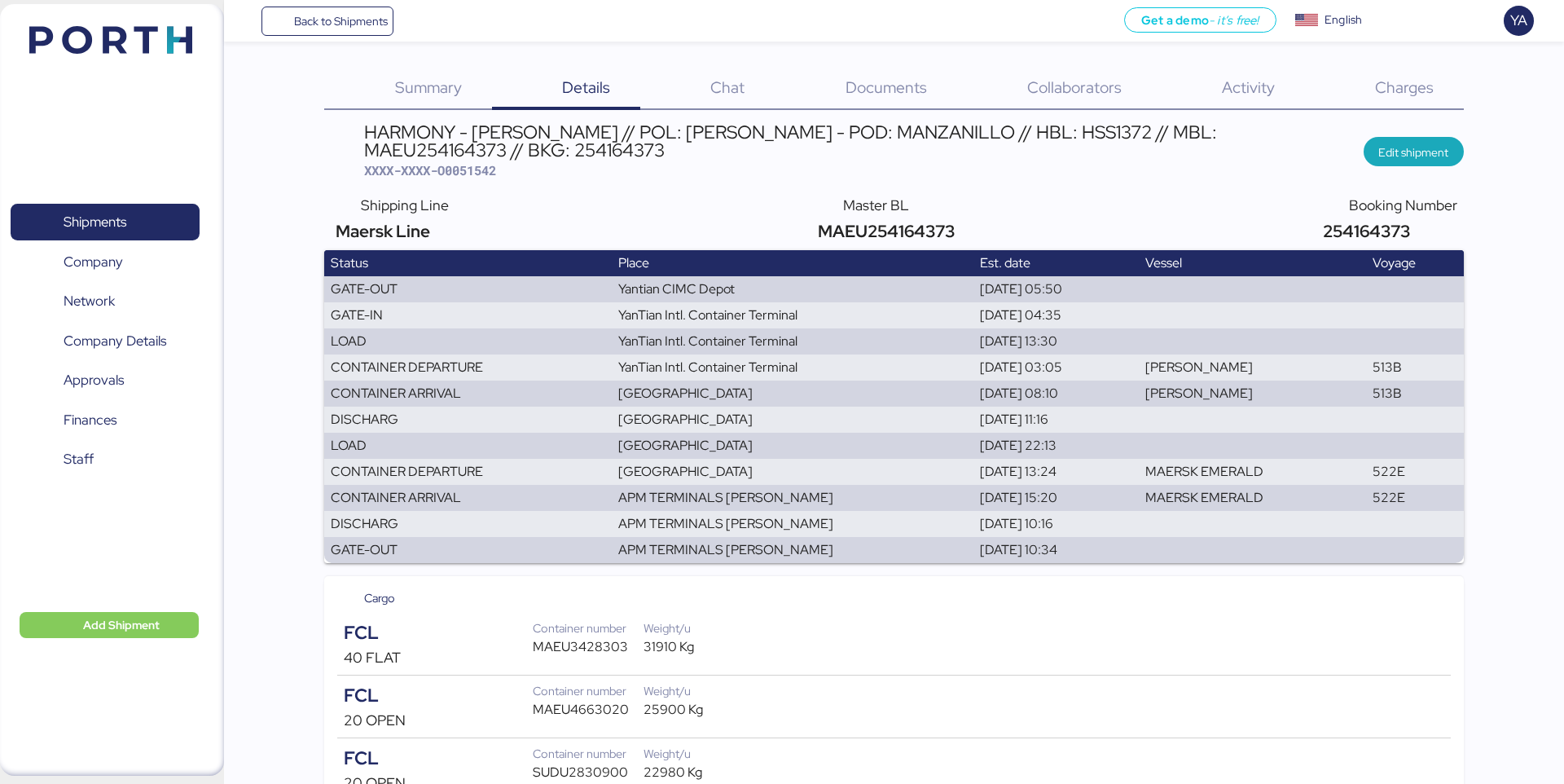
click at [326, 199] on div "Shipping Line Maersk Line Master BL MAEU254164373 Booking Number 254164373" at bounding box center [894, 219] width 1139 height 62
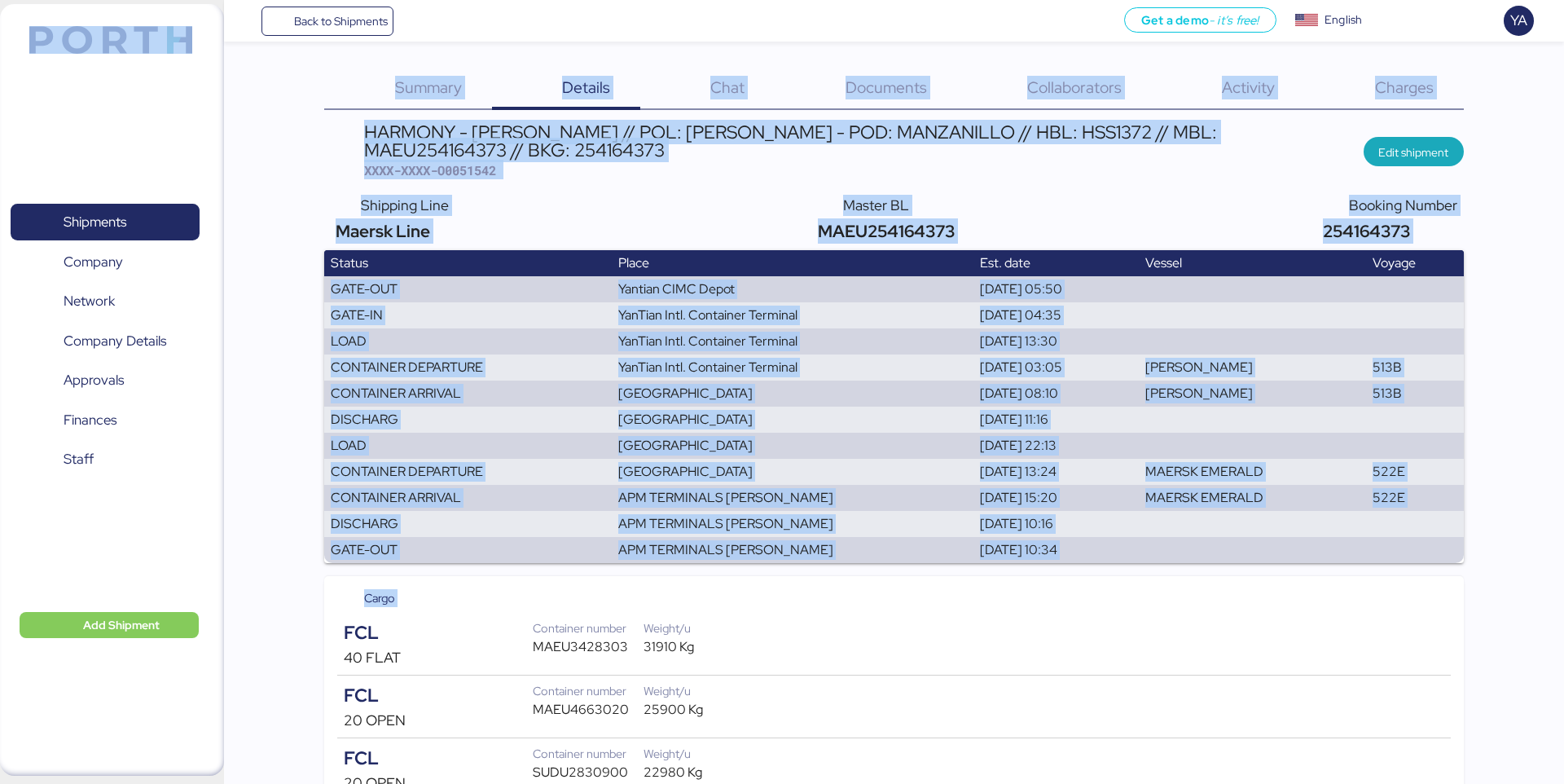
drag, startPoint x: 435, startPoint y: 608, endPoint x: 22, endPoint y: 19, distance: 719.4
click at [22, 19] on div "Back to Shipments Get a demo - it’s free! Get a demo English Inglés English YA …" at bounding box center [782, 631] width 1564 height 1262
click at [3, 13] on div "Shipments 0 Company 0 Network 0 Company Details 0 Approvals 0 Finances 0 Staff …" at bounding box center [112, 390] width 224 height 771
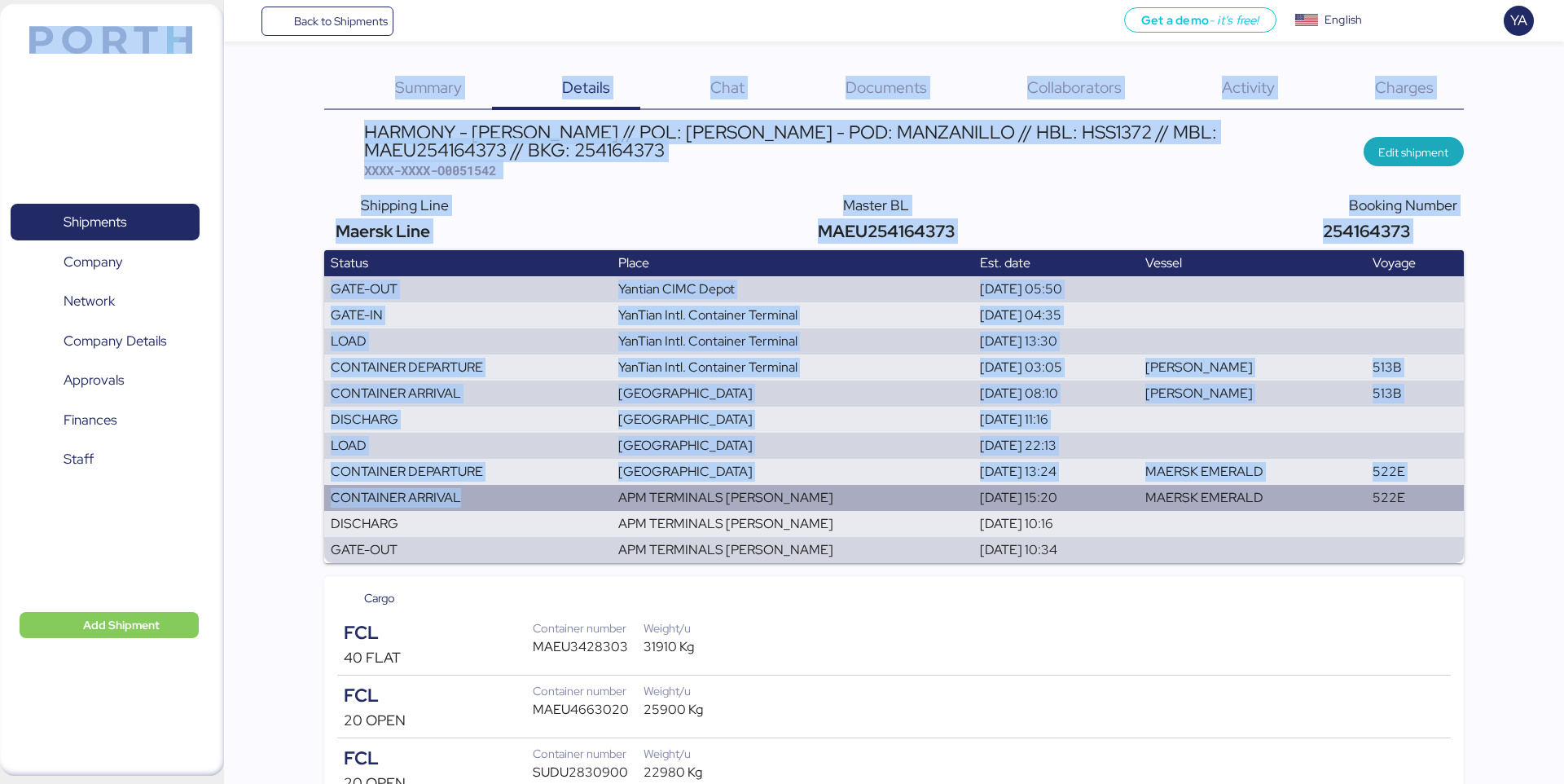
drag, startPoint x: 4, startPoint y: 11, endPoint x: 577, endPoint y: 504, distance: 755.9
click at [577, 504] on div "Back to Shipments Get a demo - it’s free! Get a demo English Inglés English YA …" at bounding box center [782, 631] width 1564 height 1262
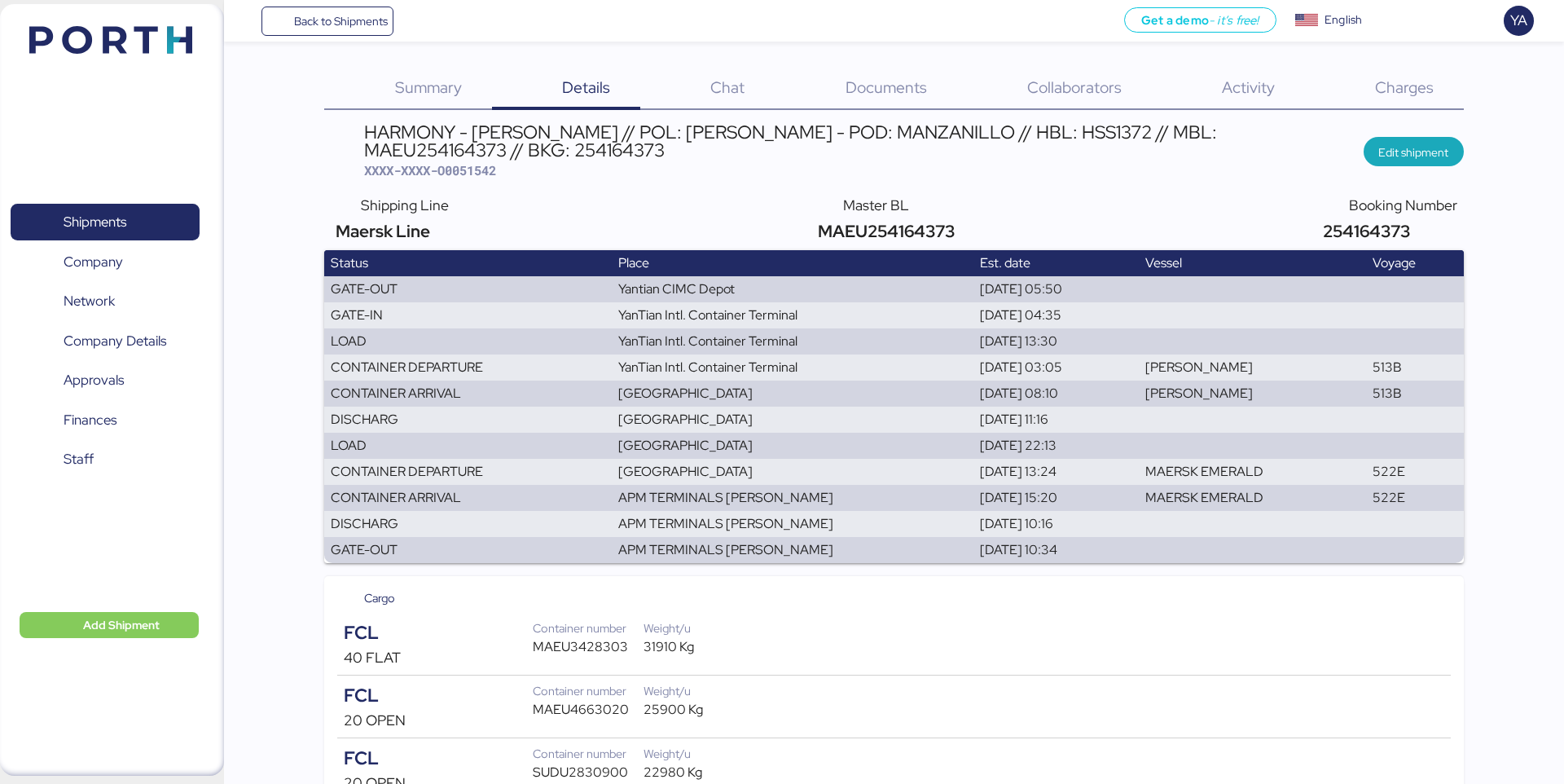
click at [537, 586] on div "Cargo FCL 40 FLAT Container number MAEU3428303 Weight/u 31910 Kg FCL 20 OPEN Co…" at bounding box center [894, 726] width 1139 height 300
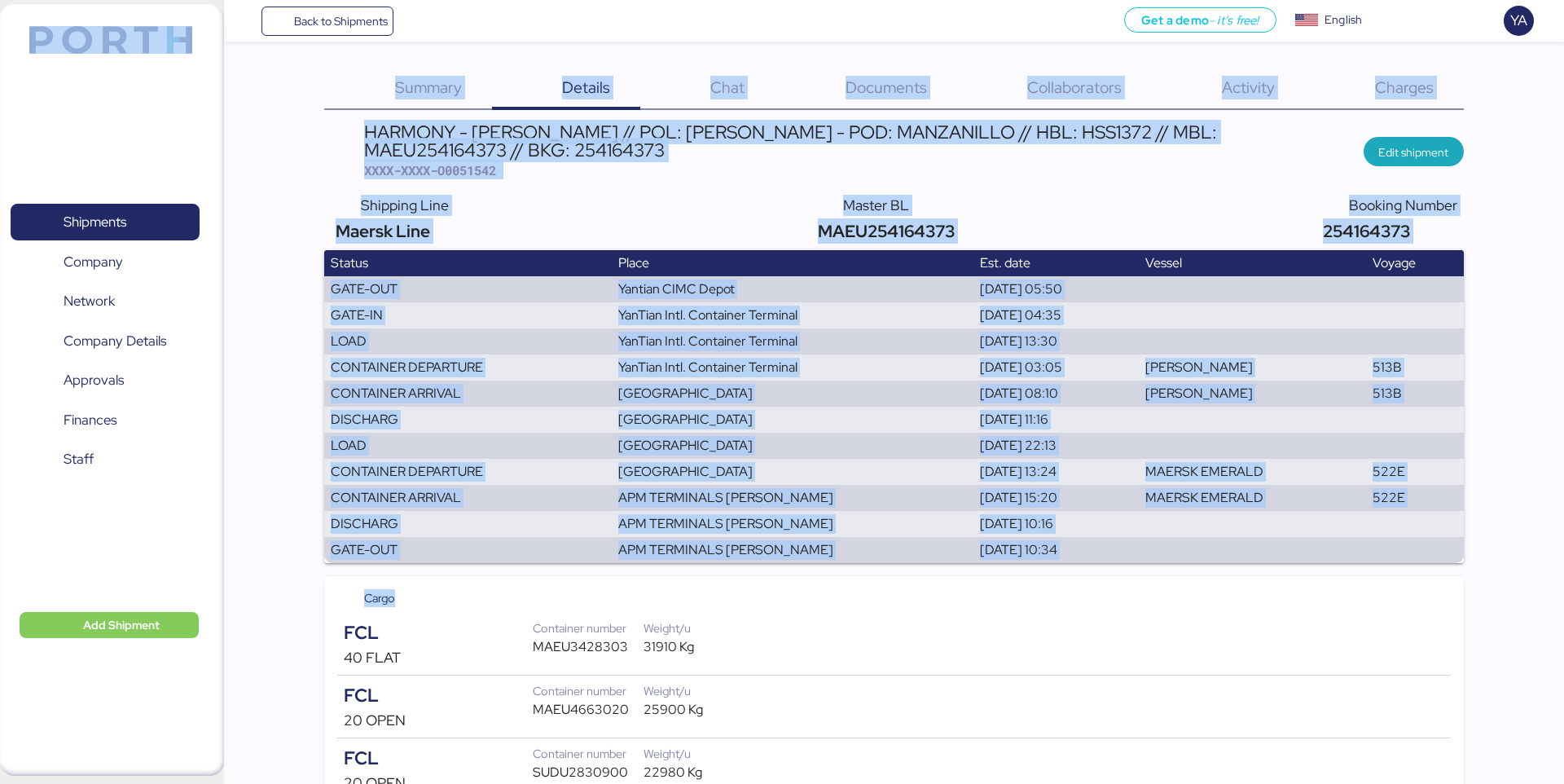
drag, startPoint x: 536, startPoint y: 605, endPoint x: 58, endPoint y: 112, distance: 686.7
click at [58, 112] on div "Back to Shipments Get a demo - it’s free! Get a demo English Inglés English YA …" at bounding box center [782, 631] width 1564 height 1262
click at [27, 85] on div "Shipments 0 Company 0 Network 0 Company Details 0 Approvals 0 Finances 0 Staff …" at bounding box center [112, 390] width 224 height 771
drag, startPoint x: 13, startPoint y: 23, endPoint x: 570, endPoint y: 605, distance: 805.6
click at [570, 605] on div "Back to Shipments Get a demo - it’s free! Get a demo English Inglés English YA …" at bounding box center [782, 631] width 1564 height 1262
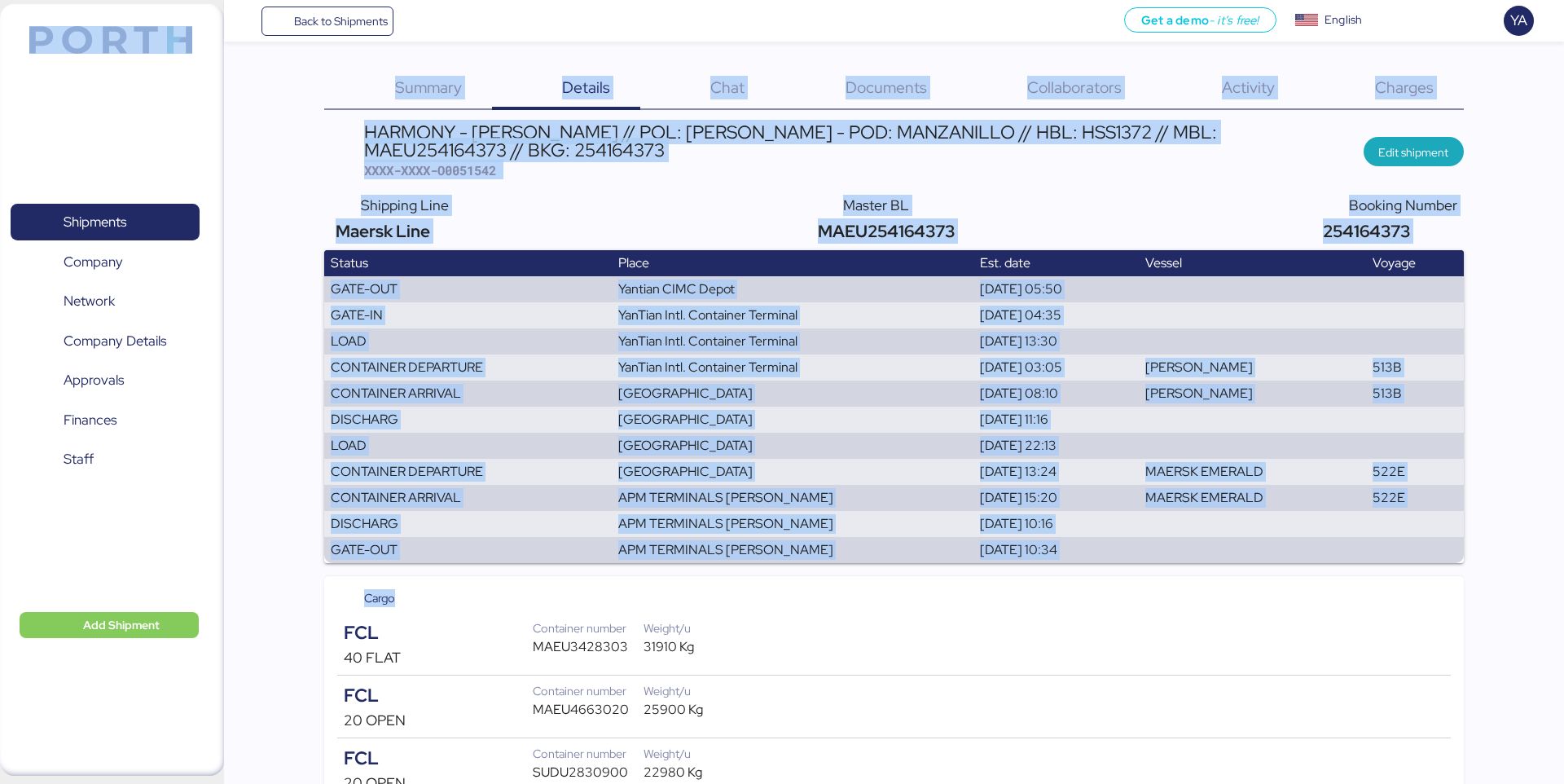
click at [570, 605] on div "Cargo" at bounding box center [894, 598] width 1113 height 18
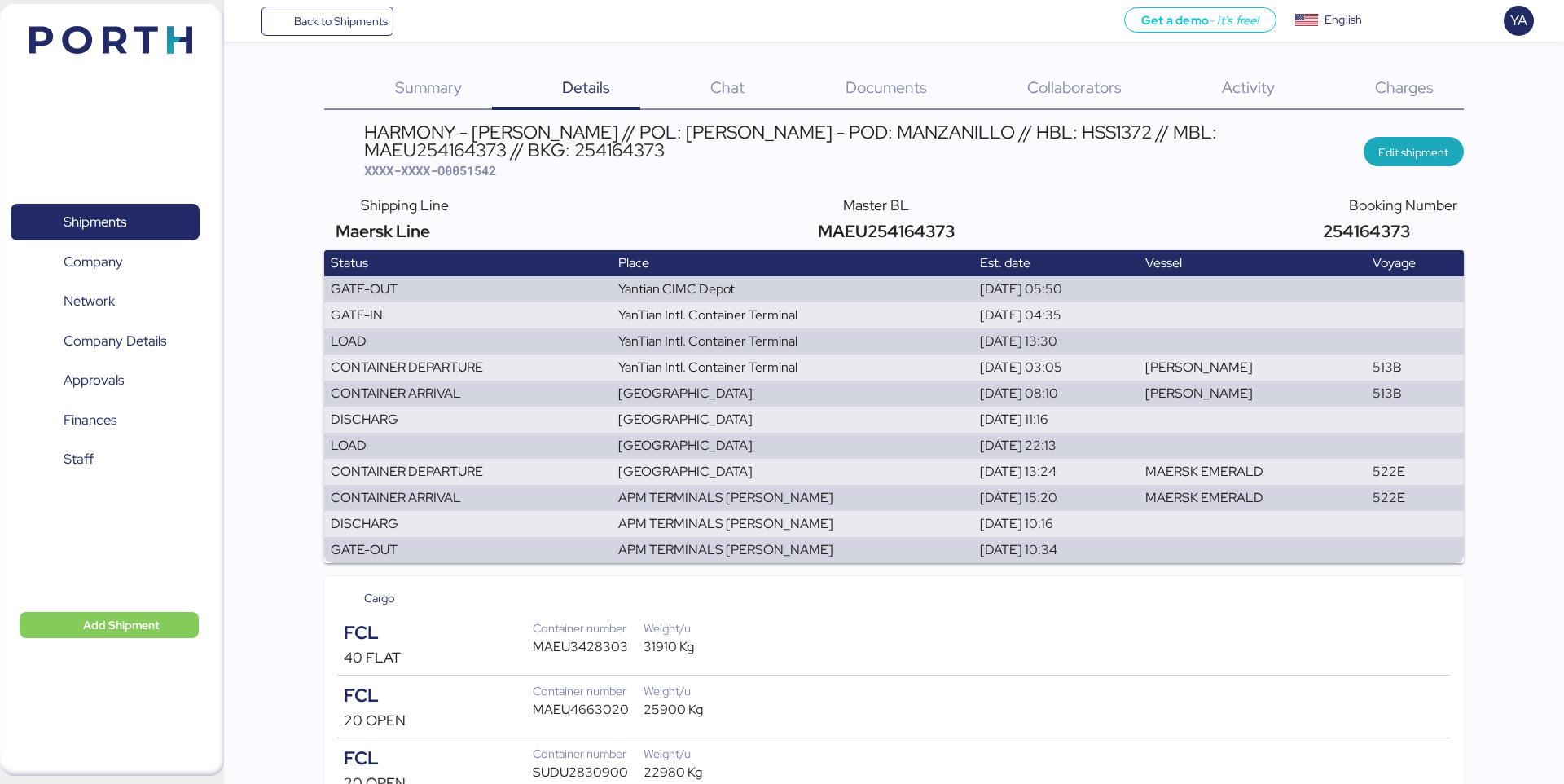
click at [1402, 80] on span "Charges" at bounding box center [1404, 87] width 58 height 22
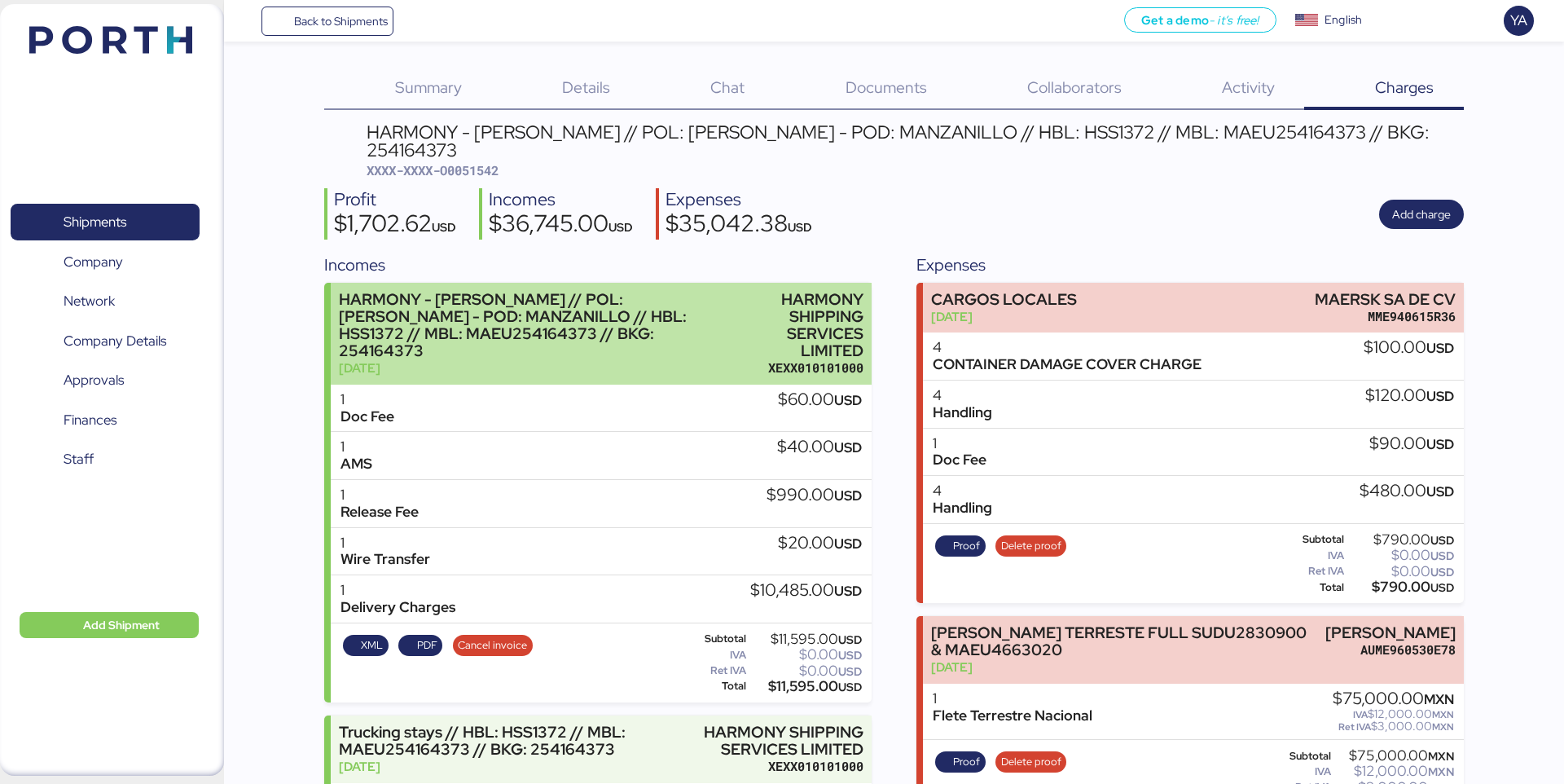
click at [774, 333] on div "HARMONY SHIPPING SERVICES LIMITED" at bounding box center [805, 325] width 117 height 69
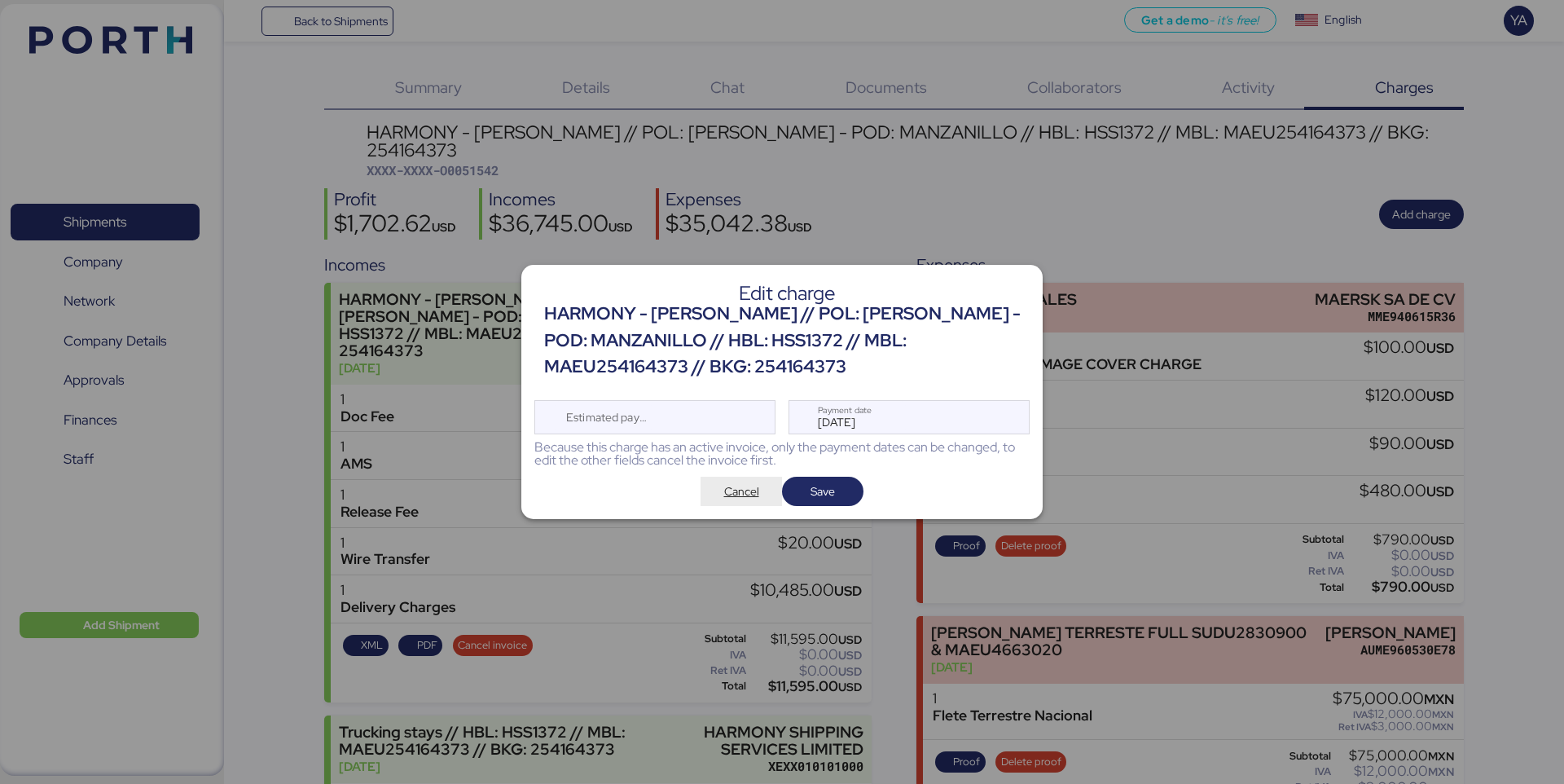
click at [733, 493] on span "Cancel" at bounding box center [741, 491] width 35 height 20
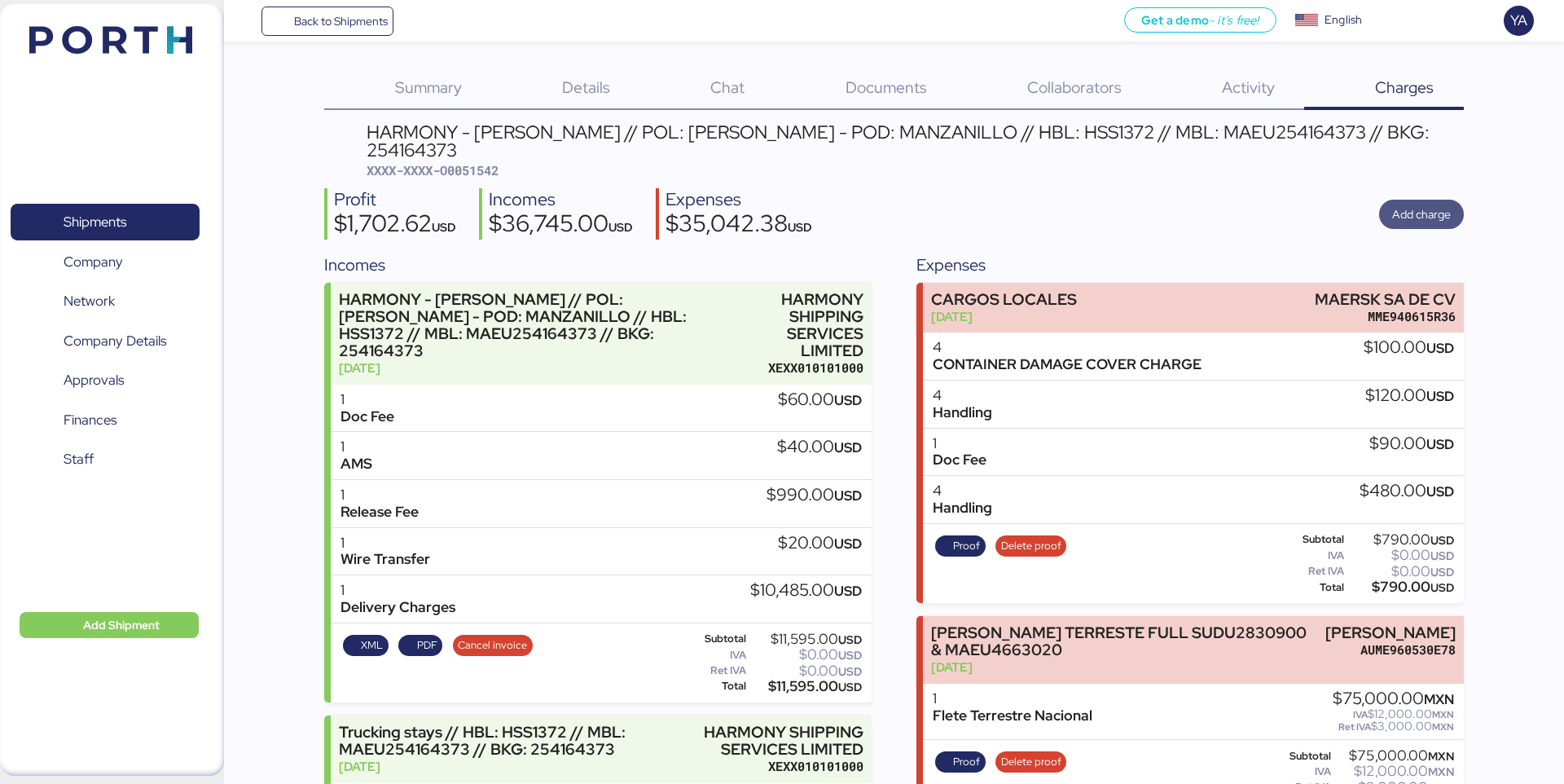
click at [1430, 204] on span "Add charge" at bounding box center [1421, 214] width 58 height 20
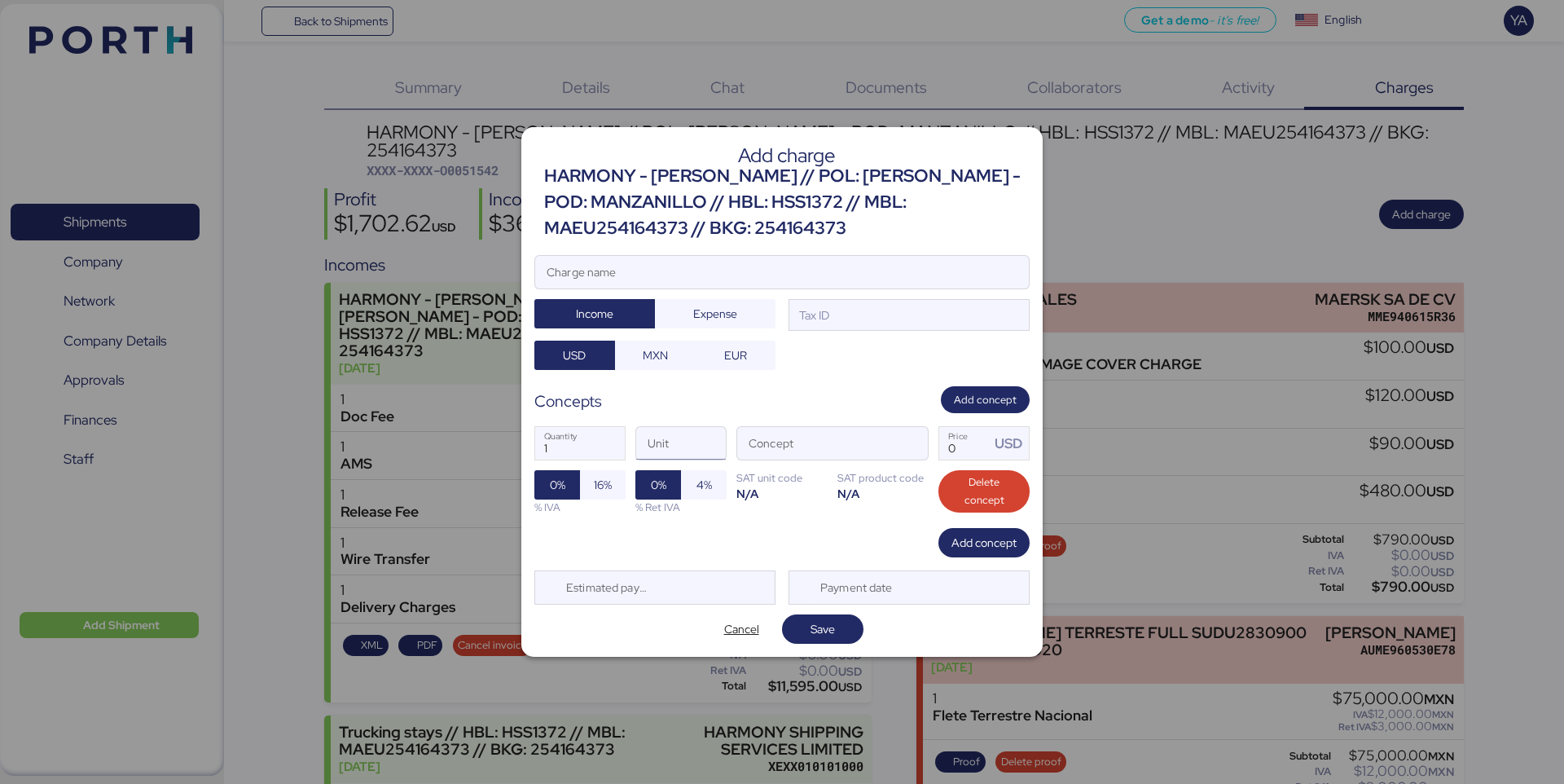
click at [681, 437] on input "Unit" at bounding box center [681, 443] width 90 height 32
click at [727, 614] on span "Cancel" at bounding box center [741, 628] width 82 height 30
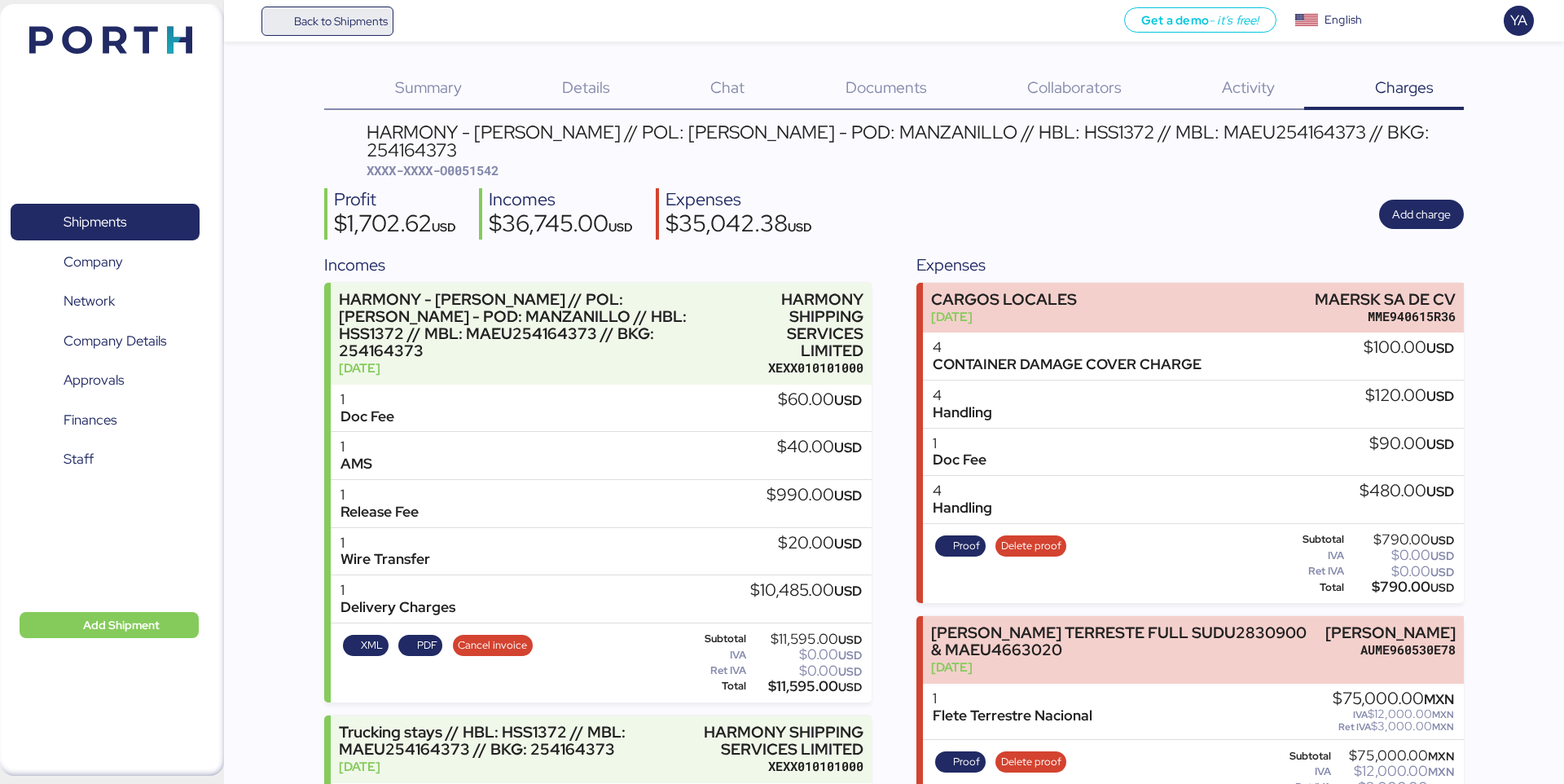
click at [354, 30] on span "Back to Shipments" at bounding box center [341, 22] width 94 height 20
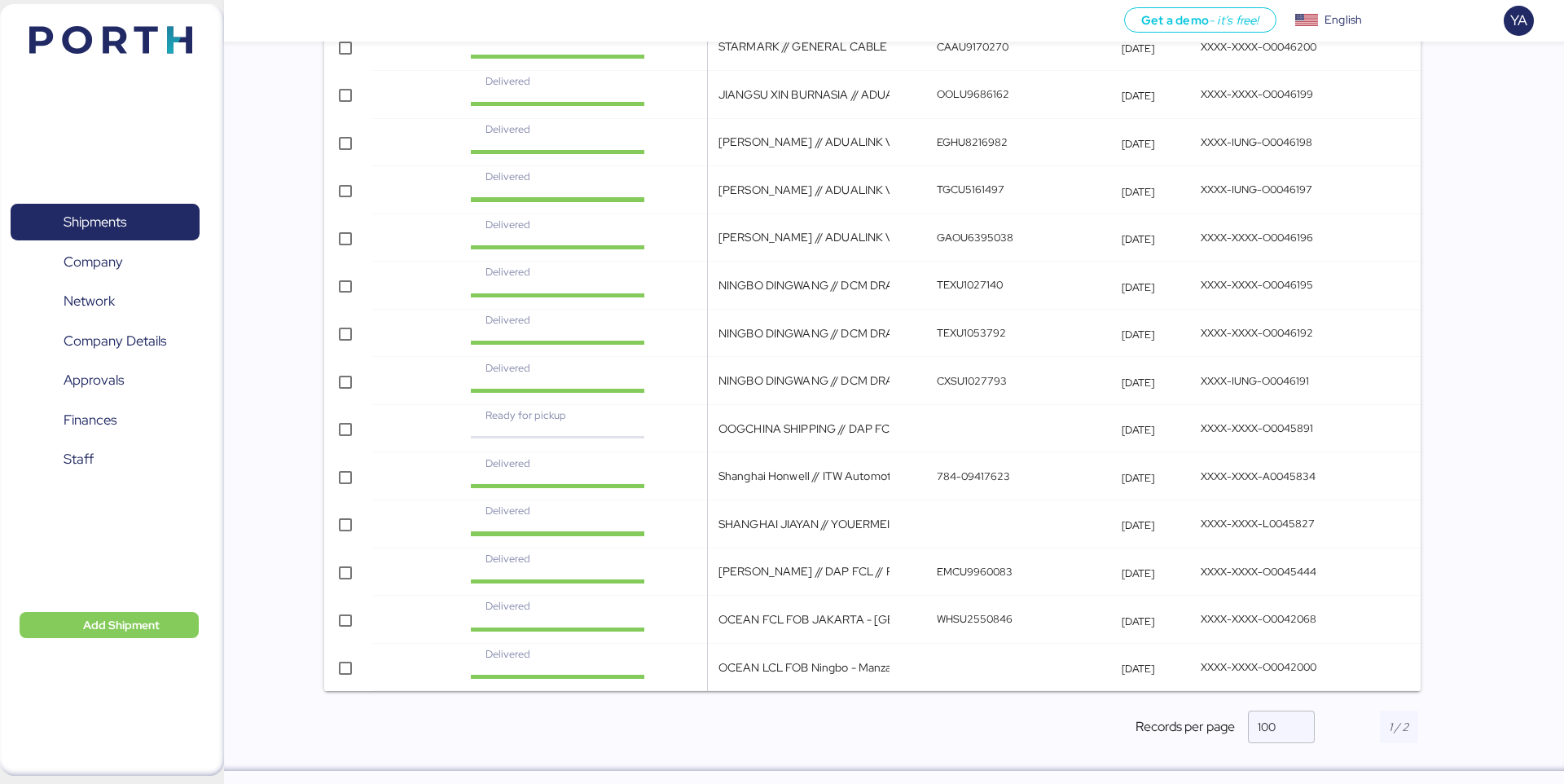
scroll to position [2167, 0]
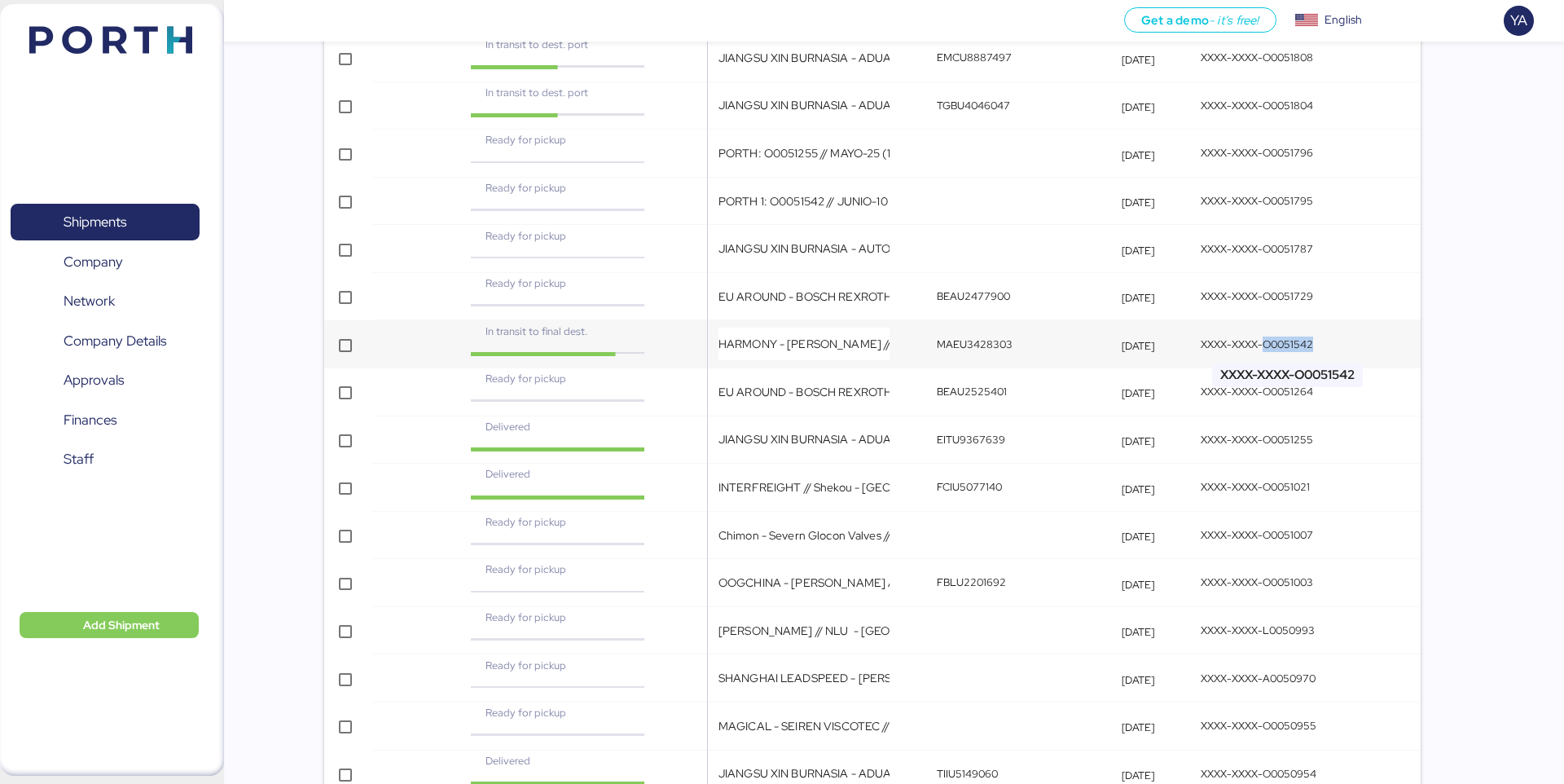
drag, startPoint x: 1367, startPoint y: 349, endPoint x: 1267, endPoint y: 347, distance: 100.0
click at [1267, 347] on div "XXXX-XXXX-O0051542" at bounding box center [1290, 343] width 177 height 15
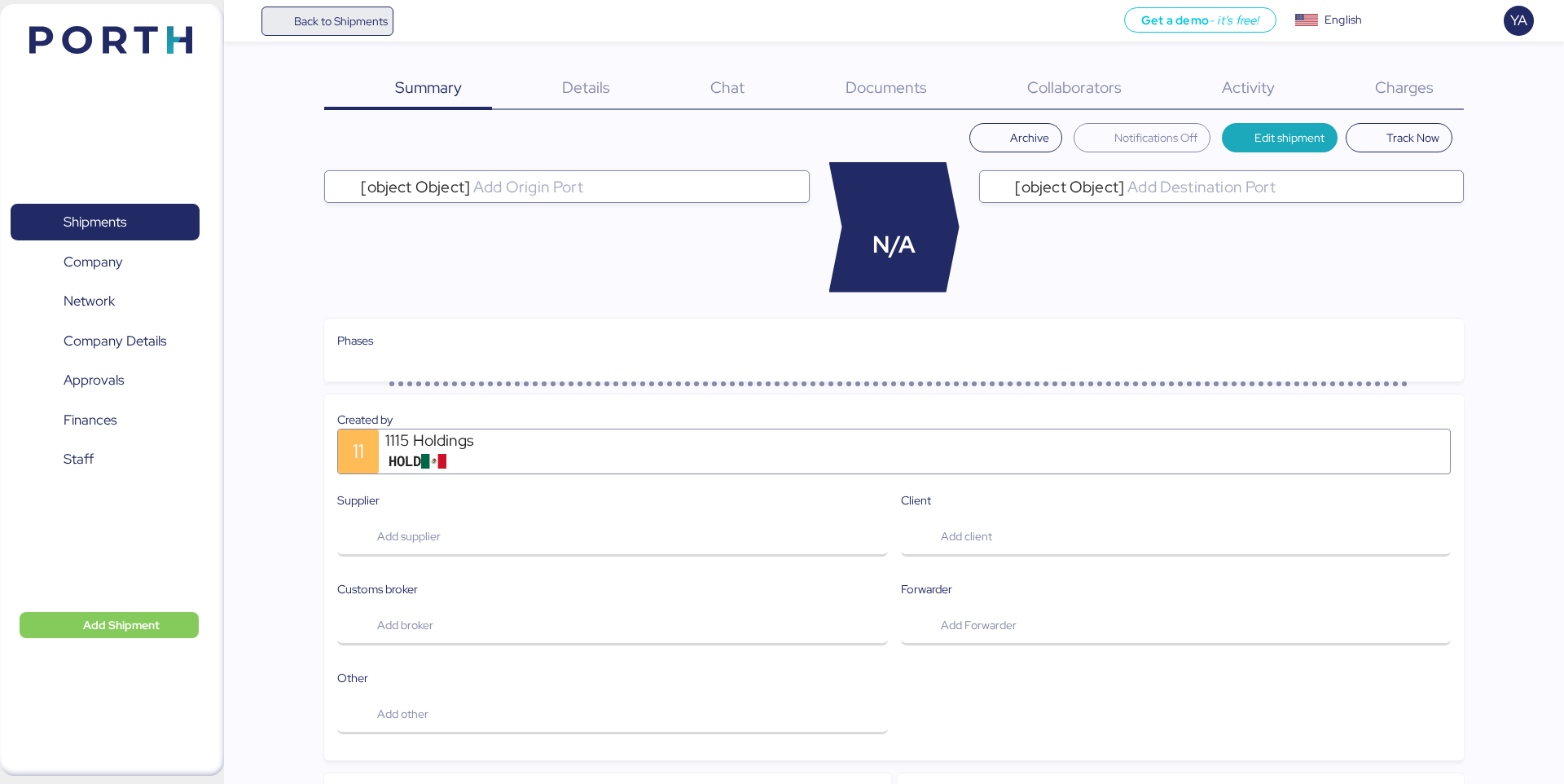
click at [372, 24] on span "Back to Shipments" at bounding box center [341, 22] width 94 height 20
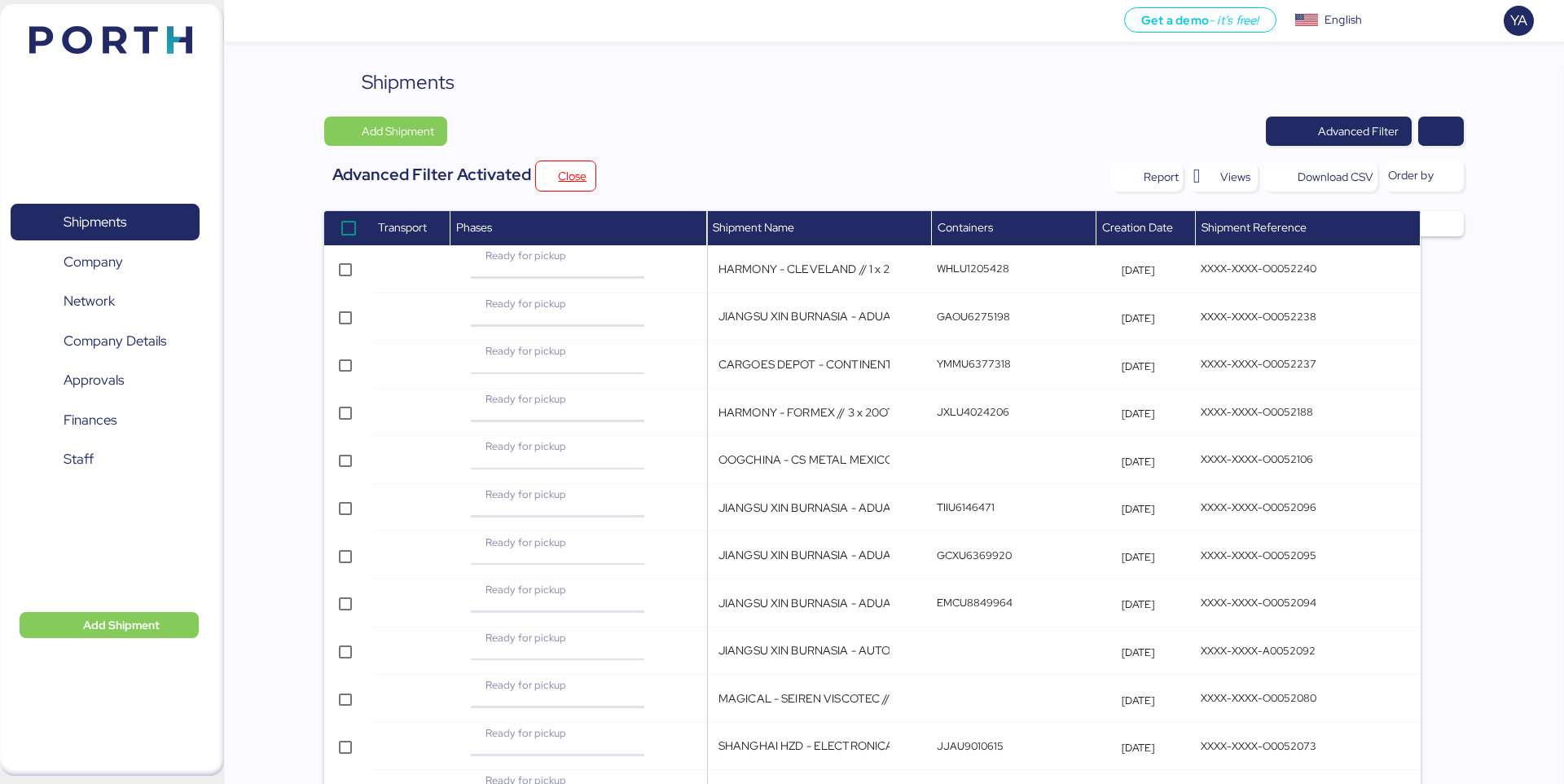
scroll to position [2167, 0]
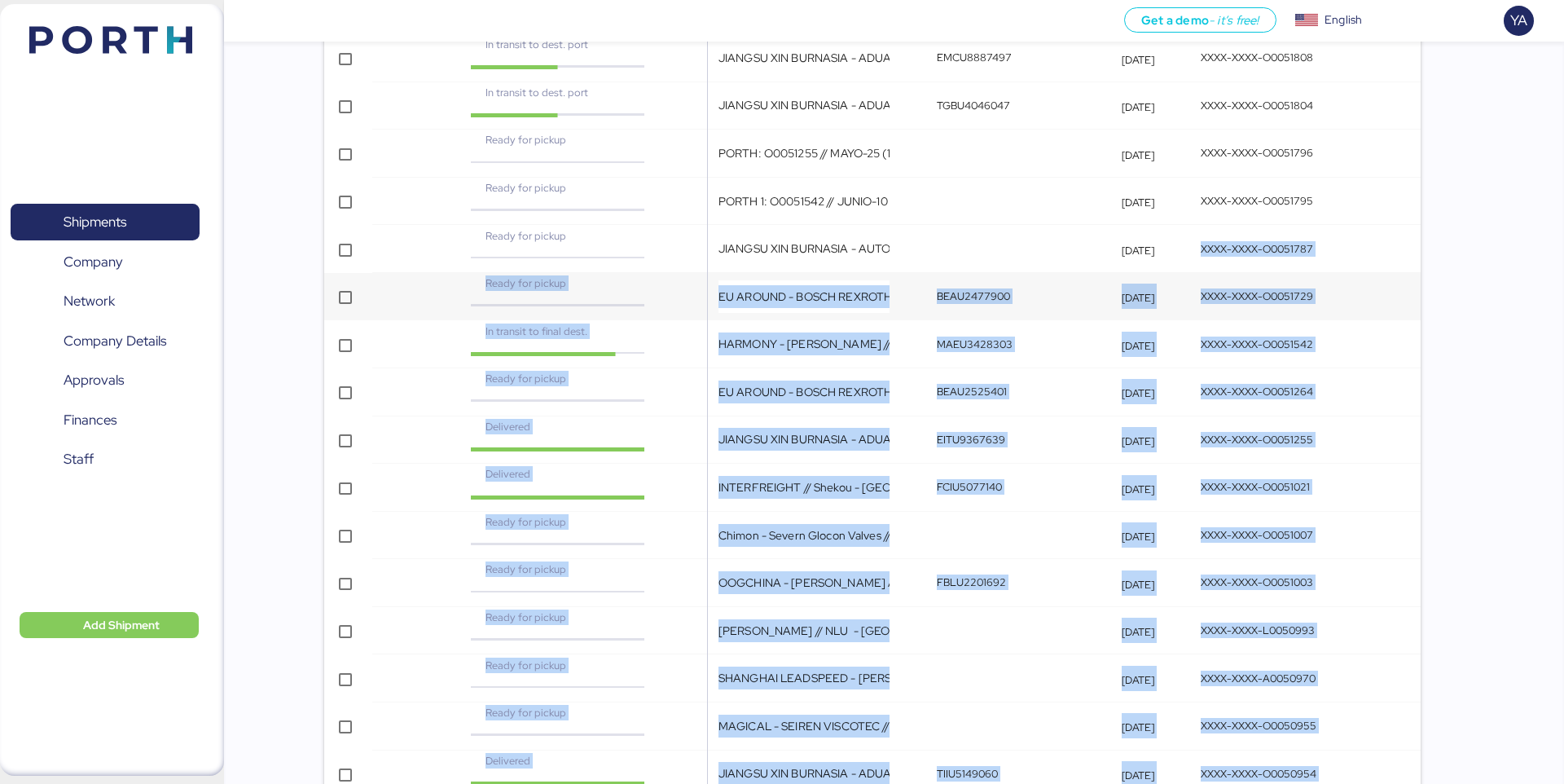
drag, startPoint x: 1439, startPoint y: 450, endPoint x: 1370, endPoint y: 305, distance: 160.6
click at [1280, 254] on div "Transport Phases Shipment Name Containers Creation Date Shipment Reference Read…" at bounding box center [894, 446] width 1139 height 4804
click at [1421, 335] on div at bounding box center [1442, 446] width 43 height 4804
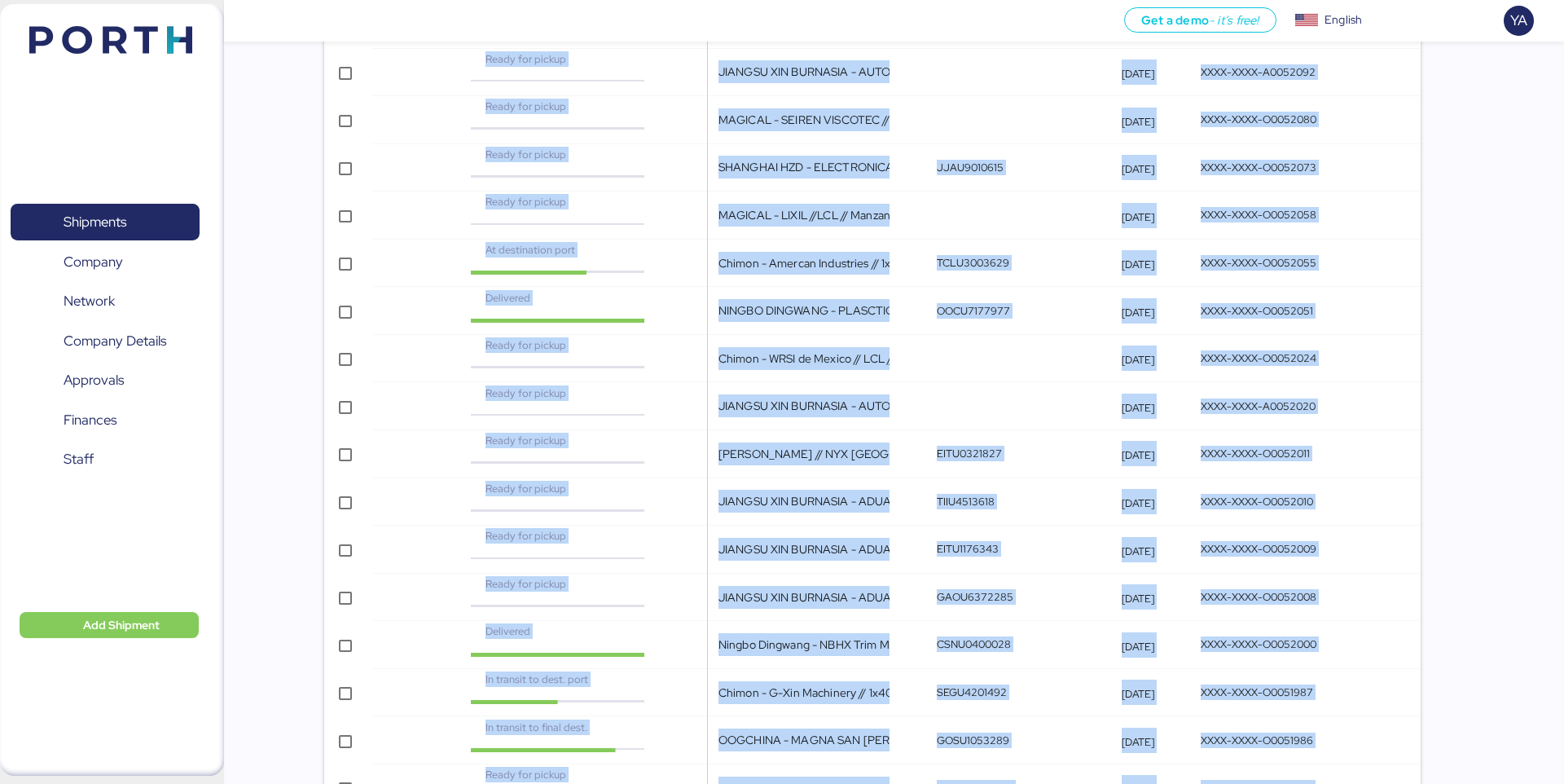
scroll to position [0, 0]
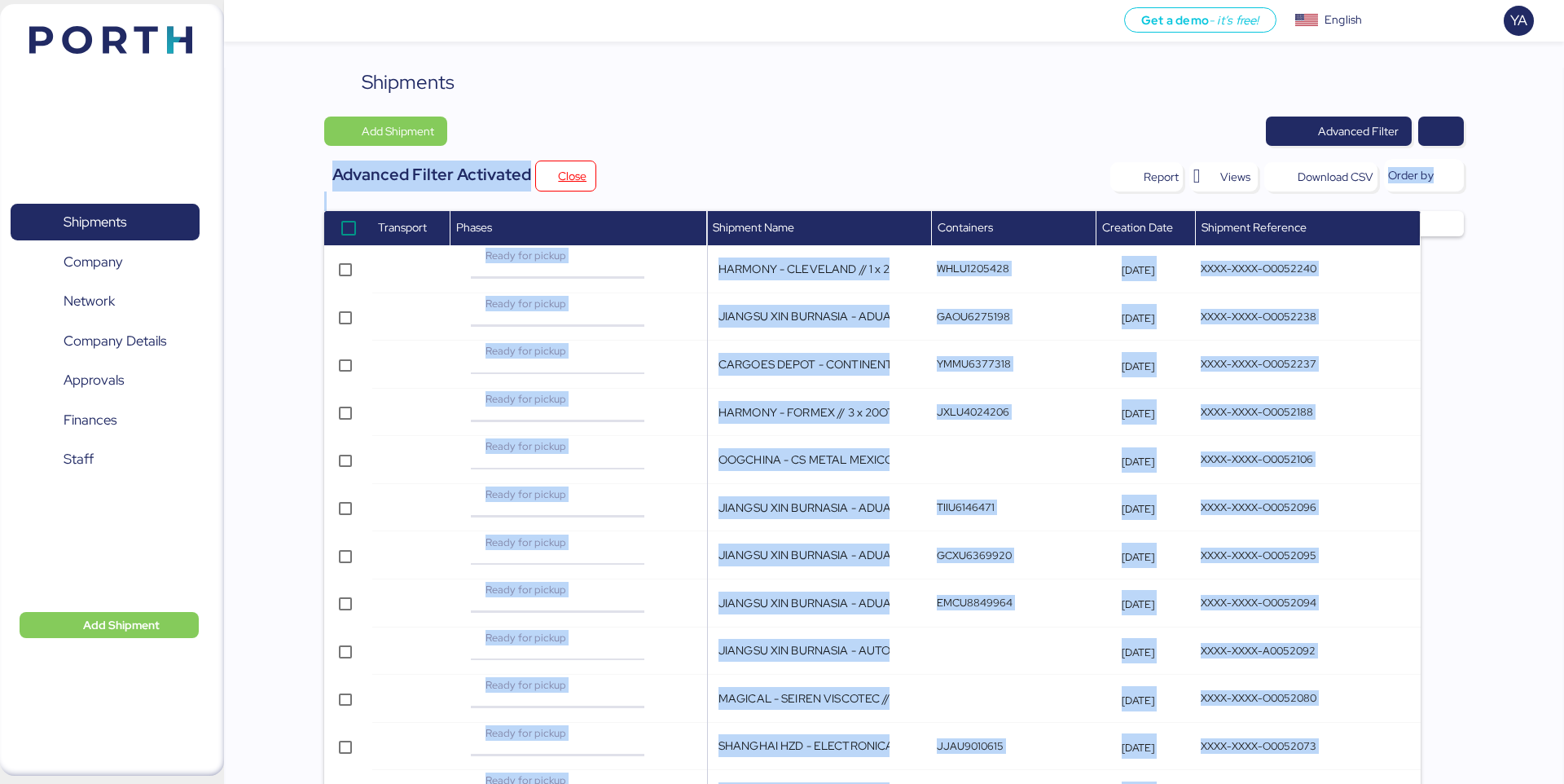
drag, startPoint x: 1417, startPoint y: 687, endPoint x: 320, endPoint y: 208, distance: 1197.0
copy div "Add Shipment Advanced Filter Advanced Filter Activated Close Report Views Downl…"
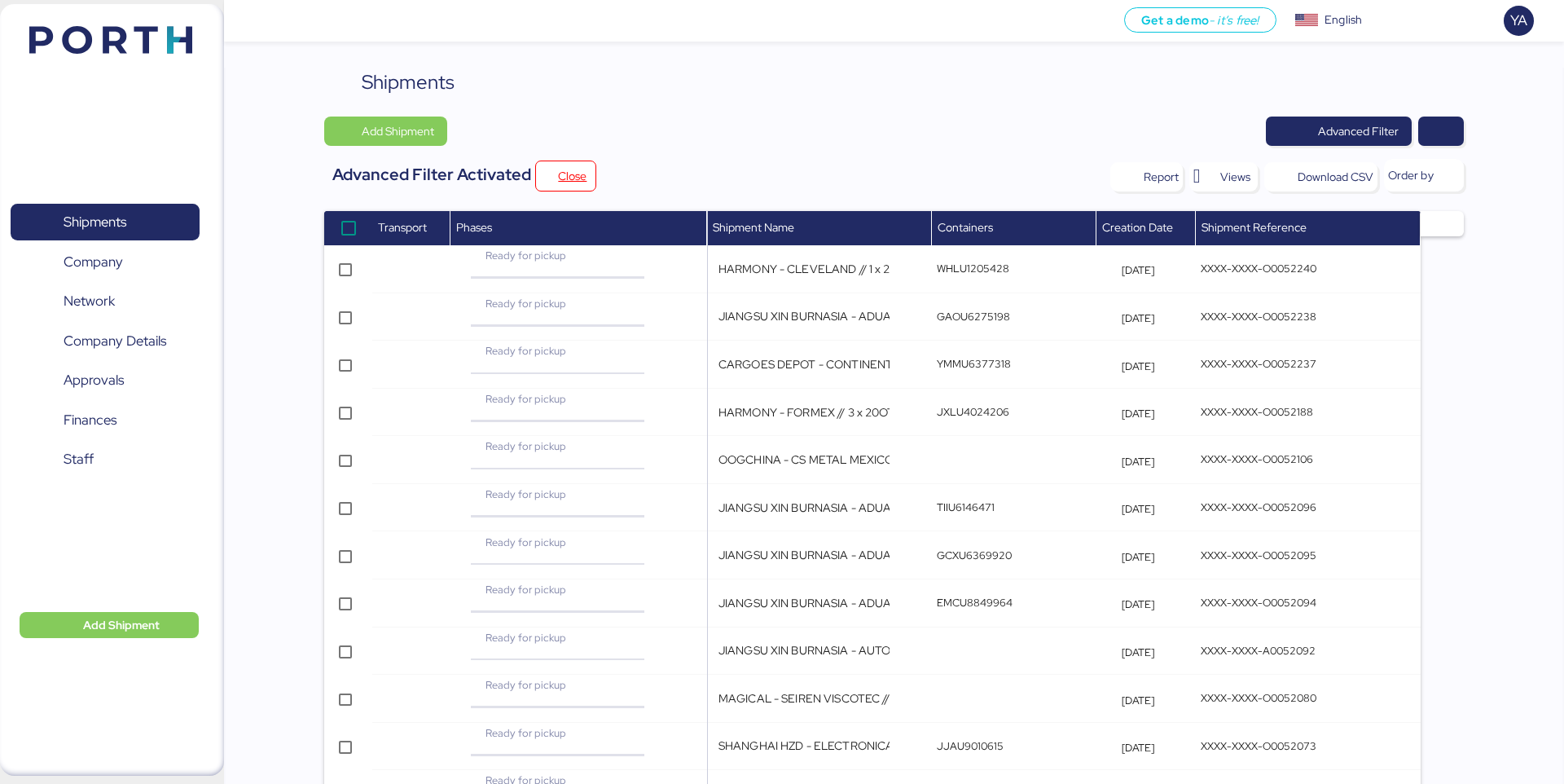
click at [1133, 228] on span "Creation Date" at bounding box center [1137, 227] width 71 height 14
click at [1123, 228] on span "Creation Date" at bounding box center [1137, 227] width 71 height 14
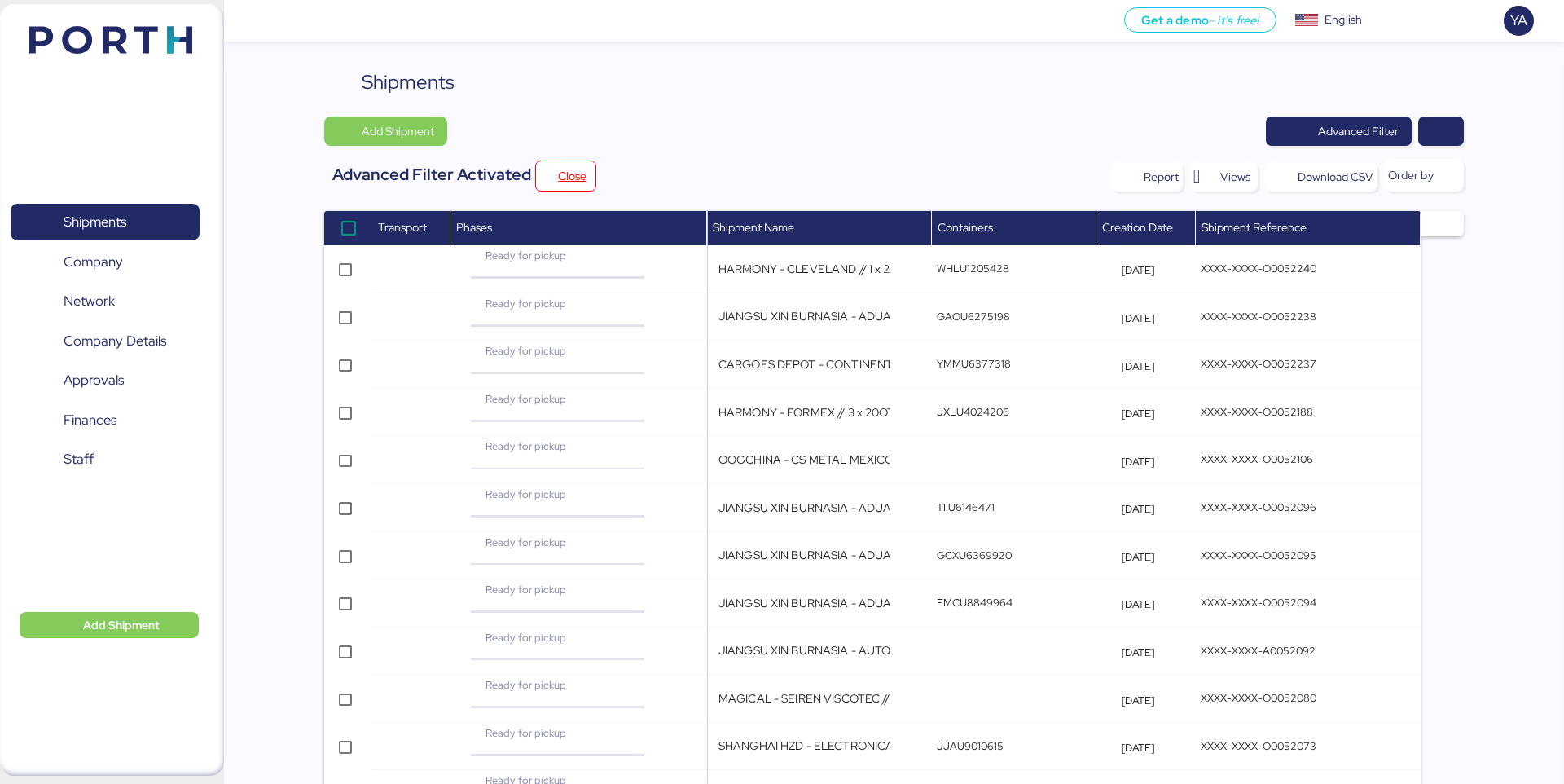
click at [1123, 228] on span "Creation Date" at bounding box center [1137, 227] width 71 height 14
click at [1110, 239] on th "Creation Date" at bounding box center [1146, 228] width 99 height 34
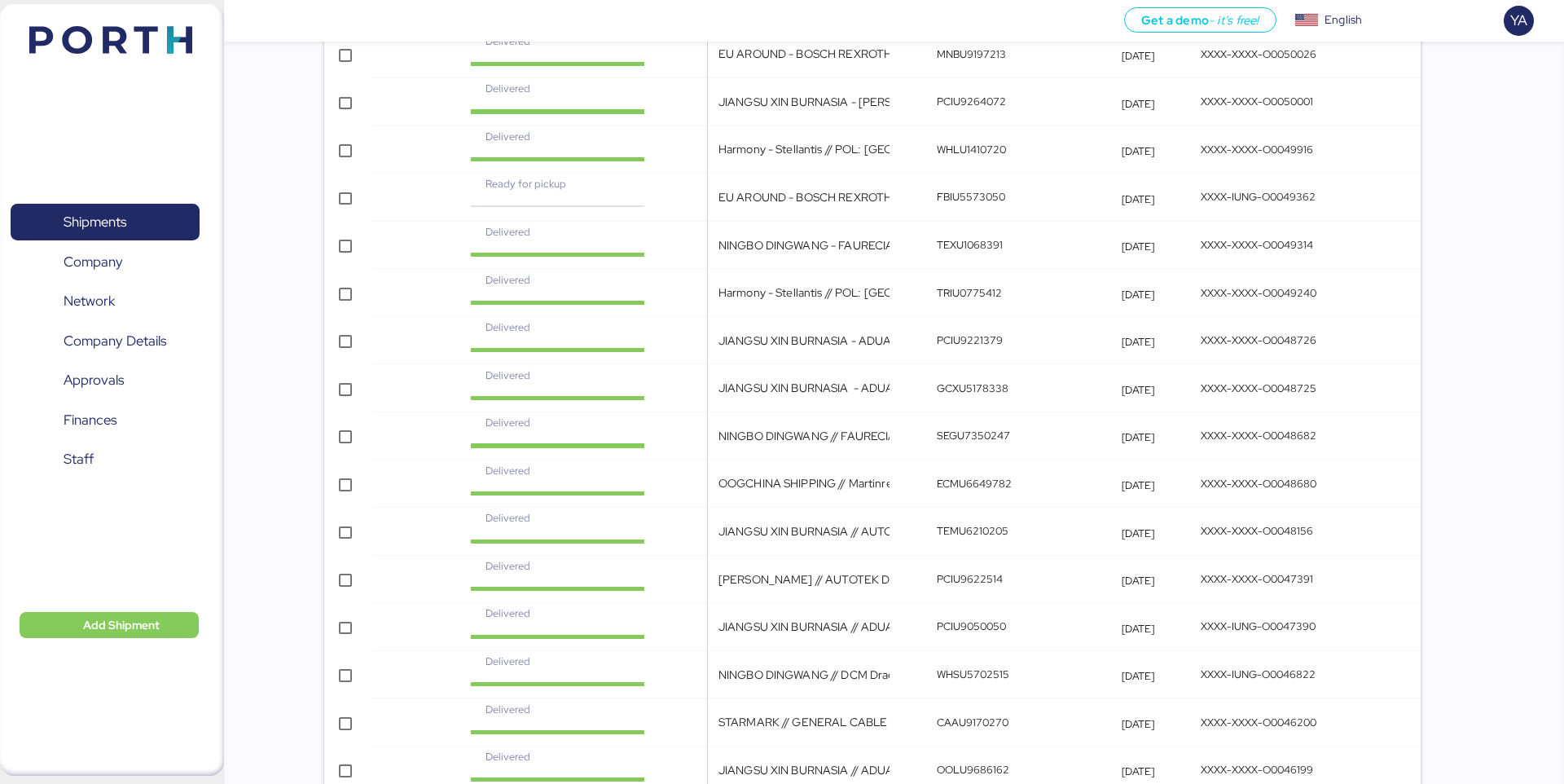
scroll to position [3626, 0]
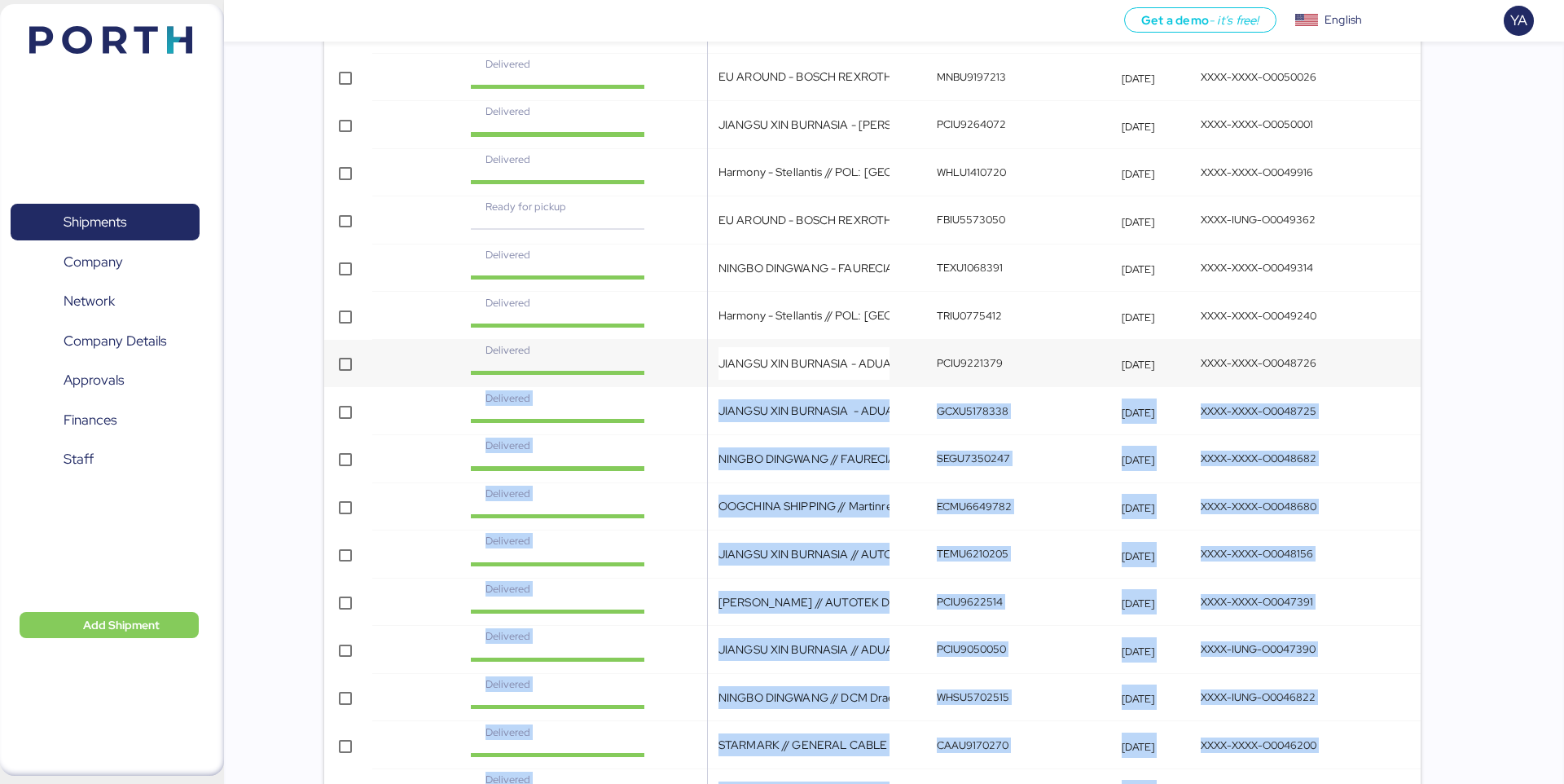
drag, startPoint x: 1448, startPoint y: 510, endPoint x: 1301, endPoint y: 379, distance: 196.9
click at [1301, 379] on td "XXXX-XXXX-O0048726" at bounding box center [1308, 364] width 225 height 48
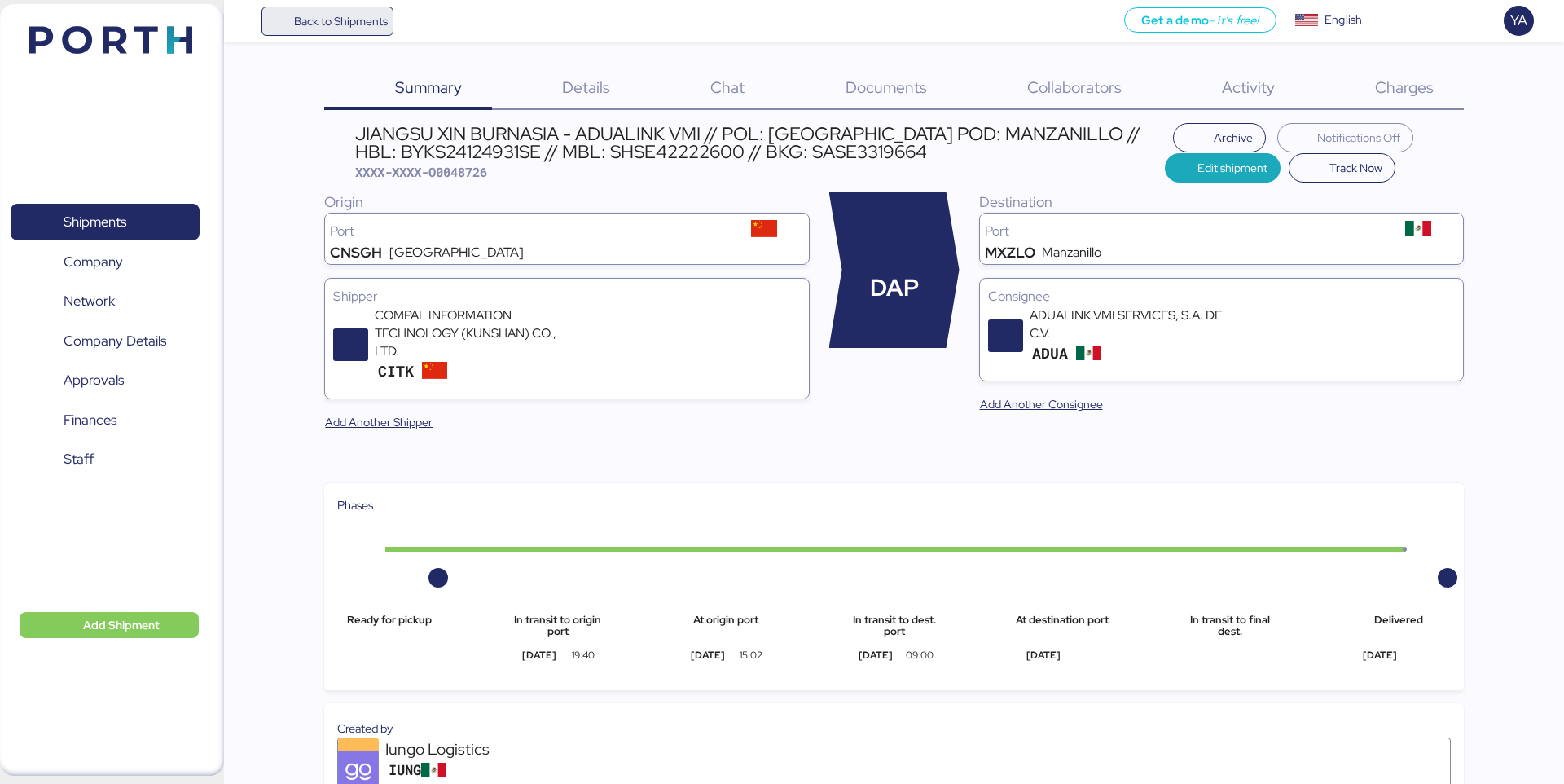
click at [389, 20] on span "Back to Shipments" at bounding box center [328, 21] width 133 height 30
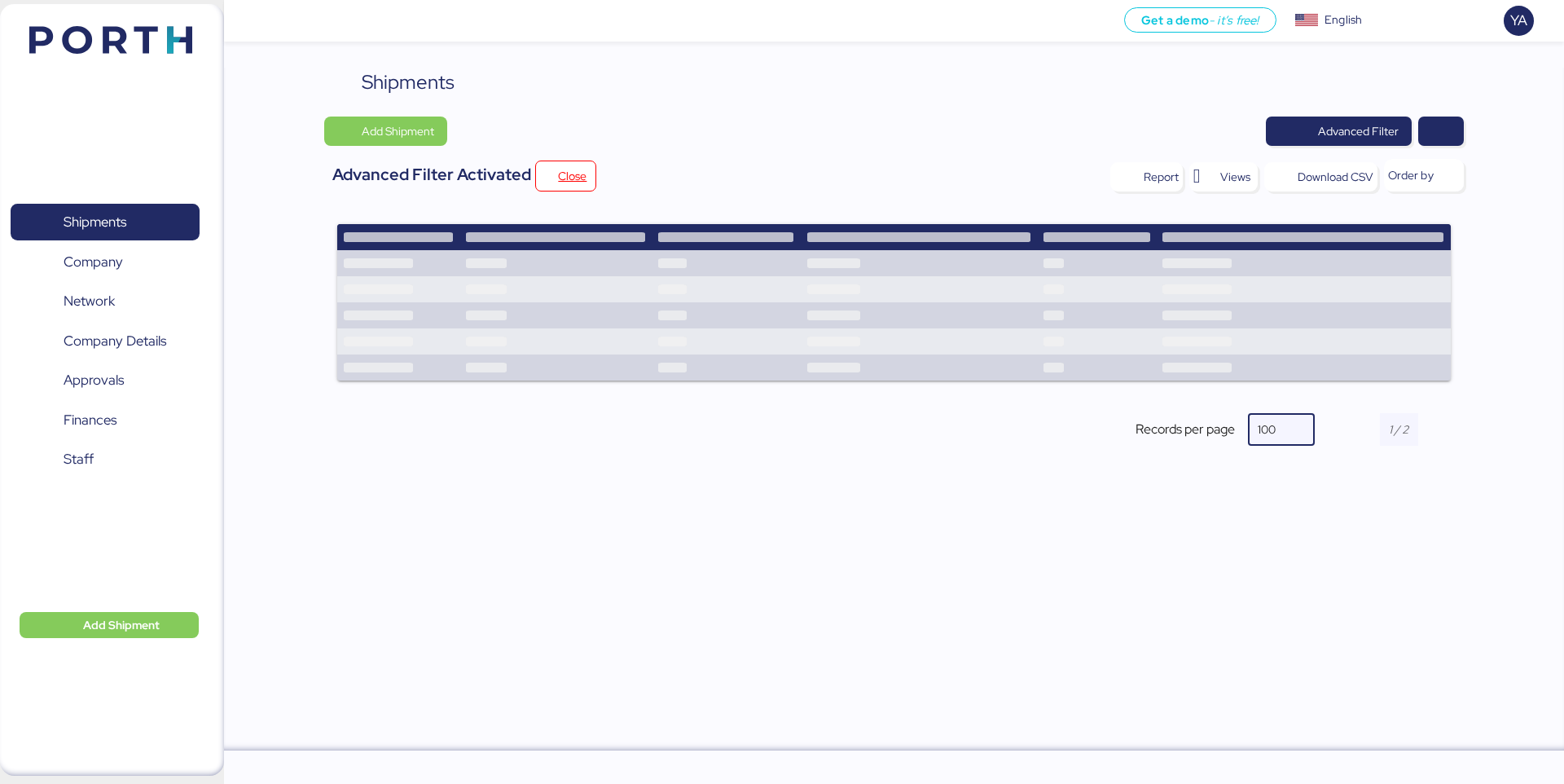
click at [1268, 435] on span "100" at bounding box center [1267, 429] width 18 height 14
click at [1289, 479] on div "10" at bounding box center [1281, 465] width 40 height 26
click at [1282, 383] on div at bounding box center [894, 302] width 1139 height 183
click at [1282, 434] on div at bounding box center [1291, 429] width 30 height 32
click at [1278, 621] on div "100" at bounding box center [1284, 622] width 32 height 13
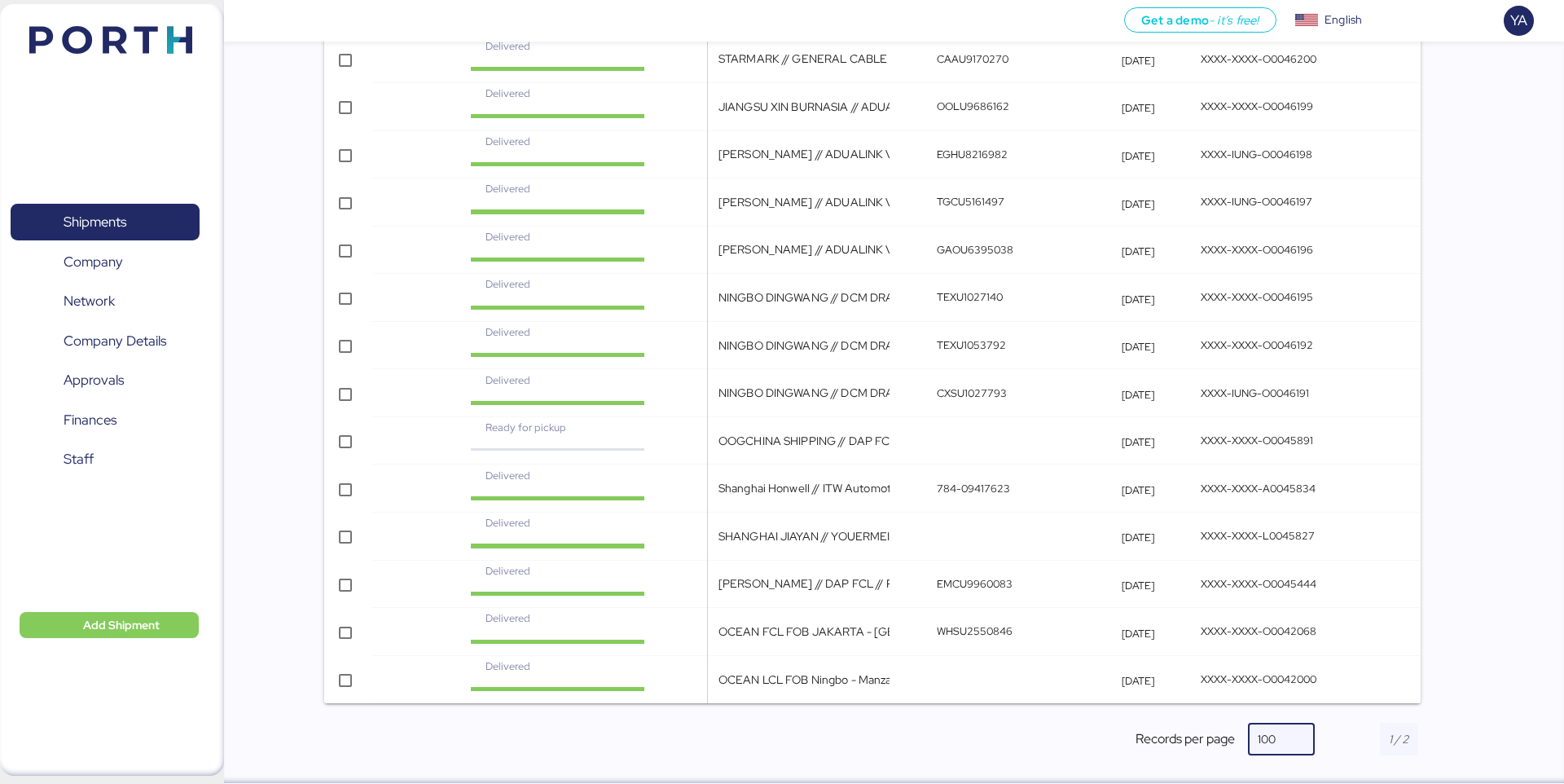
scroll to position [4324, 0]
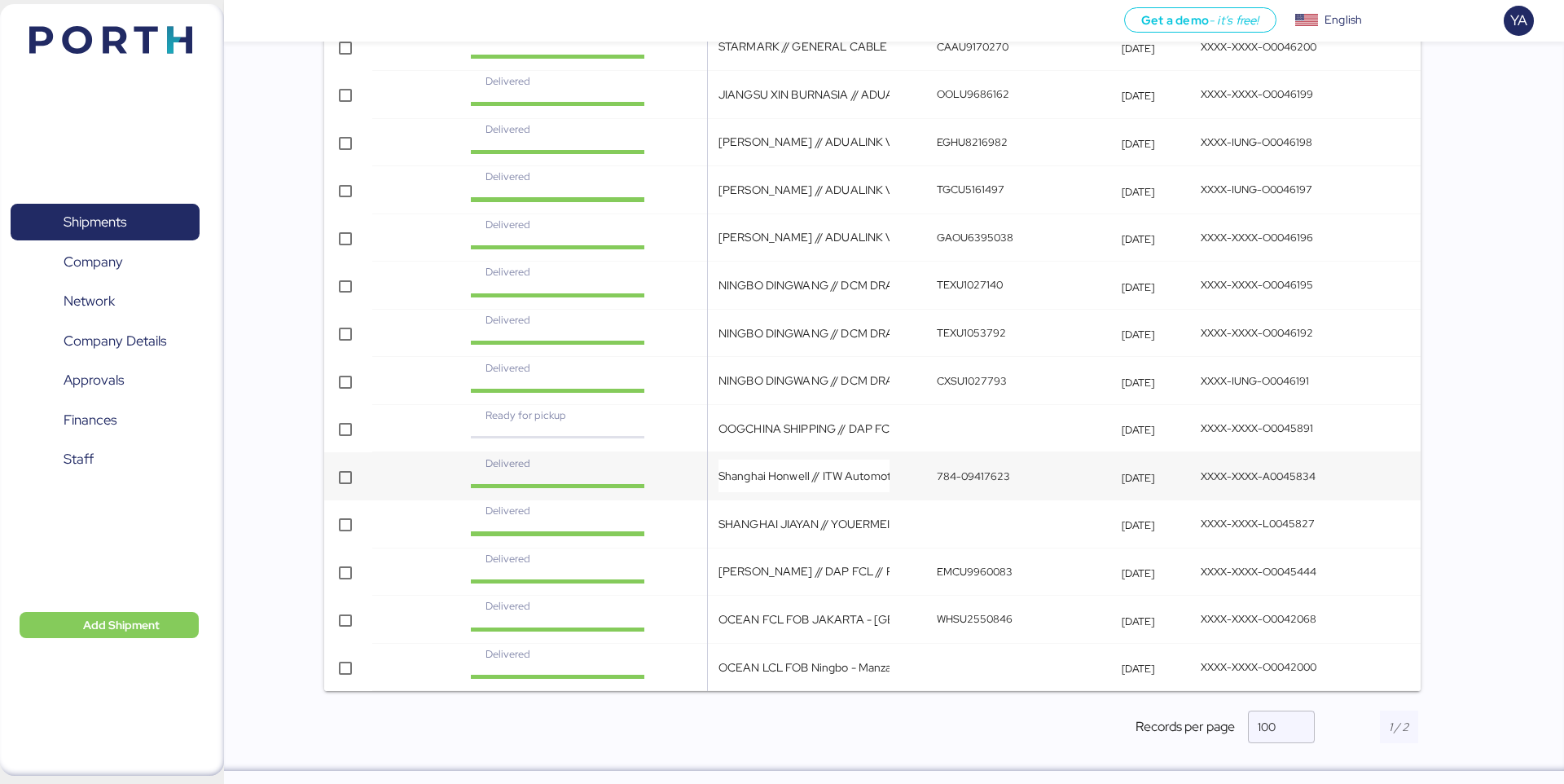
drag, startPoint x: 1432, startPoint y: 699, endPoint x: 1236, endPoint y: 452, distance: 315.3
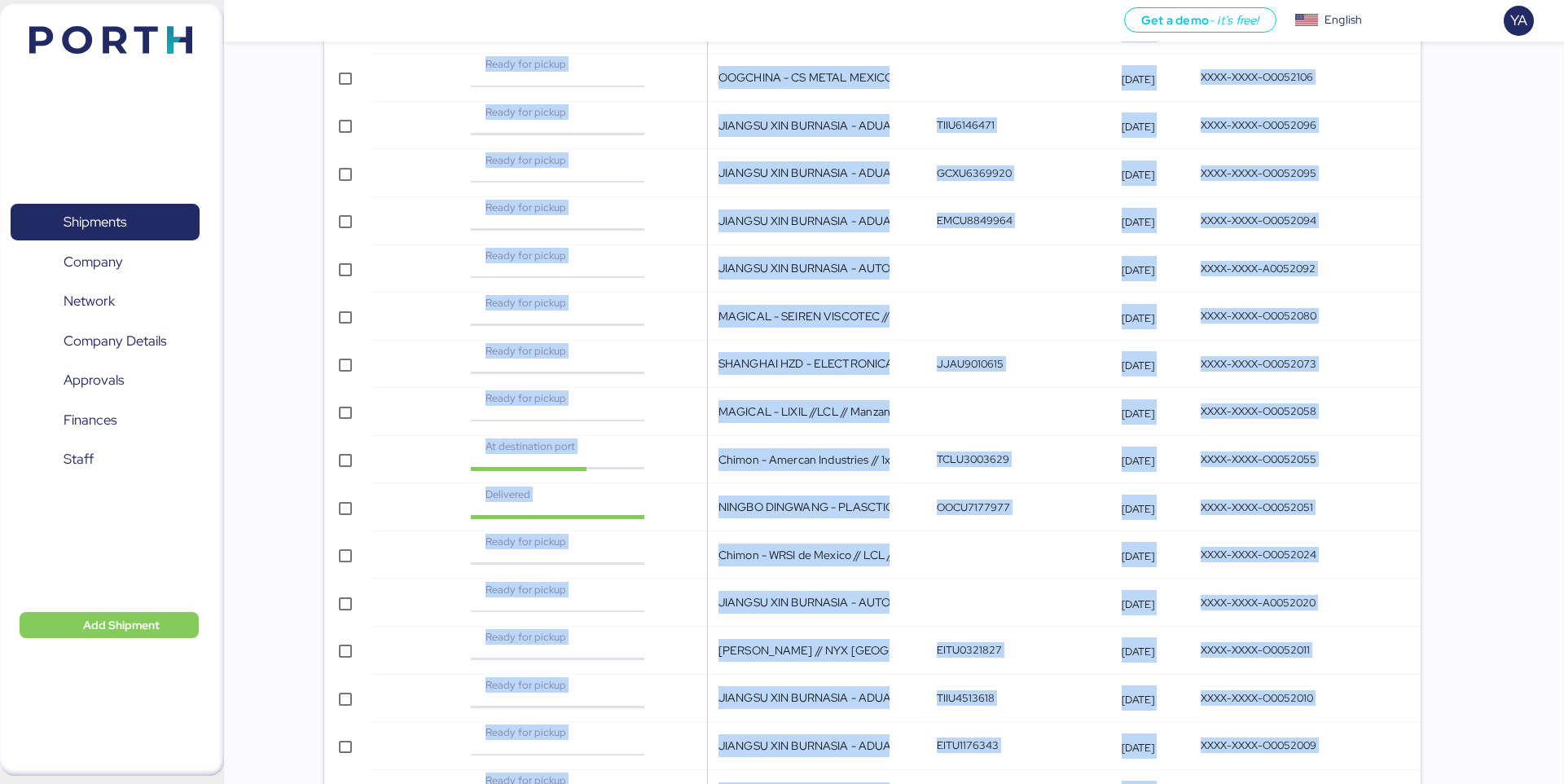
scroll to position [0, 0]
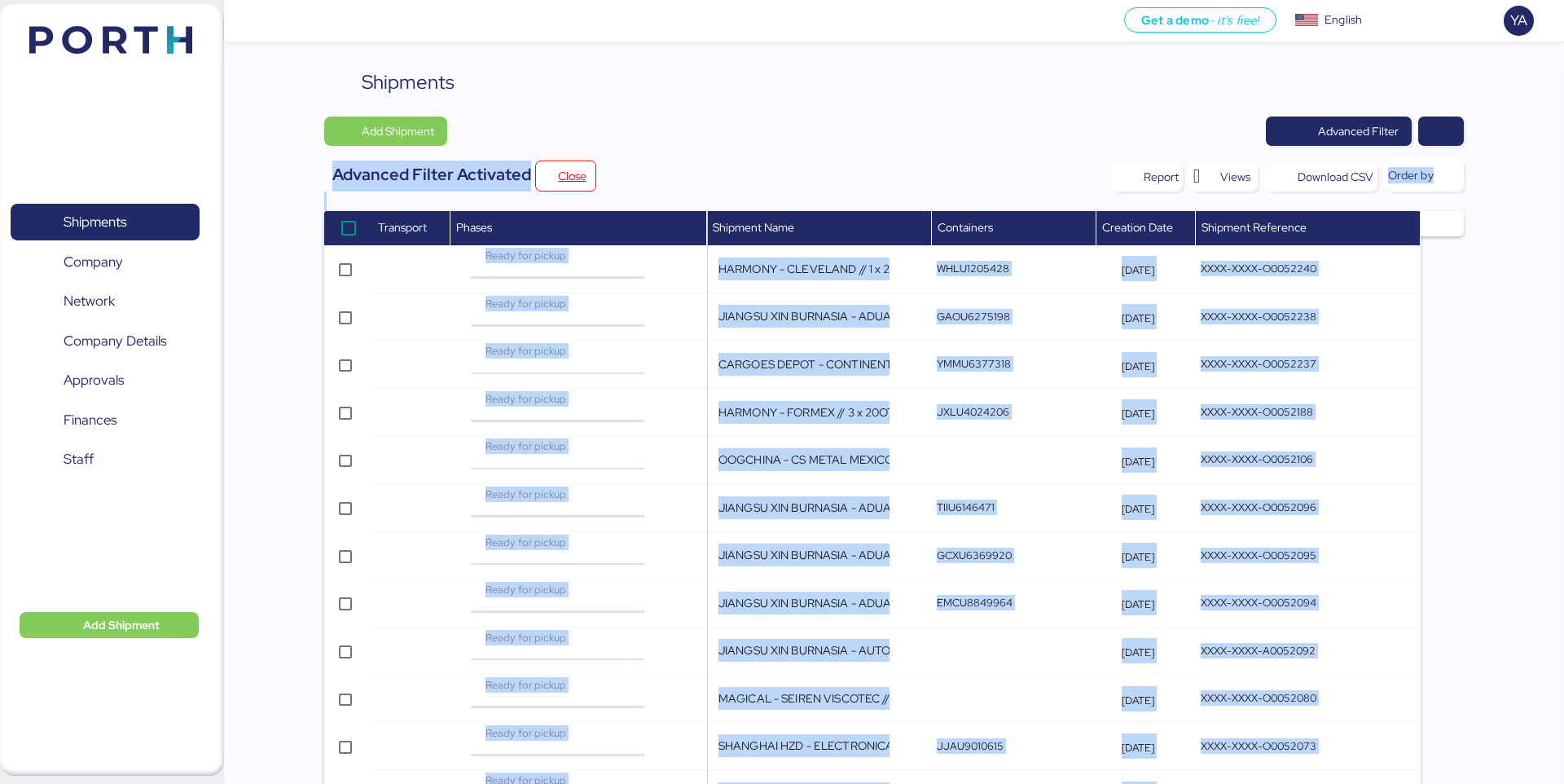
drag, startPoint x: 315, startPoint y: 700, endPoint x: 309, endPoint y: 197, distance: 503.0
copy div "Add Shipment Advanced Filter Advanced Filter Activated Close Report Views Downl…"
